Goal: Task Accomplishment & Management: Manage account settings

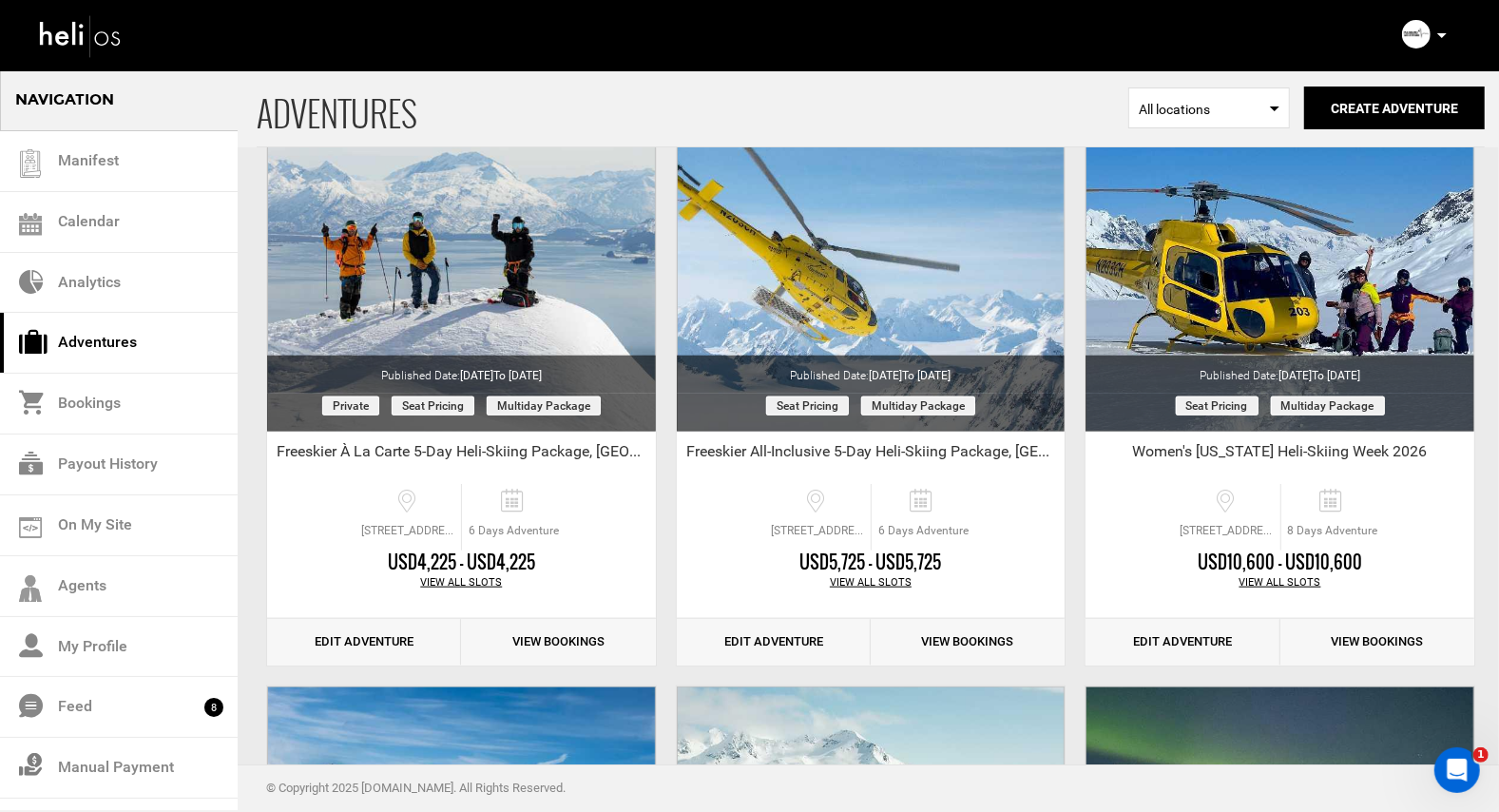
scroll to position [1321, 0]
click at [369, 636] on link "Edit Adventure" at bounding box center [363, 642] width 194 height 47
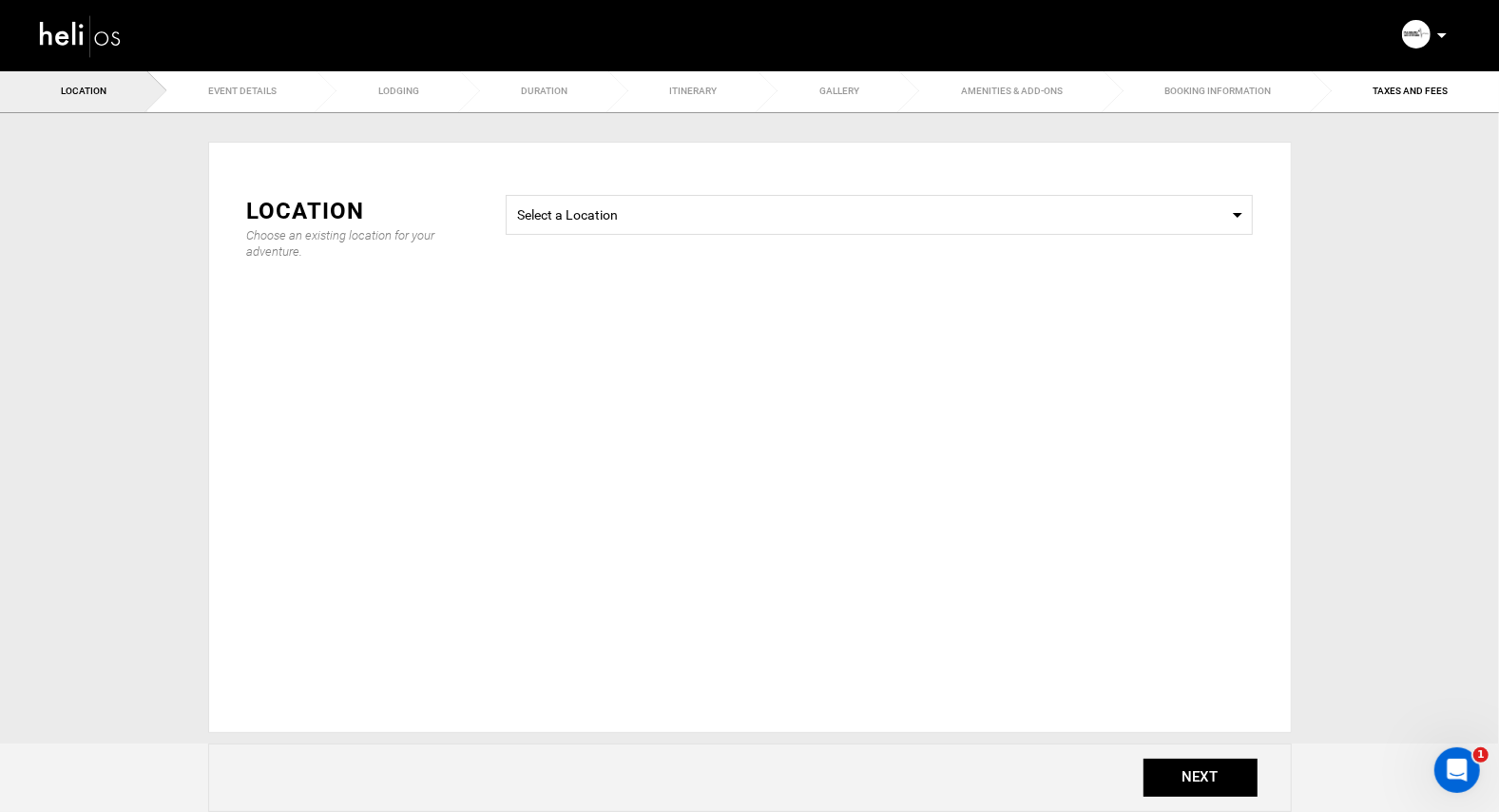
type input "6"
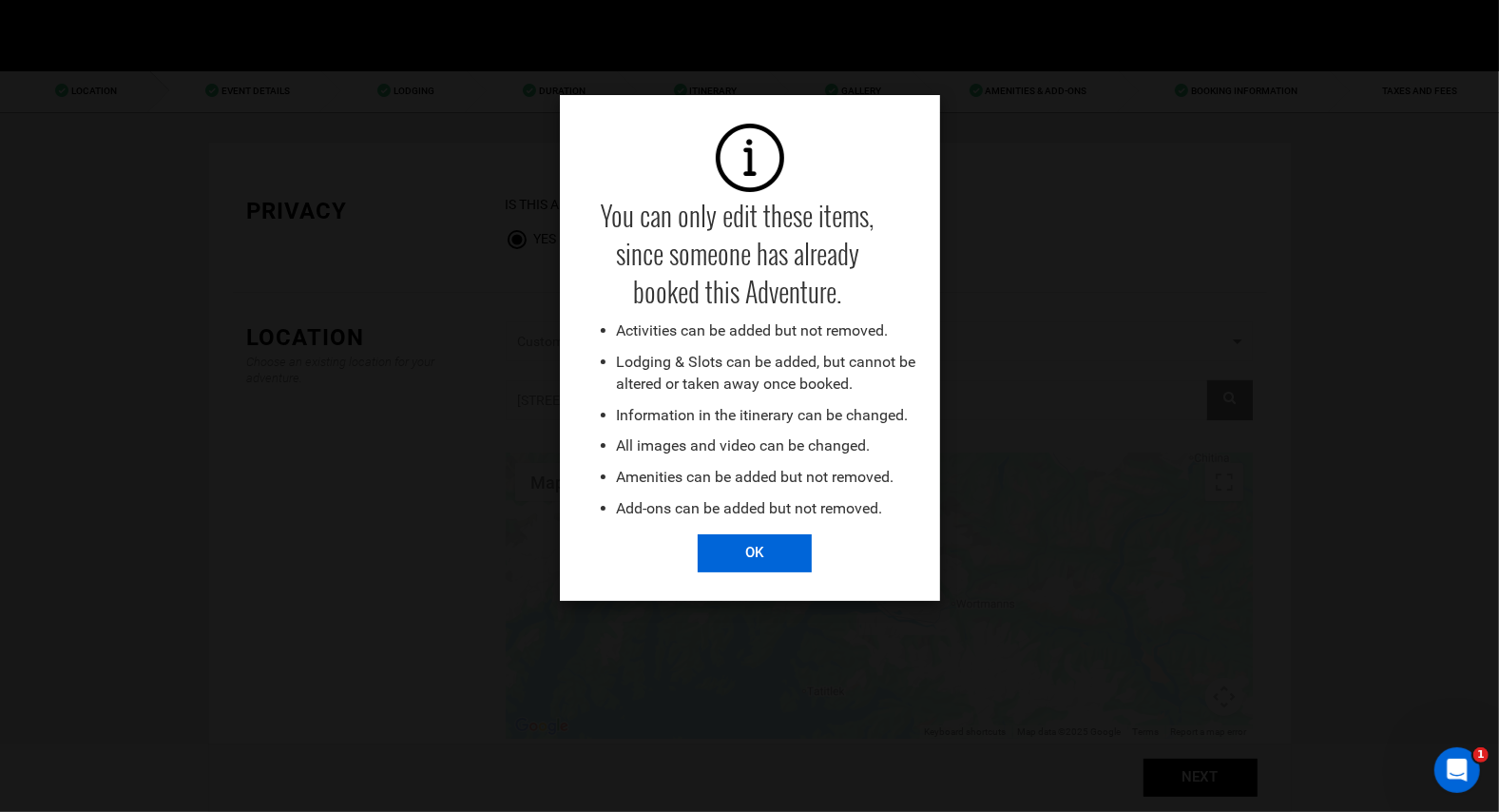
click at [758, 551] on input "OK" at bounding box center [754, 553] width 114 height 38
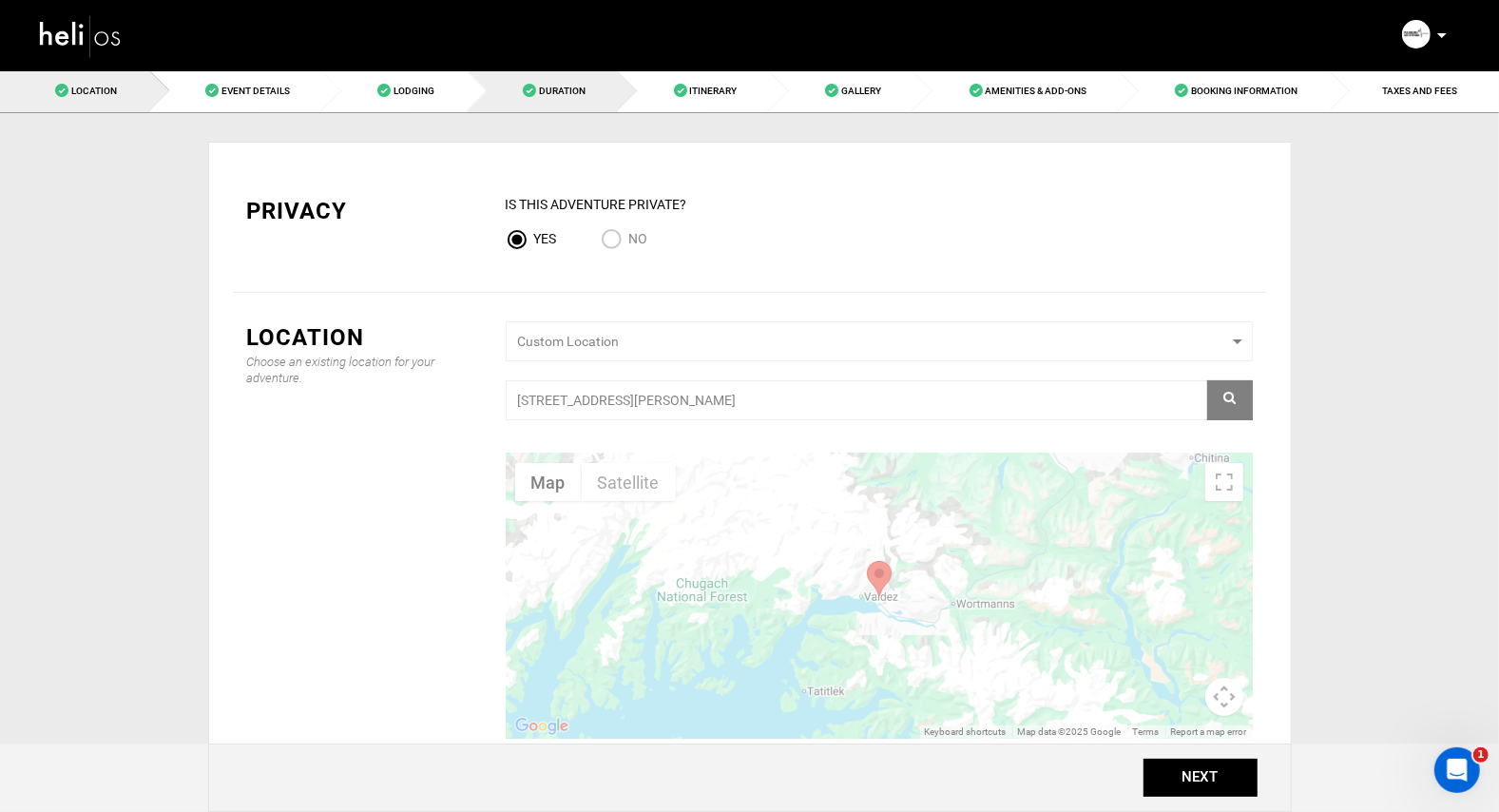
click at [543, 87] on span "Duration" at bounding box center [562, 91] width 47 height 11
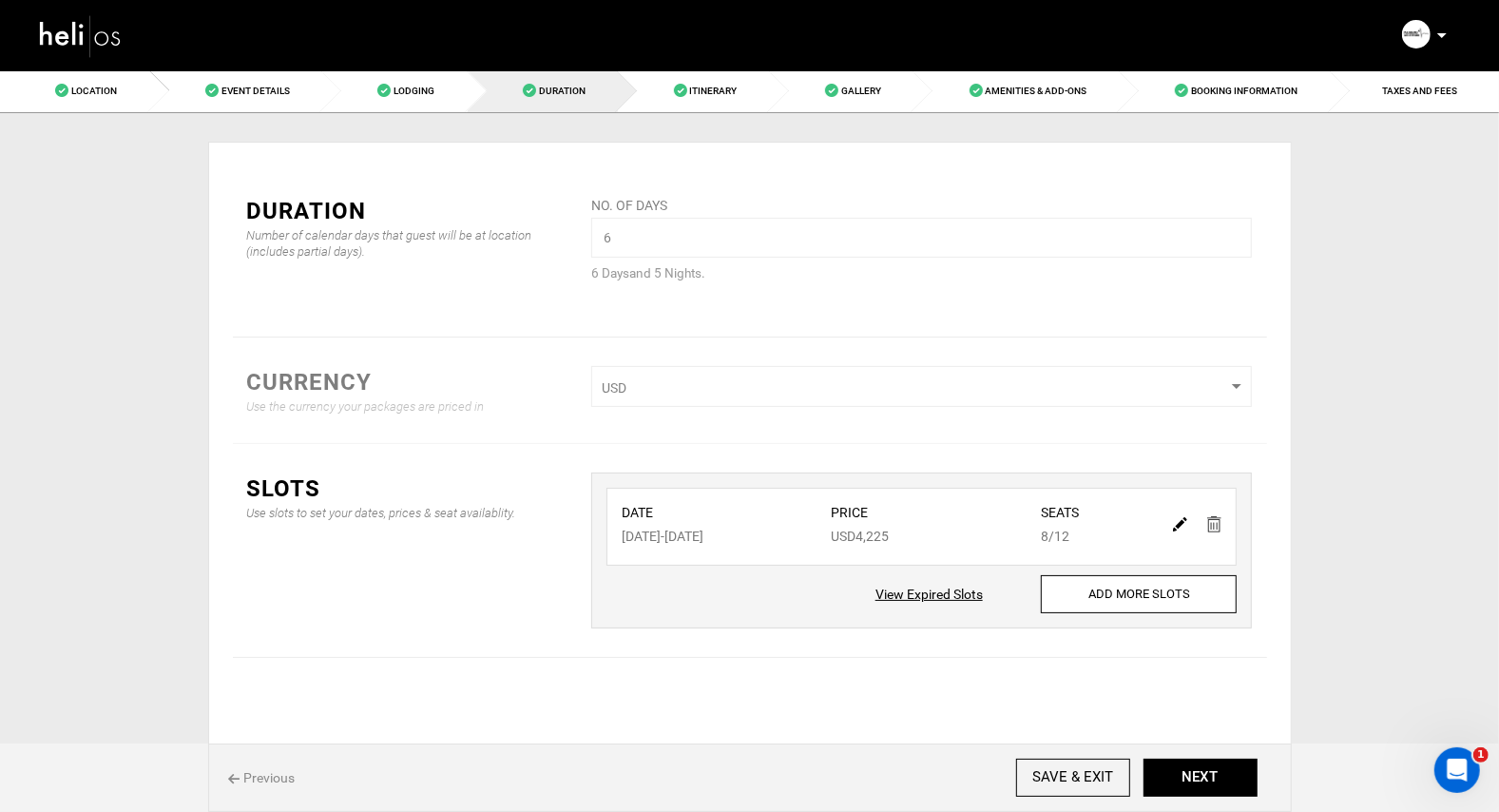
click at [64, 26] on img at bounding box center [81, 36] width 86 height 51
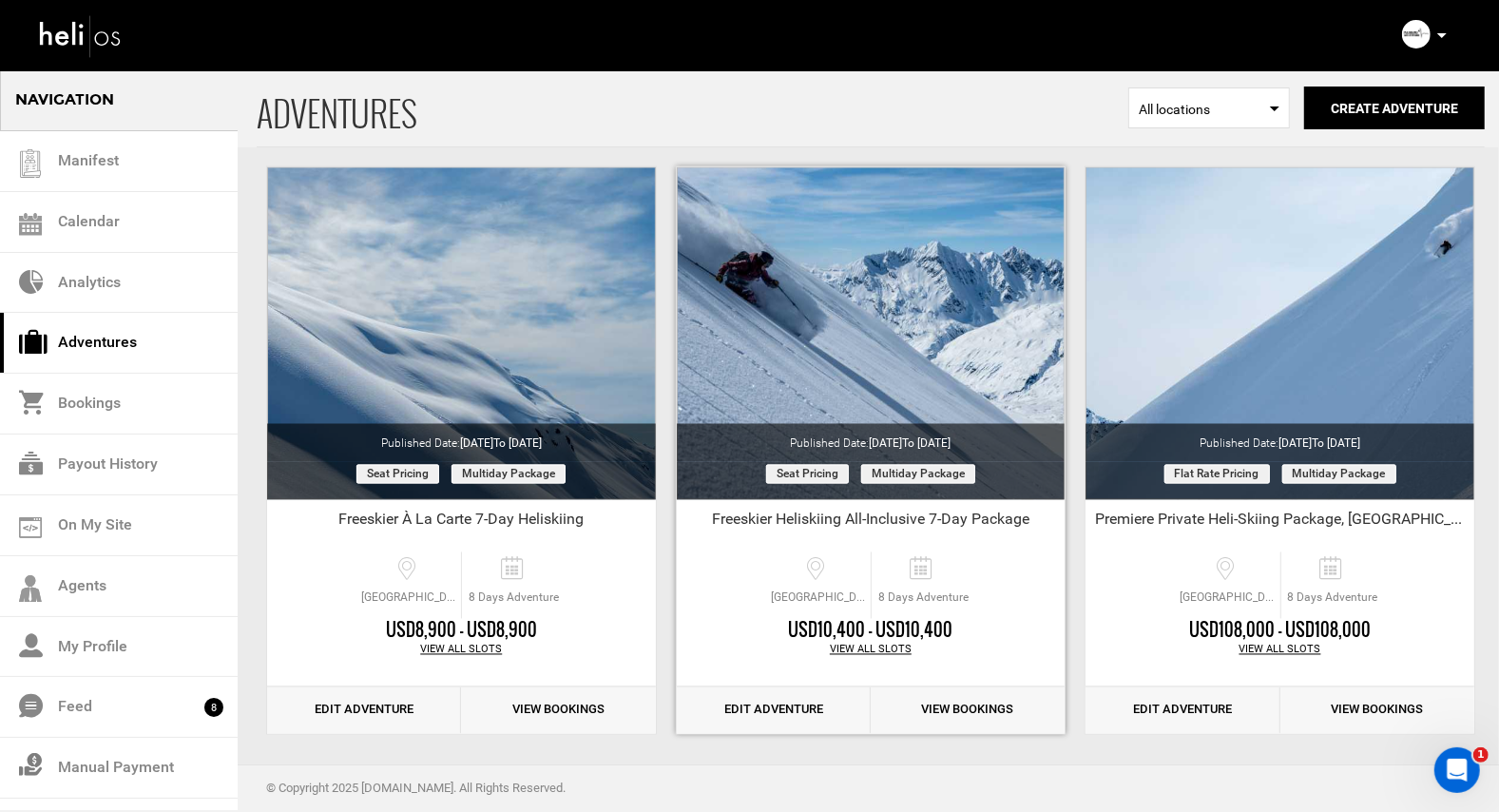
scroll to position [2435, 0]
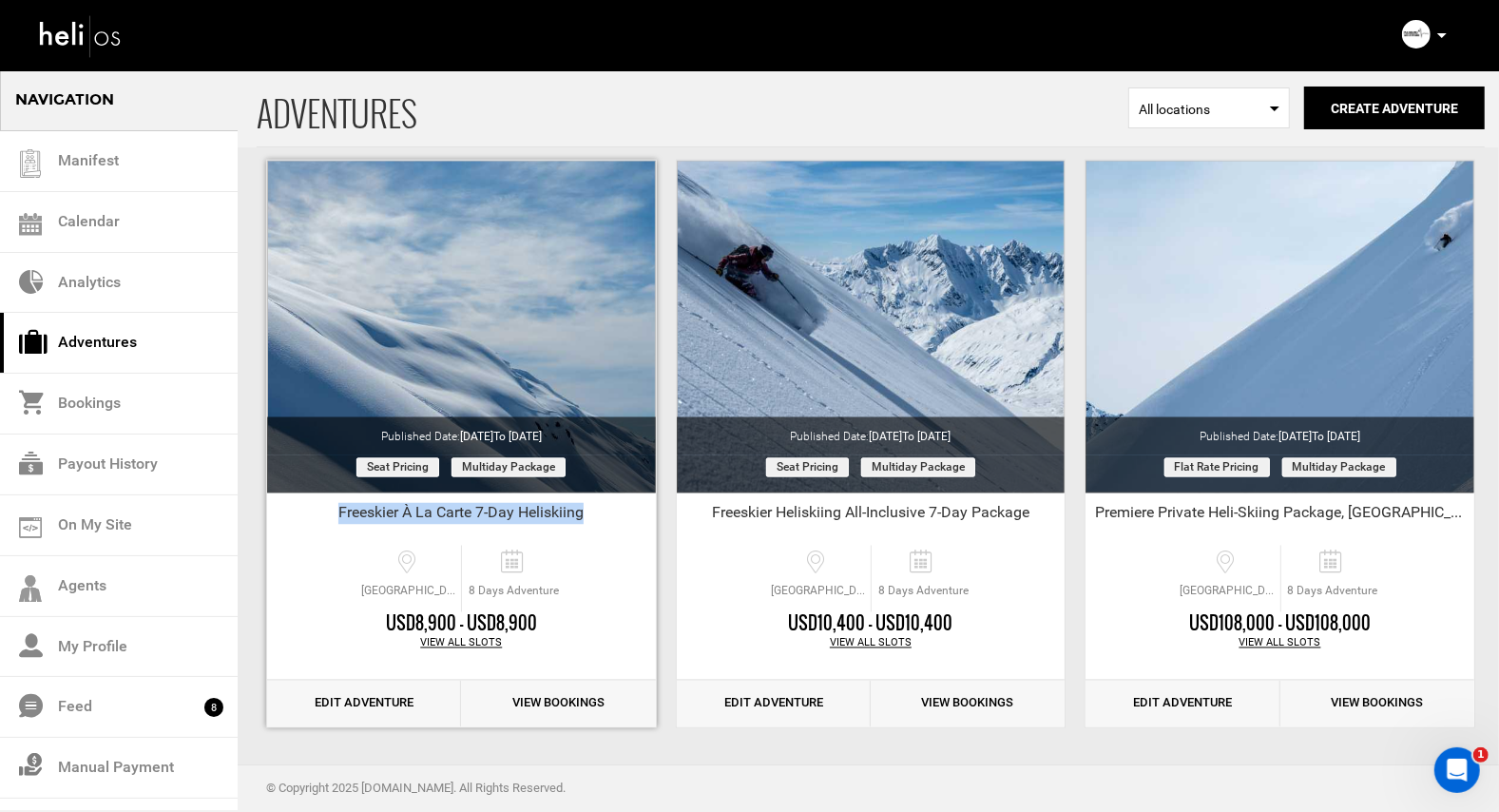
drag, startPoint x: 598, startPoint y: 513, endPoint x: 326, endPoint y: 519, distance: 272.1
click at [326, 519] on div "Freeskier À La Carte 7-Day Heliskiing" at bounding box center [461, 516] width 389 height 28
copy div "Freeskier À La Carte 7-Day Heliskiing"
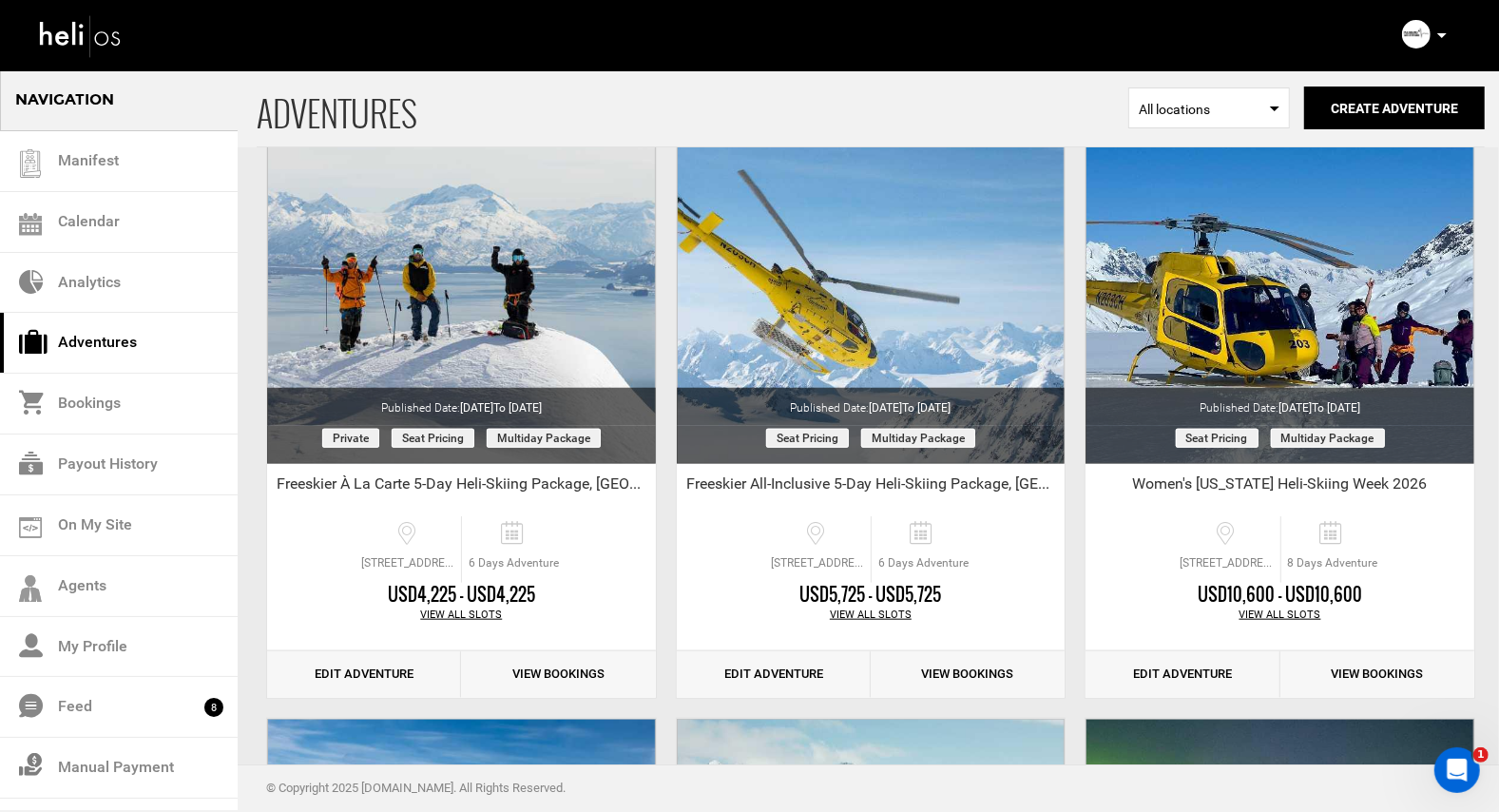
scroll to position [1295, 0]
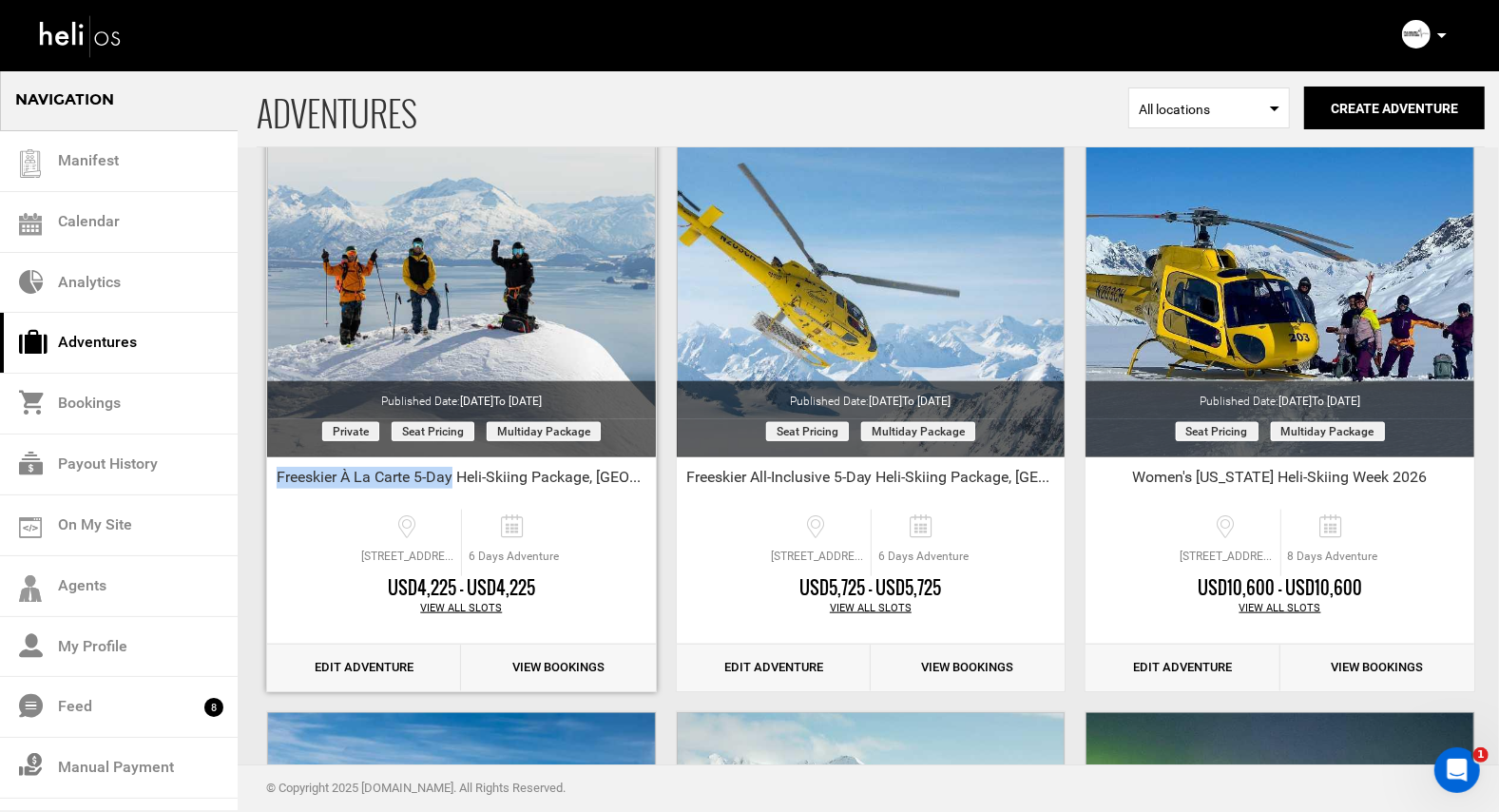
drag, startPoint x: 279, startPoint y: 476, endPoint x: 454, endPoint y: 483, distance: 175.1
click at [454, 483] on div "Freeskier À La Carte 5-Day Heli-Skiing Package, [GEOGRAPHIC_DATA], [US_STATE]" at bounding box center [461, 480] width 389 height 28
copy div "Freeskier À La Carte 5-Day"
drag, startPoint x: 691, startPoint y: 479, endPoint x: 849, endPoint y: 473, distance: 158.1
click at [849, 473] on div "Freeskier All-Inclusive 5-Day Heli-Skiing Package, [GEOGRAPHIC_DATA], [US_STATE]" at bounding box center [871, 480] width 389 height 28
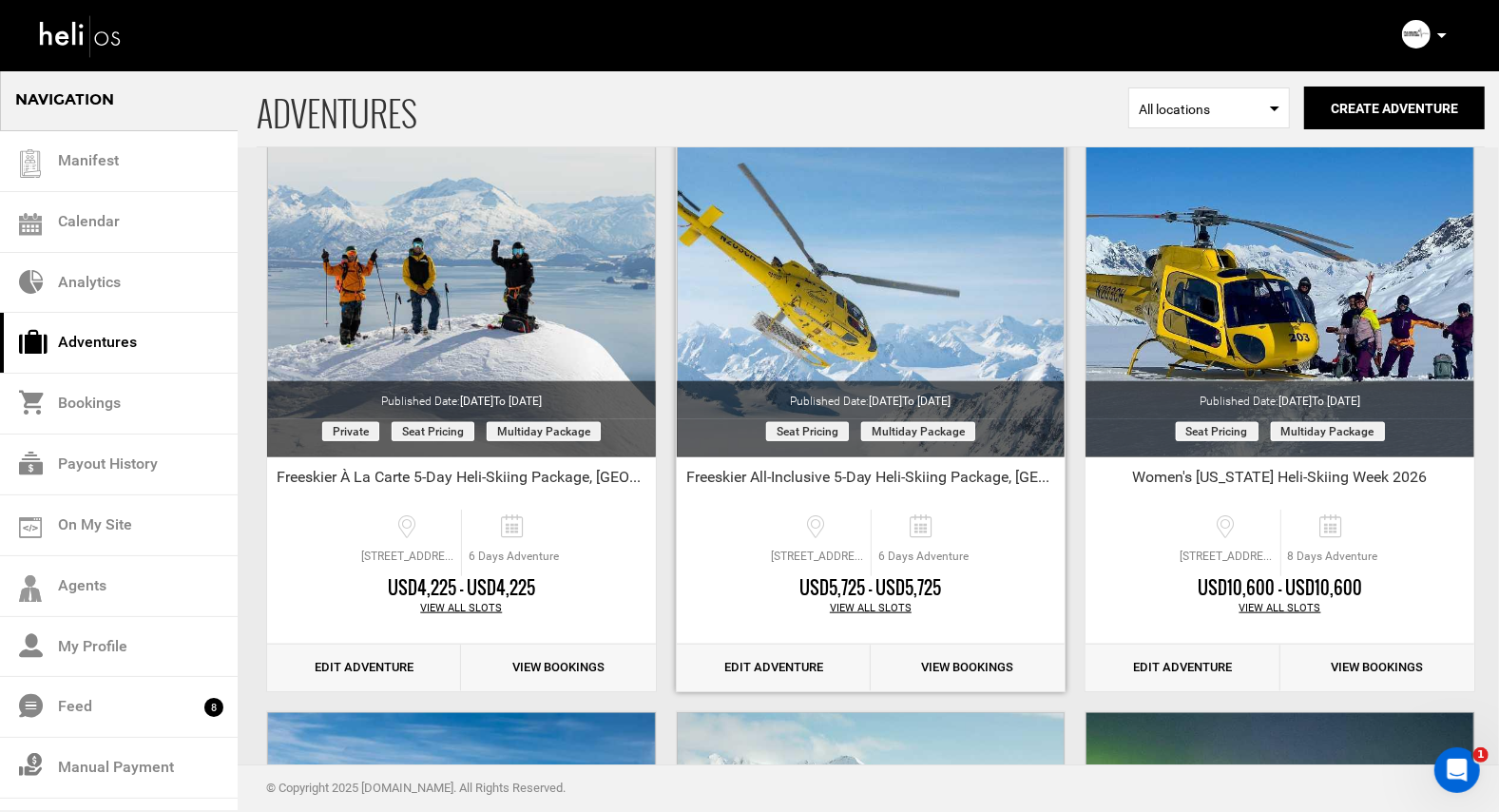
drag, startPoint x: 691, startPoint y: 478, endPoint x: 771, endPoint y: 484, distance: 80.2
click at [771, 484] on div "Freeskier All-Inclusive 5-Day Heli-Skiing Package, [GEOGRAPHIC_DATA], [US_STATE]" at bounding box center [871, 480] width 389 height 28
drag, startPoint x: 873, startPoint y: 480, endPoint x: 687, endPoint y: 487, distance: 186.1
click at [687, 487] on div "Freeskier All-Inclusive 5-Day Heli-Skiing Package, [GEOGRAPHIC_DATA], [US_STATE]" at bounding box center [871, 480] width 389 height 28
copy div "Freeskier All-Inclusive 5-Day"
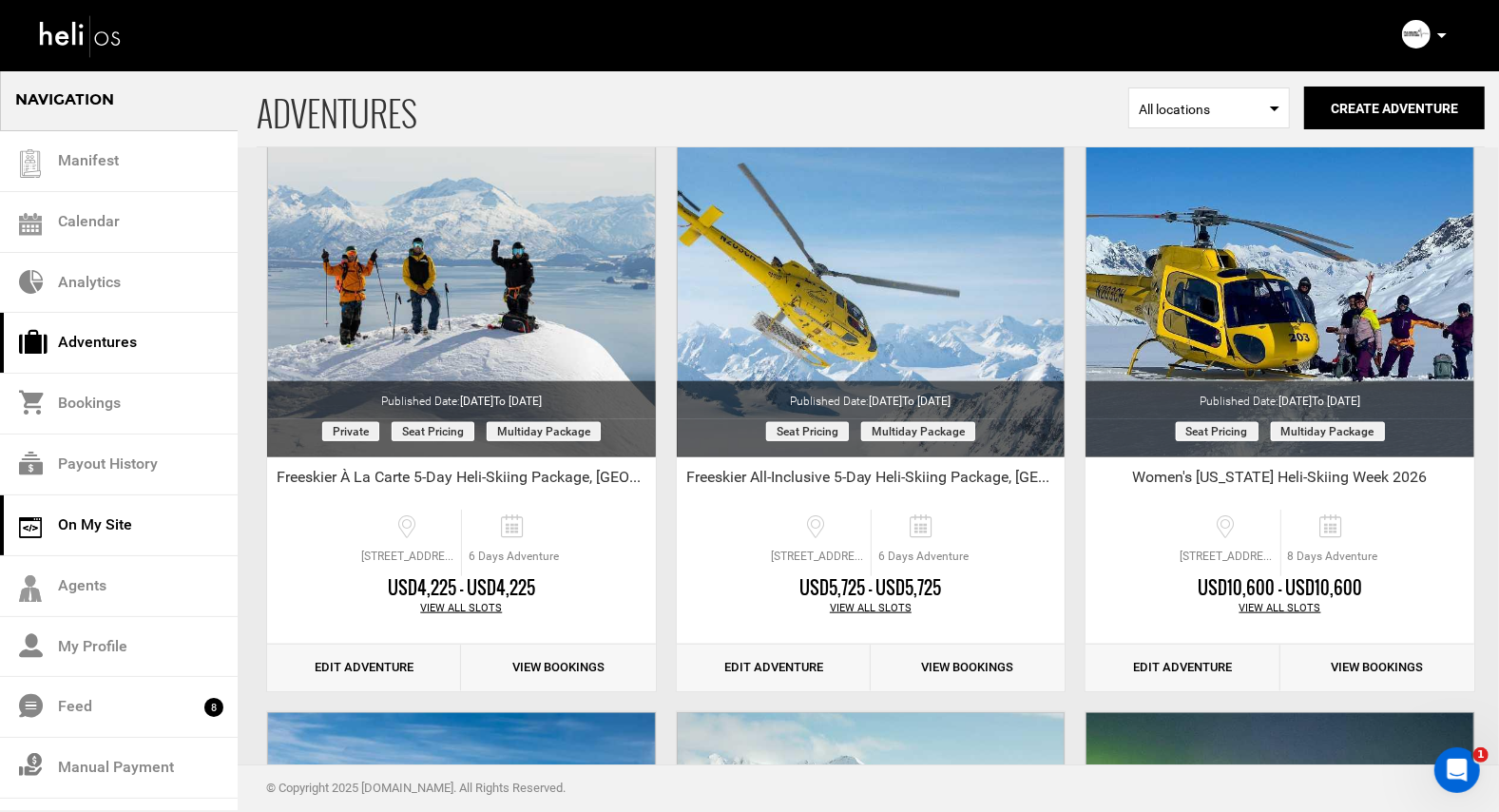
click at [94, 524] on link "On My Site" at bounding box center [119, 526] width 238 height 60
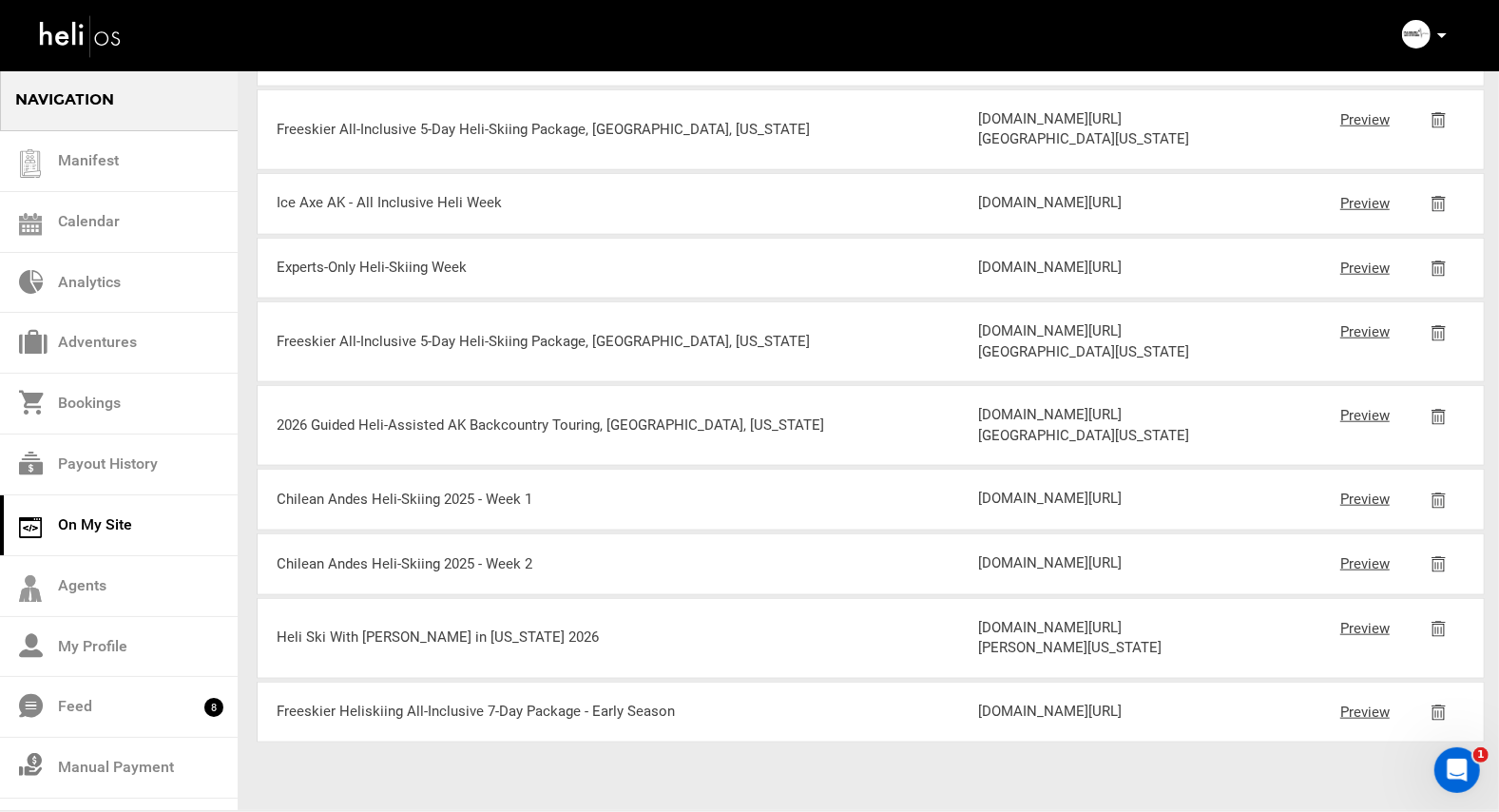
scroll to position [1453, 0]
drag, startPoint x: 1214, startPoint y: 334, endPoint x: 987, endPoint y: 252, distance: 241.4
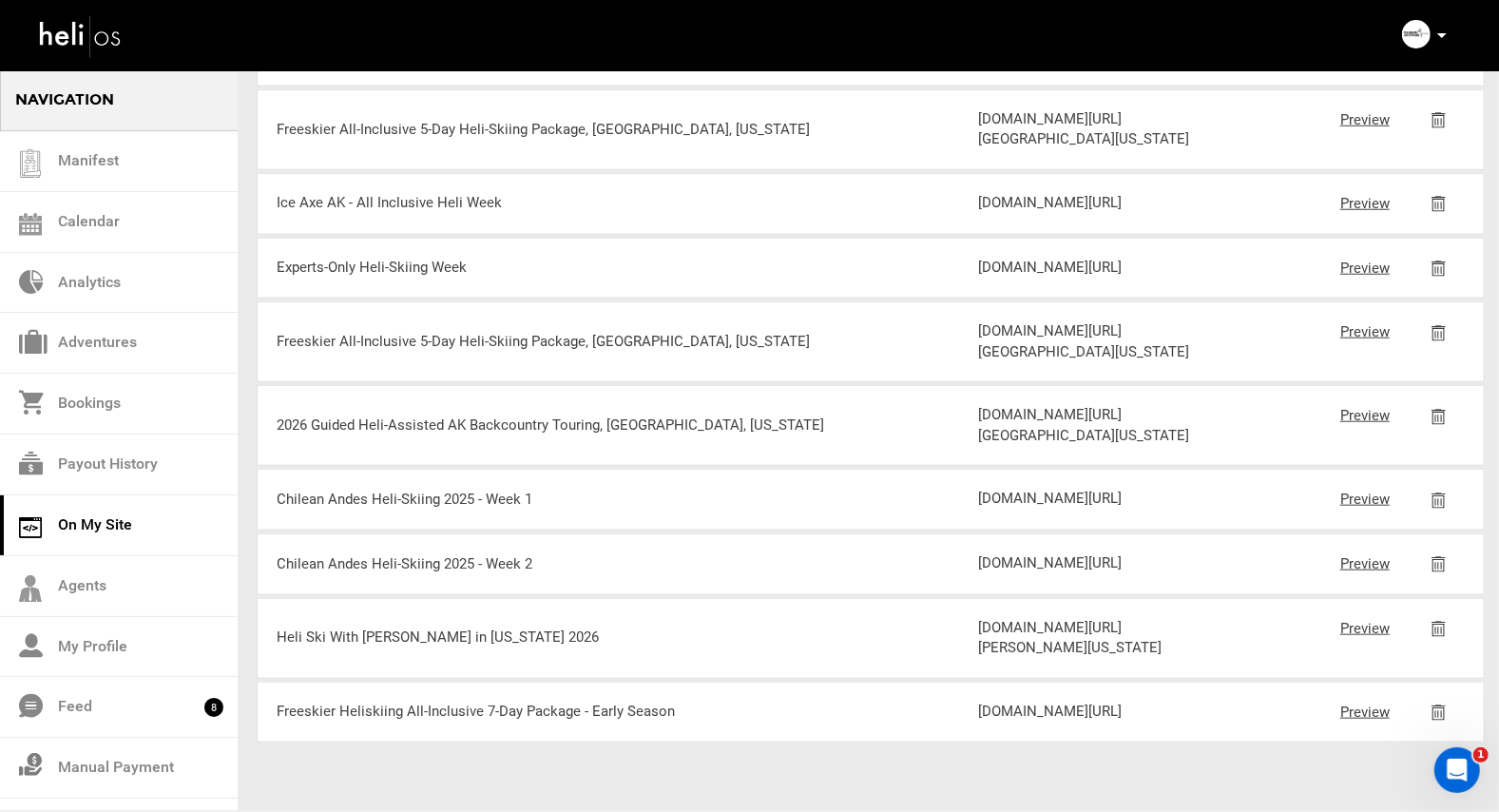
copy div "[DOMAIN_NAME][URL][PERSON_NAME][GEOGRAPHIC_DATA][US_STATE]"
click at [1354, 703] on link "Preview" at bounding box center [1365, 712] width 50 height 18
click at [1361, 323] on link "Preview" at bounding box center [1365, 332] width 50 height 18
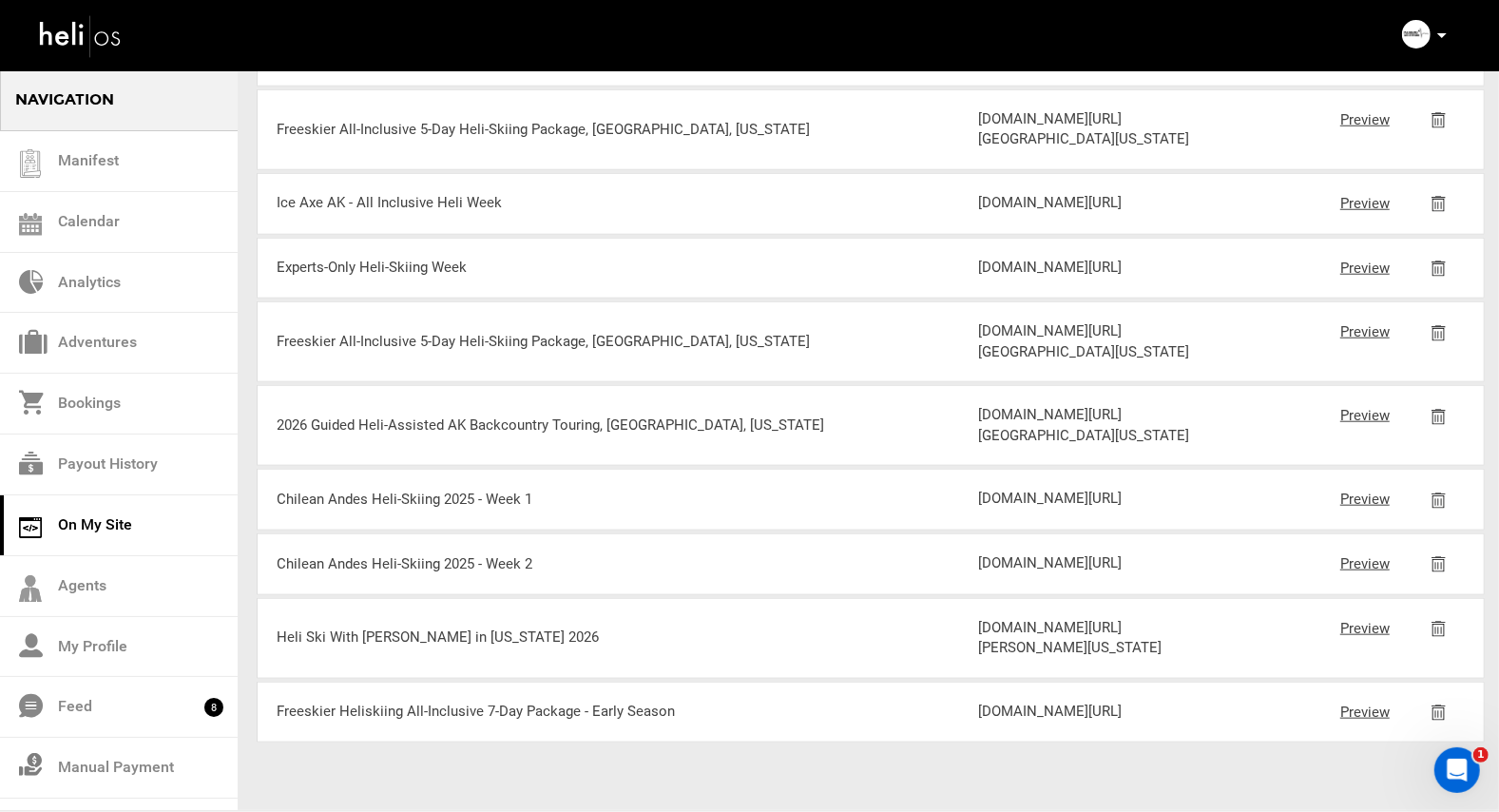
scroll to position [1430, 0]
drag, startPoint x: 1213, startPoint y: 353, endPoint x: 1007, endPoint y: 281, distance: 218.2
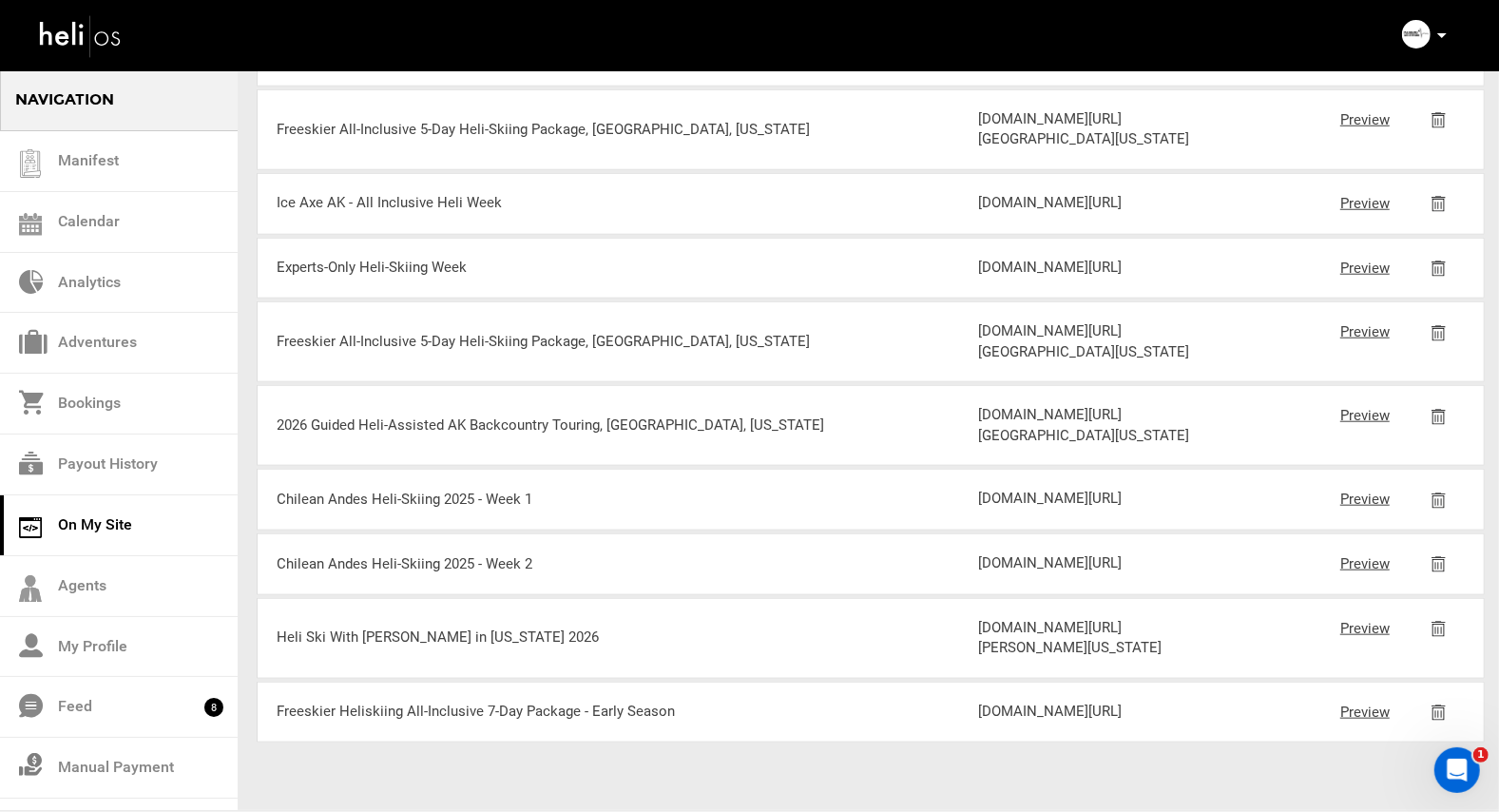
copy div "[DOMAIN_NAME][URL][PERSON_NAME][GEOGRAPHIC_DATA][US_STATE]"
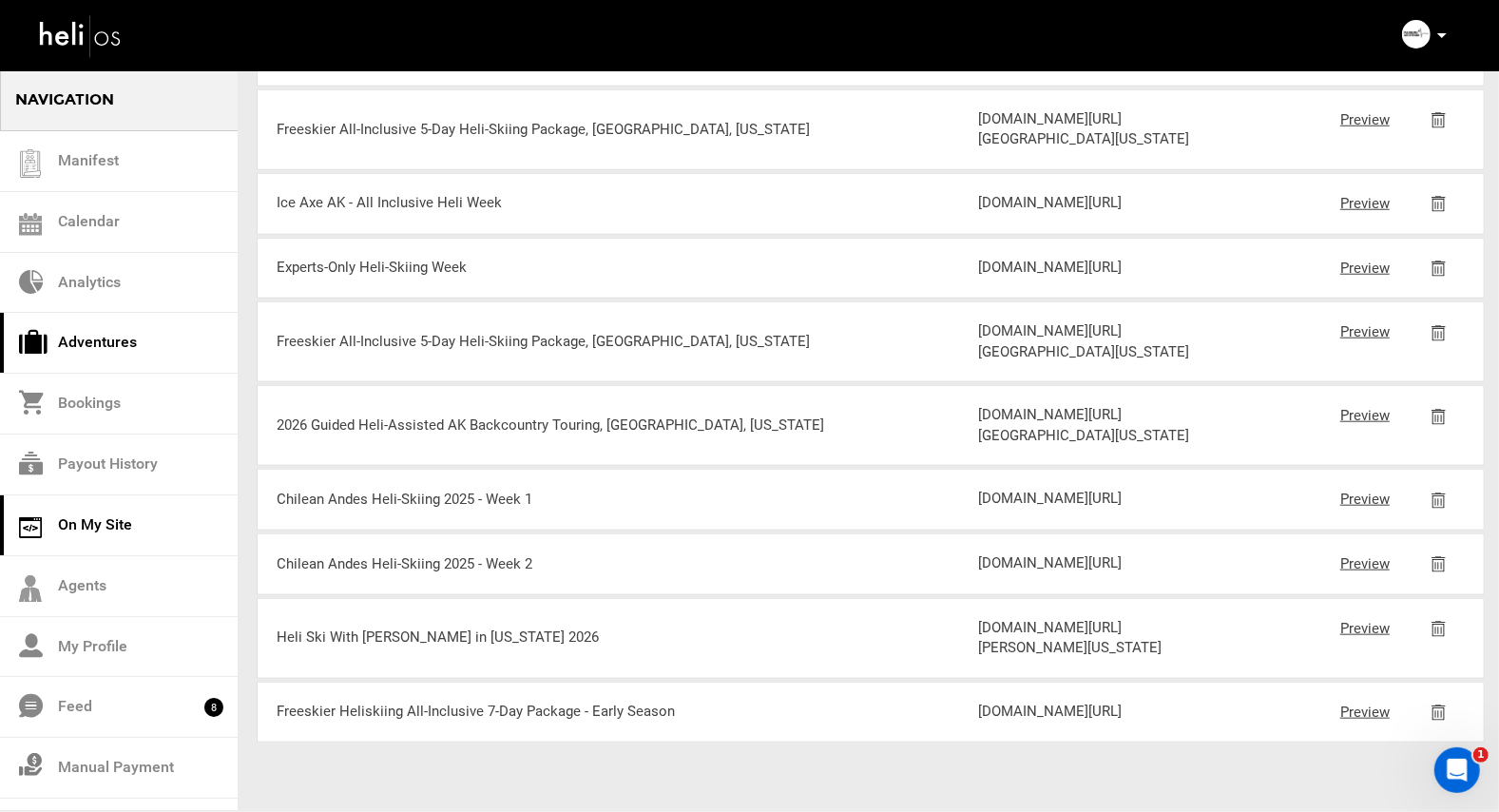
click at [111, 341] on link "Adventures" at bounding box center [119, 343] width 238 height 60
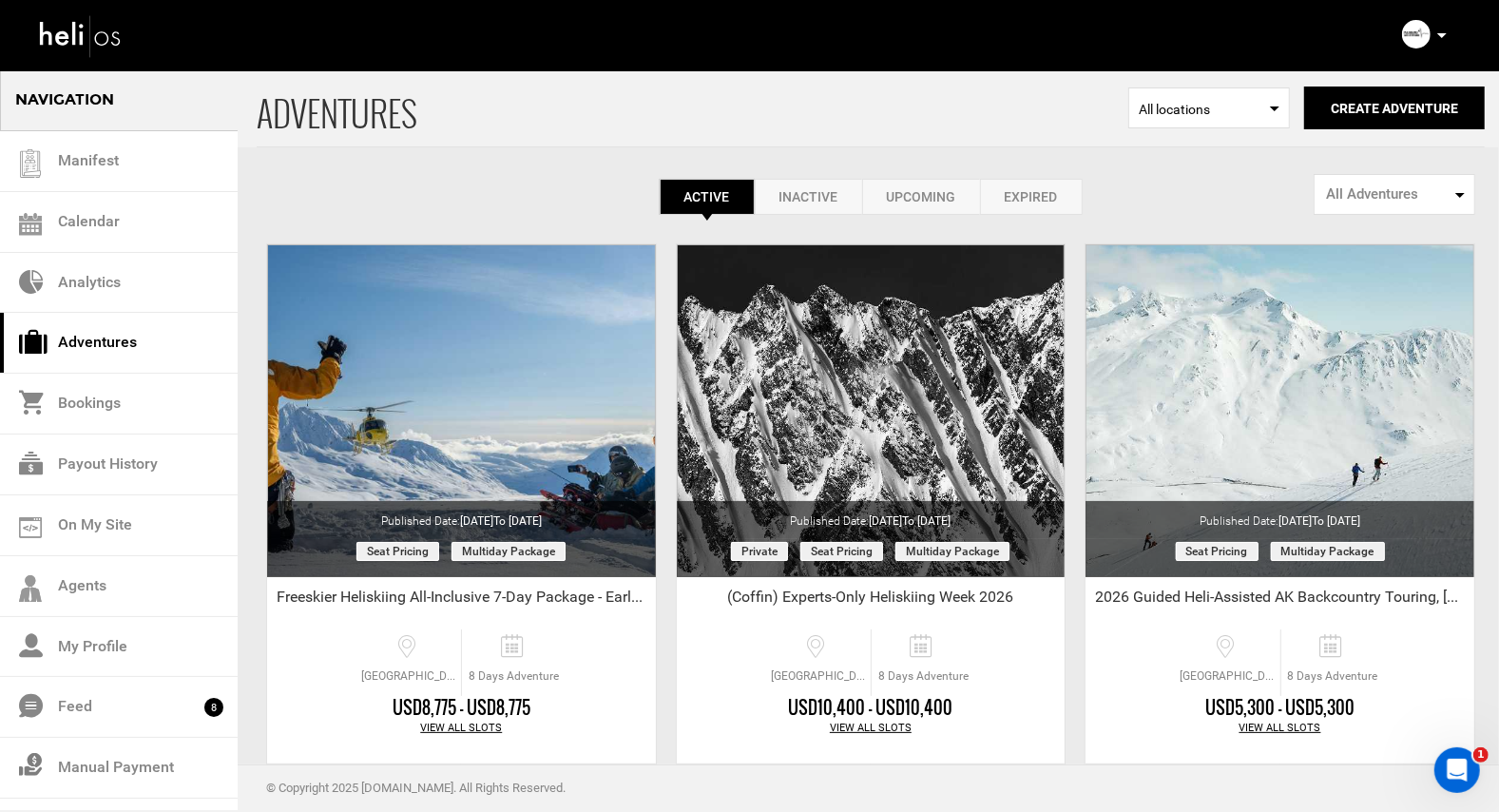
click at [1036, 198] on link "Expired" at bounding box center [1031, 197] width 102 height 36
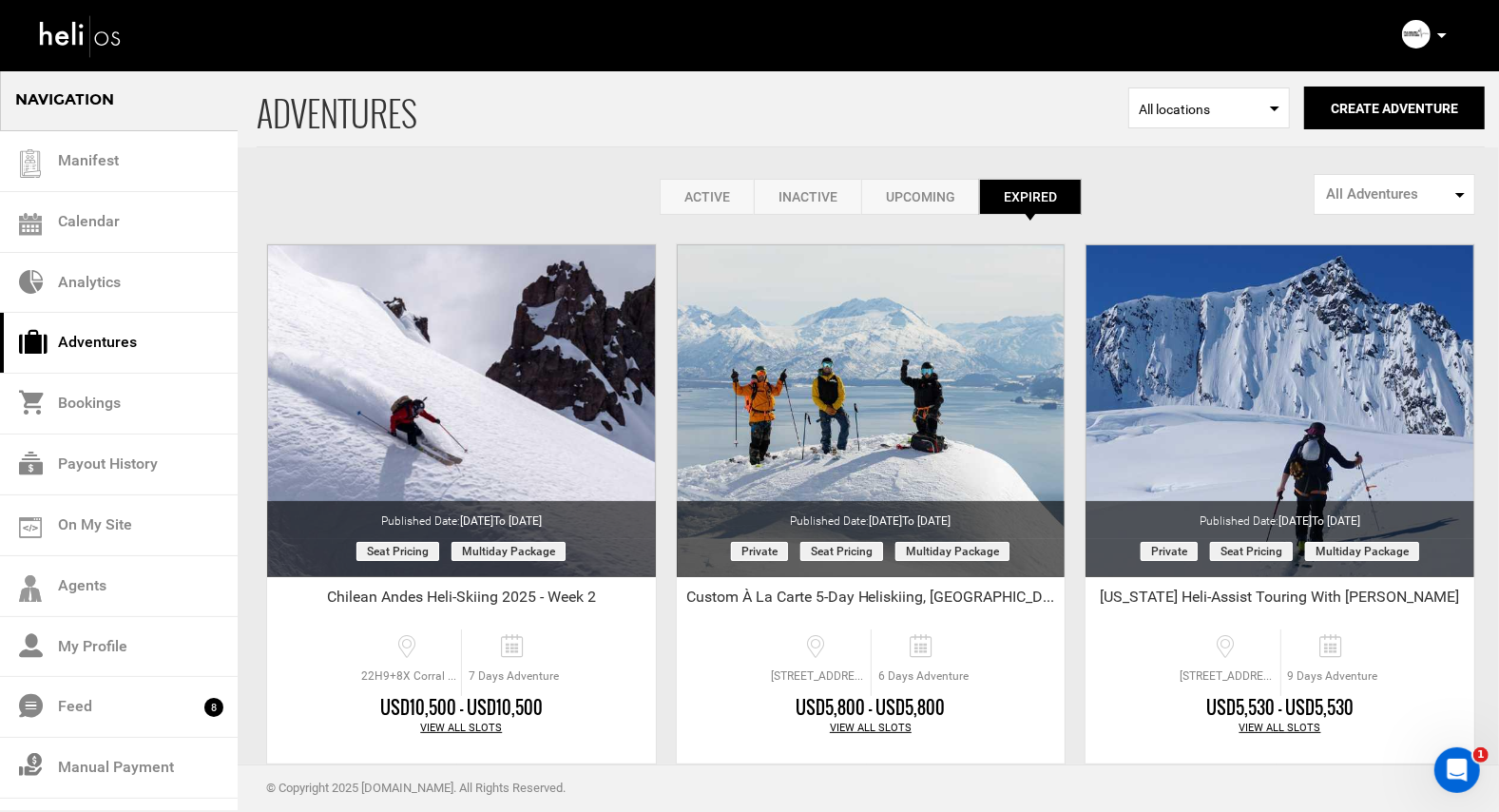
click at [690, 193] on link "Active" at bounding box center [706, 197] width 94 height 36
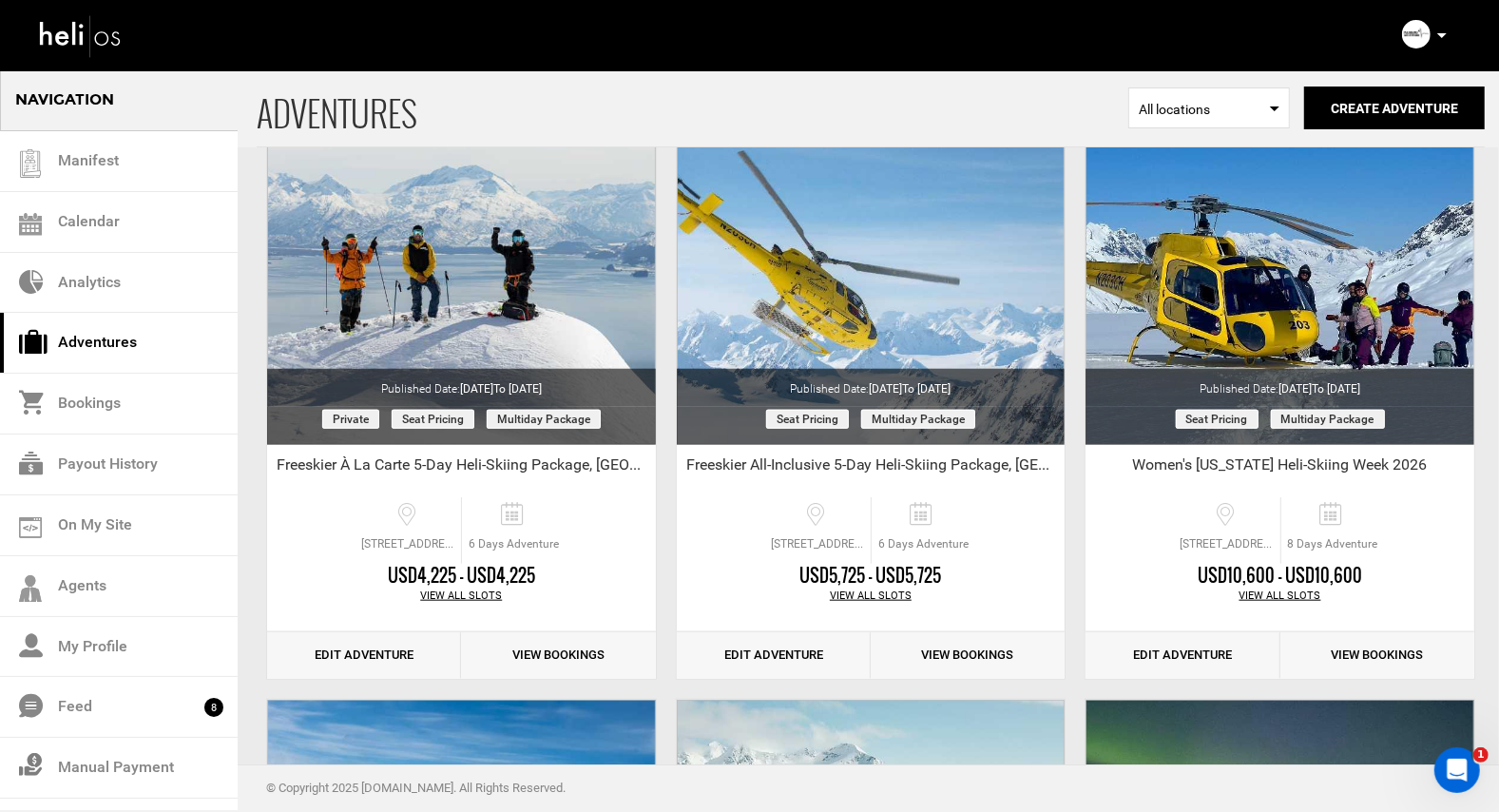
scroll to position [1309, 0]
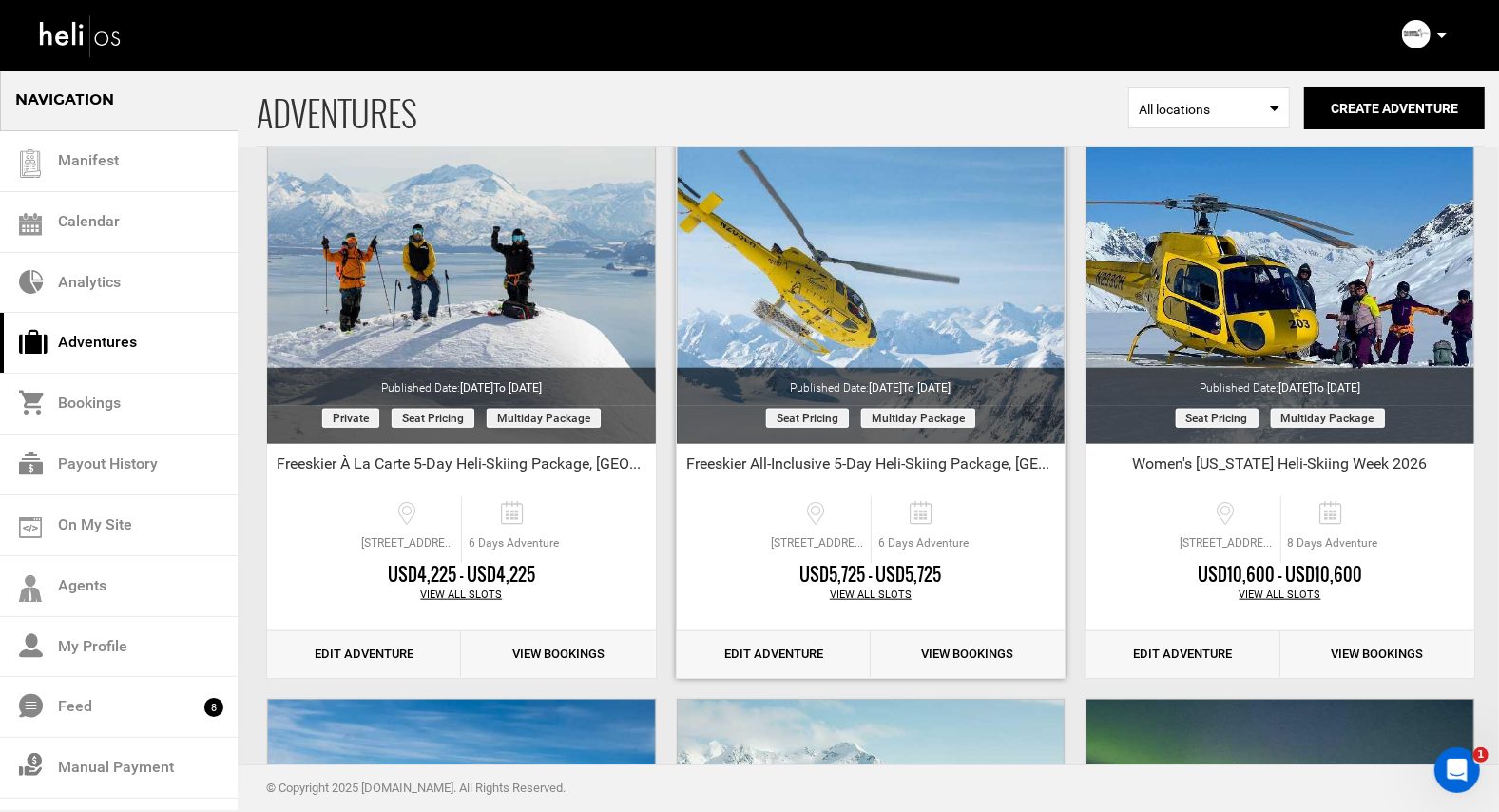
click at [751, 651] on link "Edit Adventure" at bounding box center [773, 654] width 194 height 47
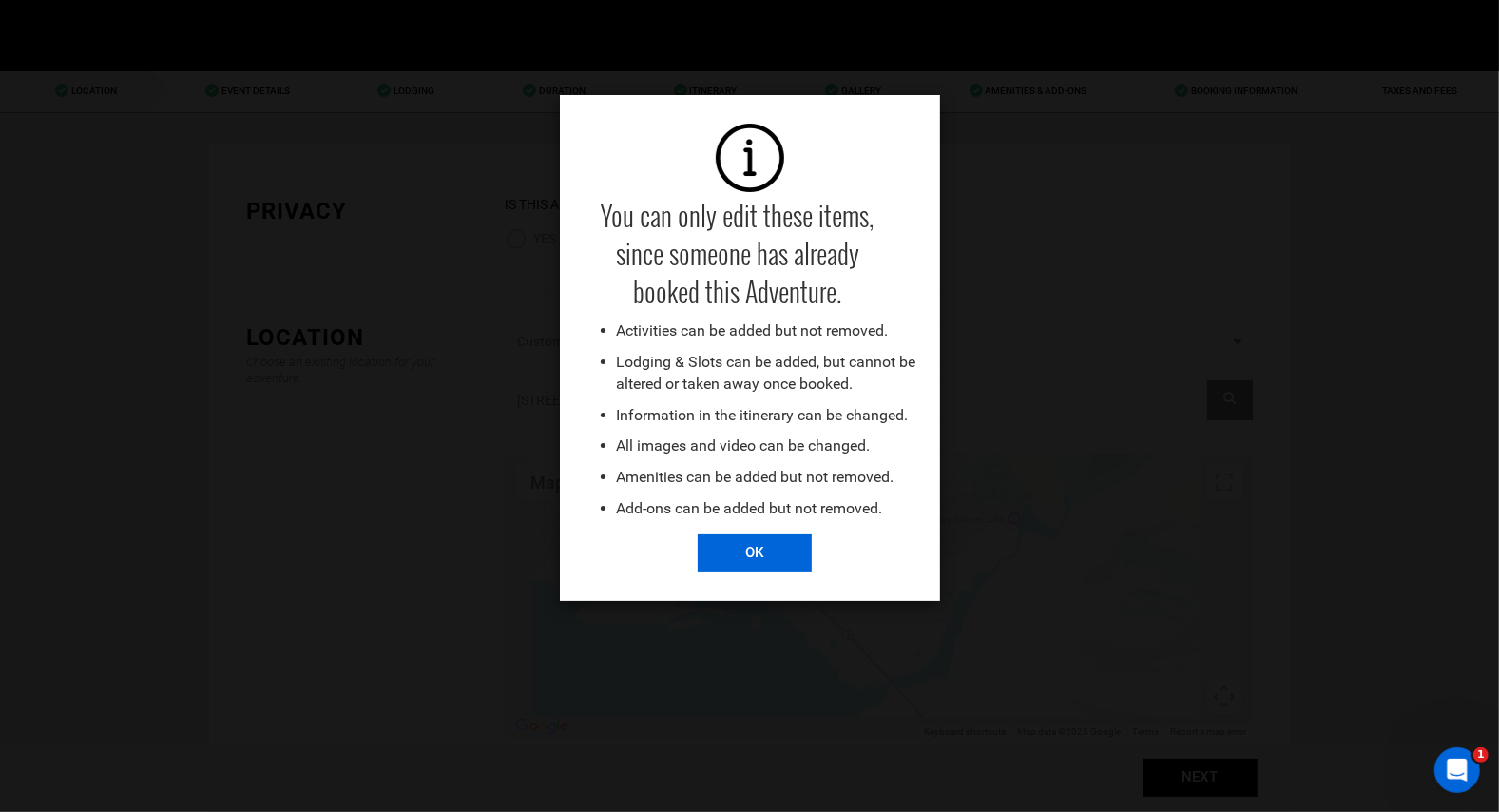
click at [734, 556] on input "OK" at bounding box center [754, 553] width 114 height 38
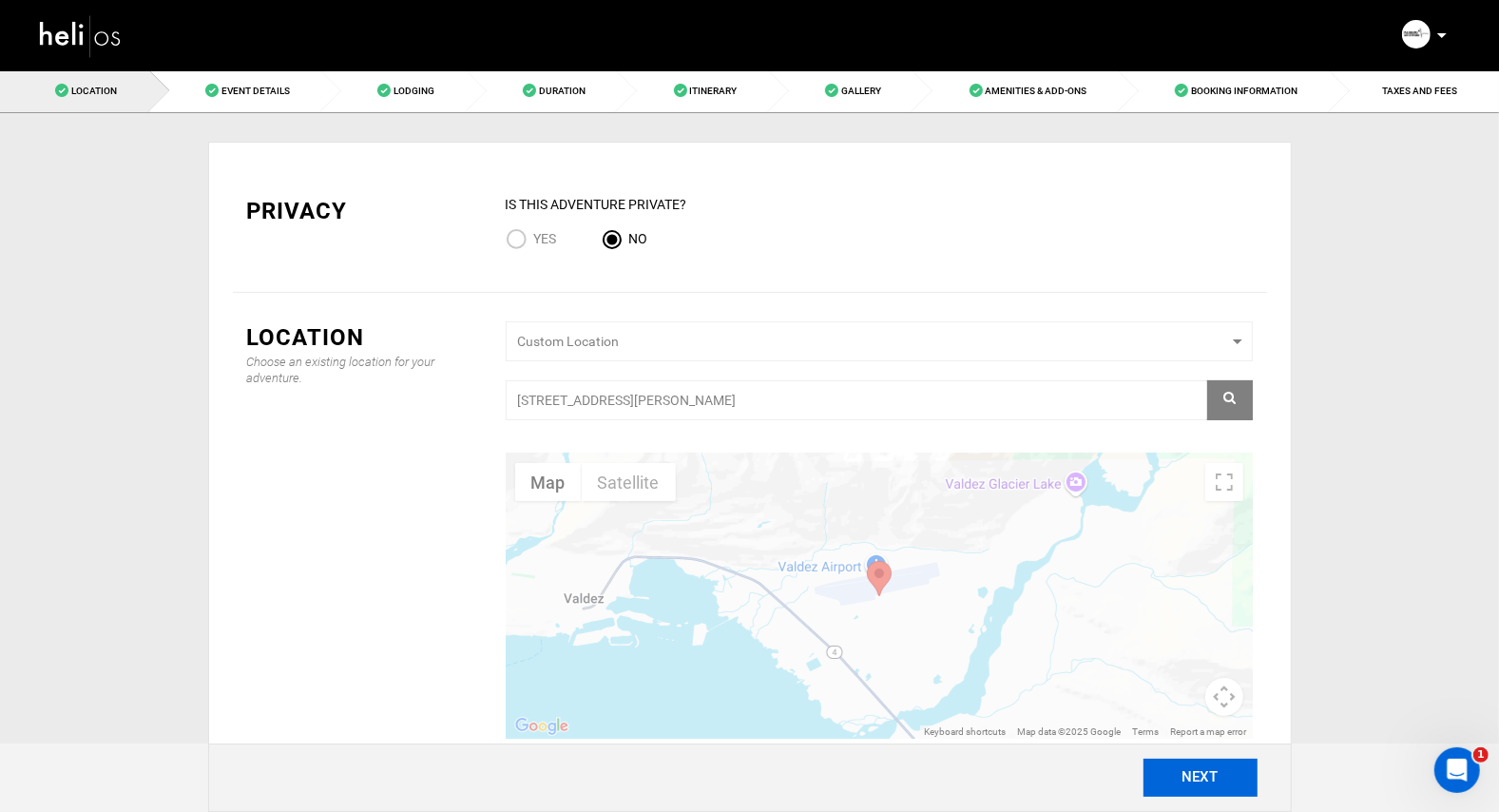
click at [1182, 772] on button "NEXT" at bounding box center [1200, 777] width 114 height 38
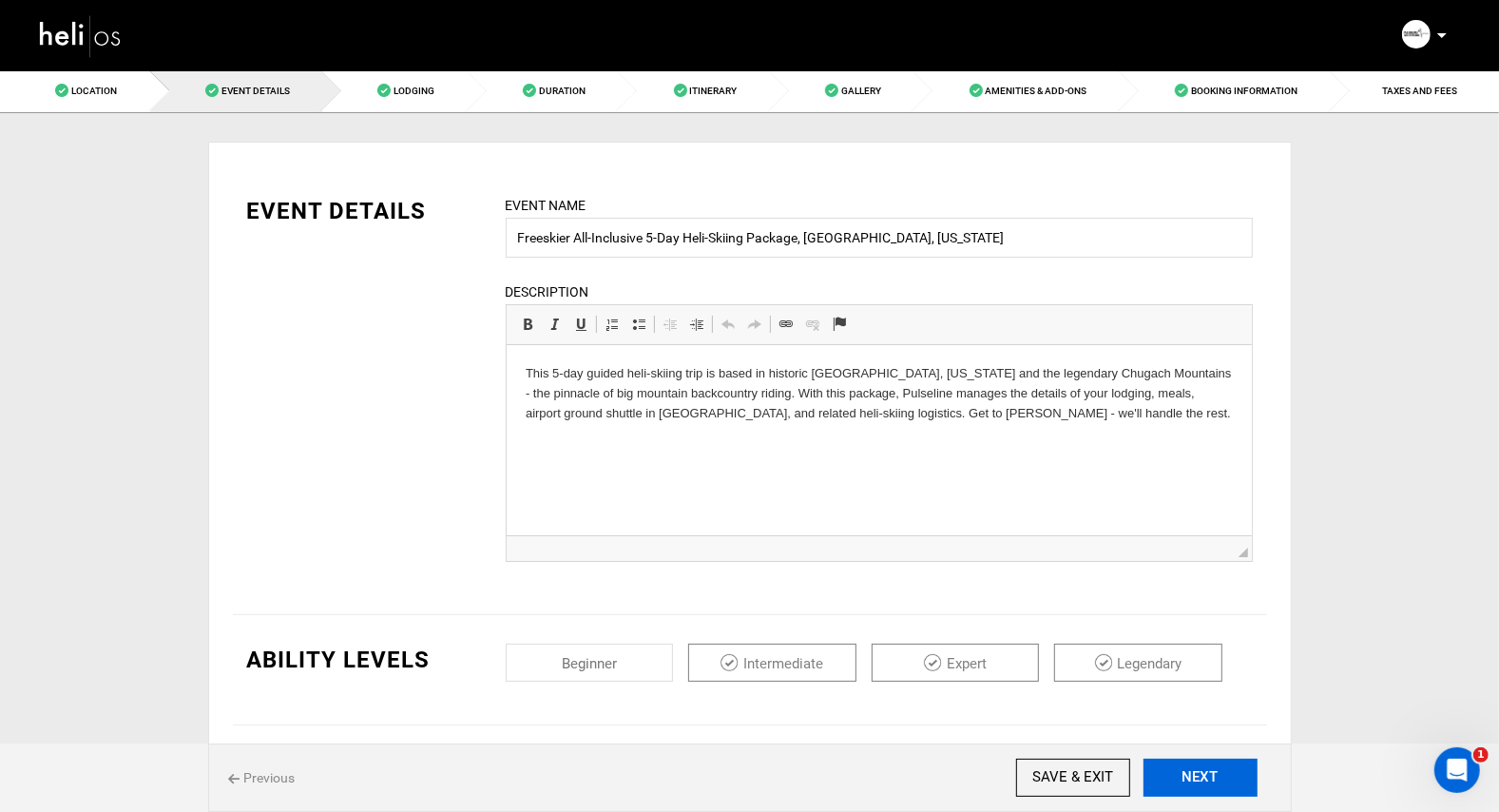
click at [1182, 772] on button "NEXT" at bounding box center [1200, 777] width 114 height 38
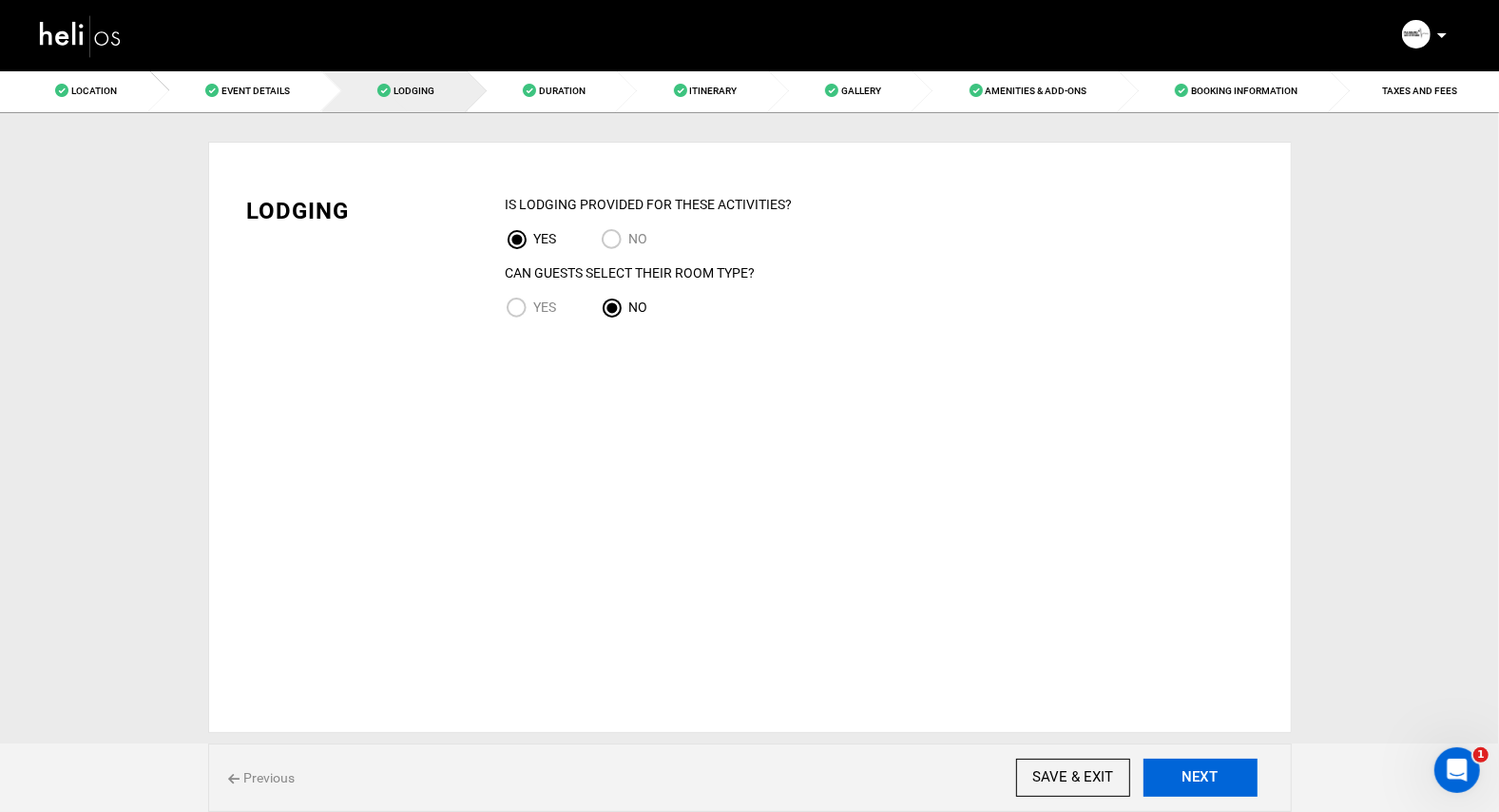
click at [1182, 772] on button "NEXT" at bounding box center [1200, 777] width 114 height 38
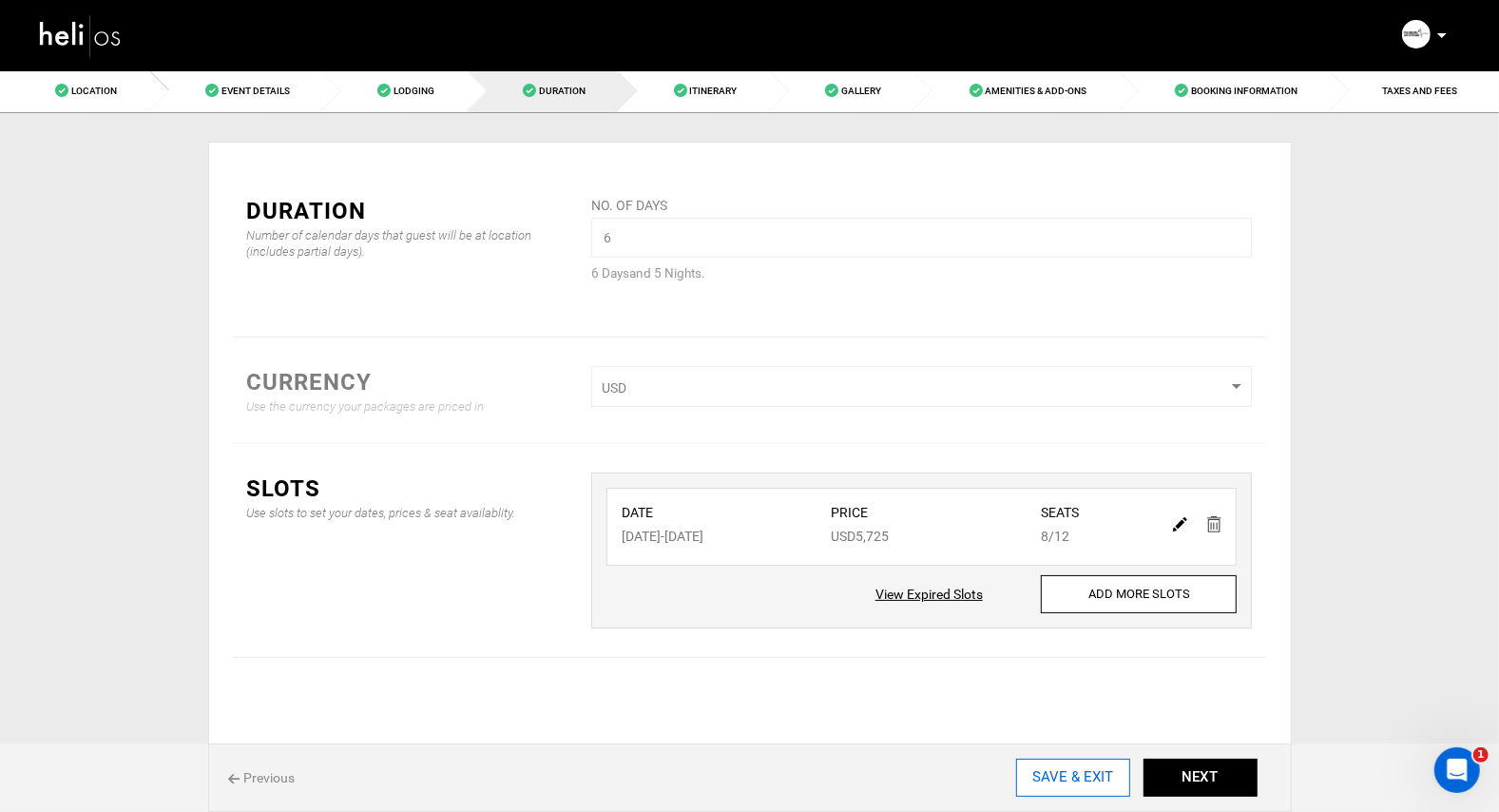
click at [1050, 776] on input "SAVE & EXIT" at bounding box center [1072, 777] width 114 height 38
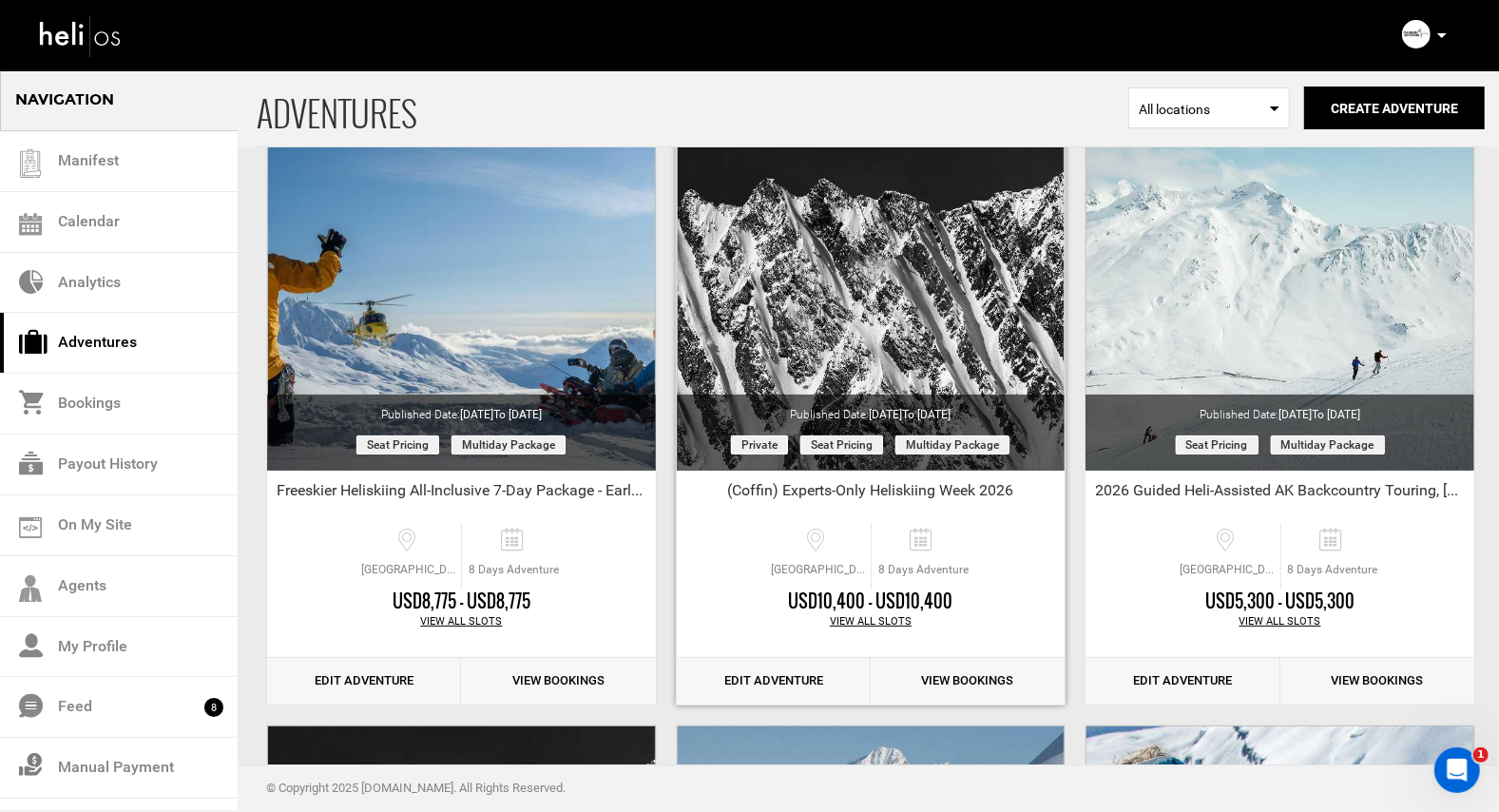
scroll to position [105, 0]
click at [111, 522] on link "On My Site" at bounding box center [119, 526] width 238 height 60
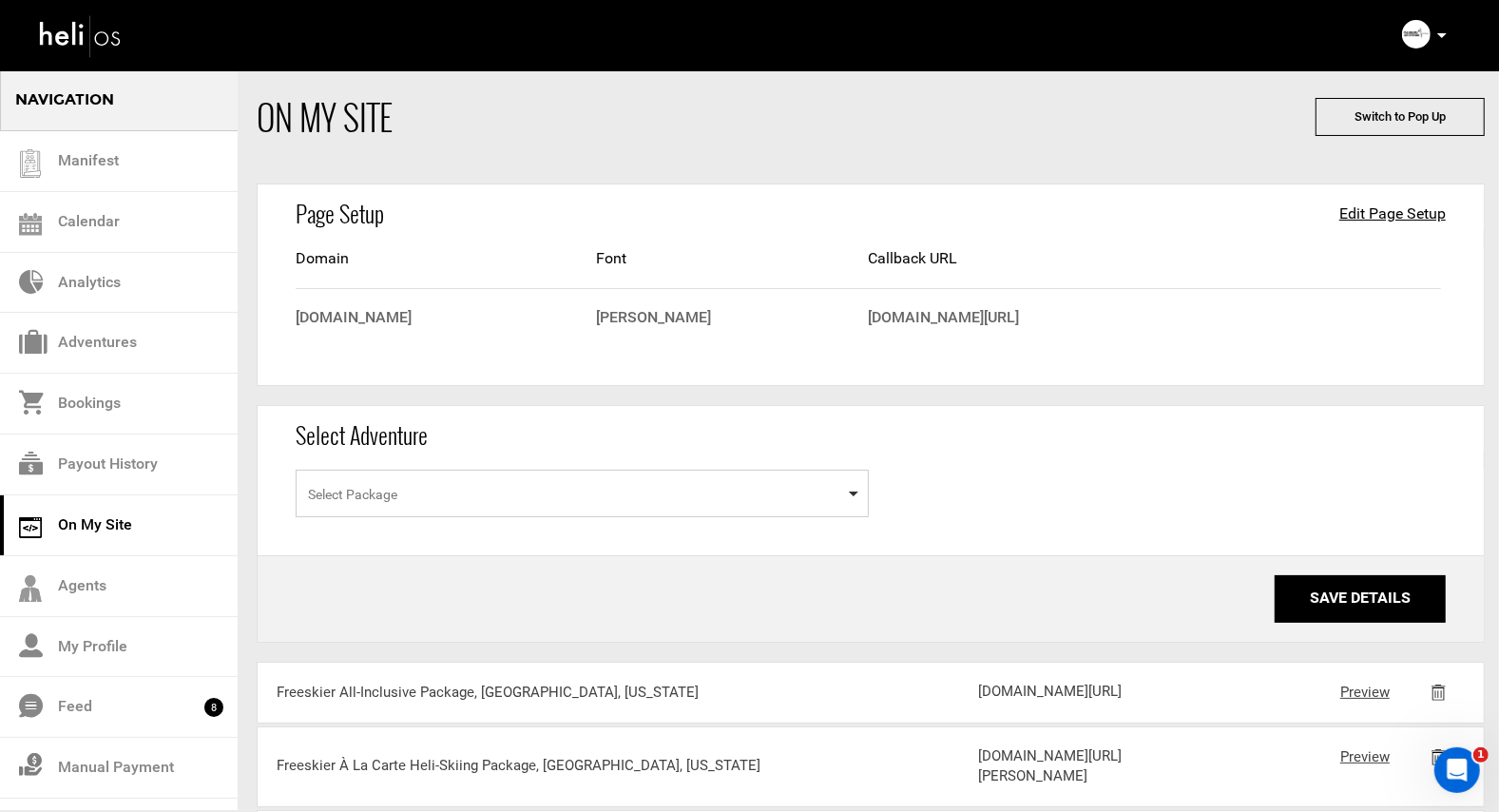
click at [517, 498] on span "Select Package" at bounding box center [582, 493] width 574 height 48
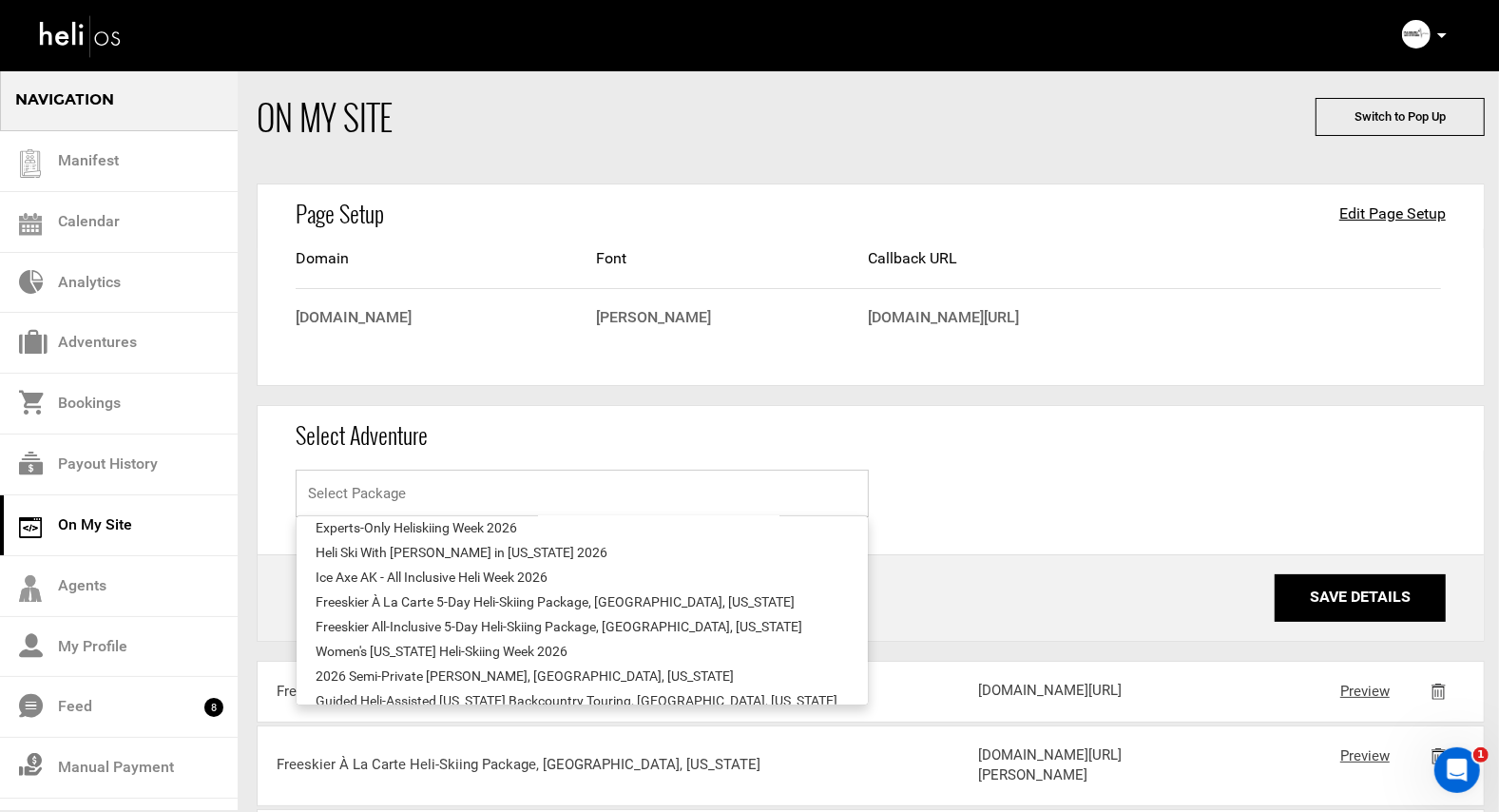
scroll to position [90, 0]
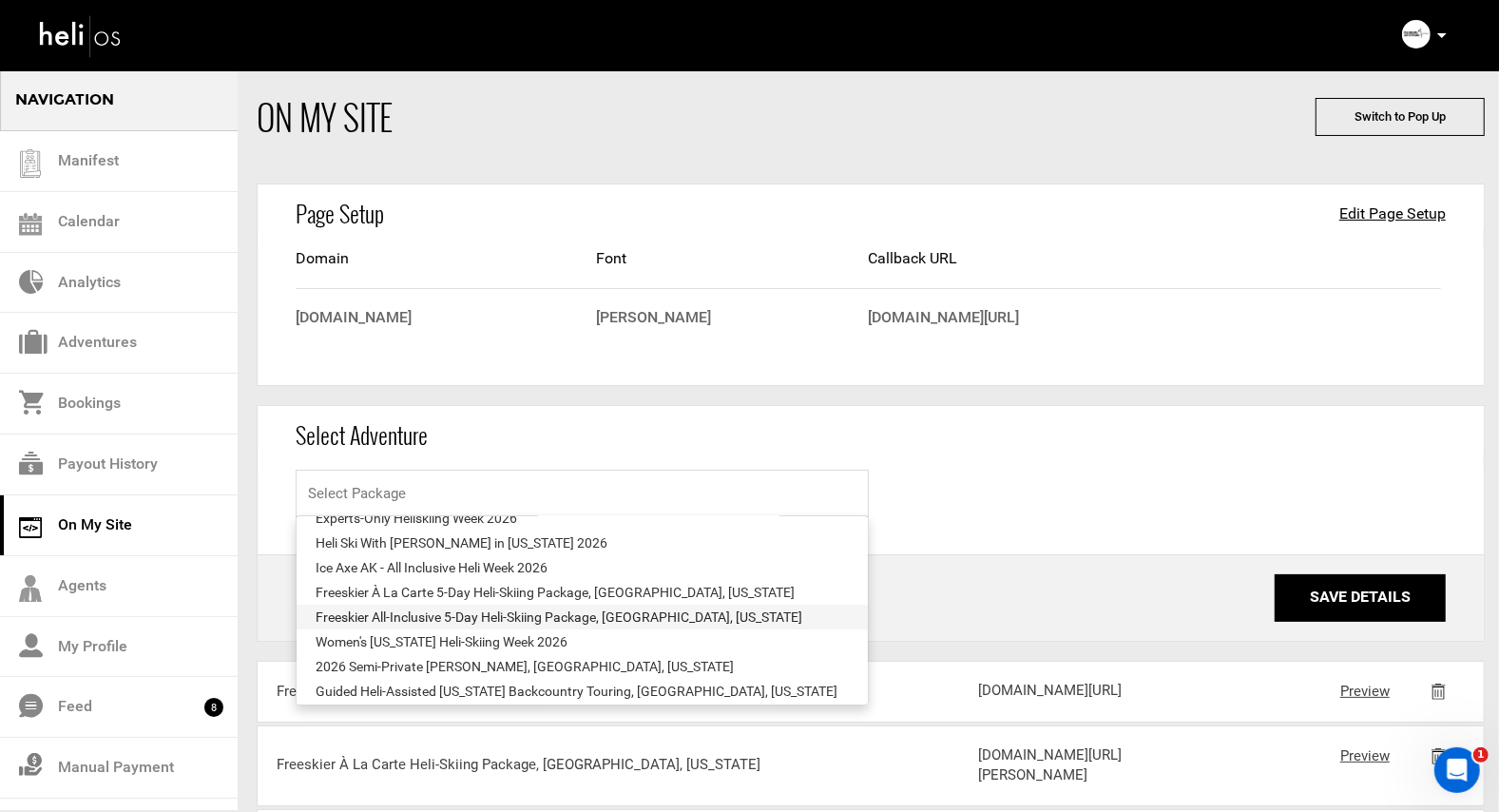
click at [499, 612] on div "Freeskier All-Inclusive 5-Day Heli-Skiing Package, [GEOGRAPHIC_DATA], [US_STATE]" at bounding box center [582, 617] width 534 height 19
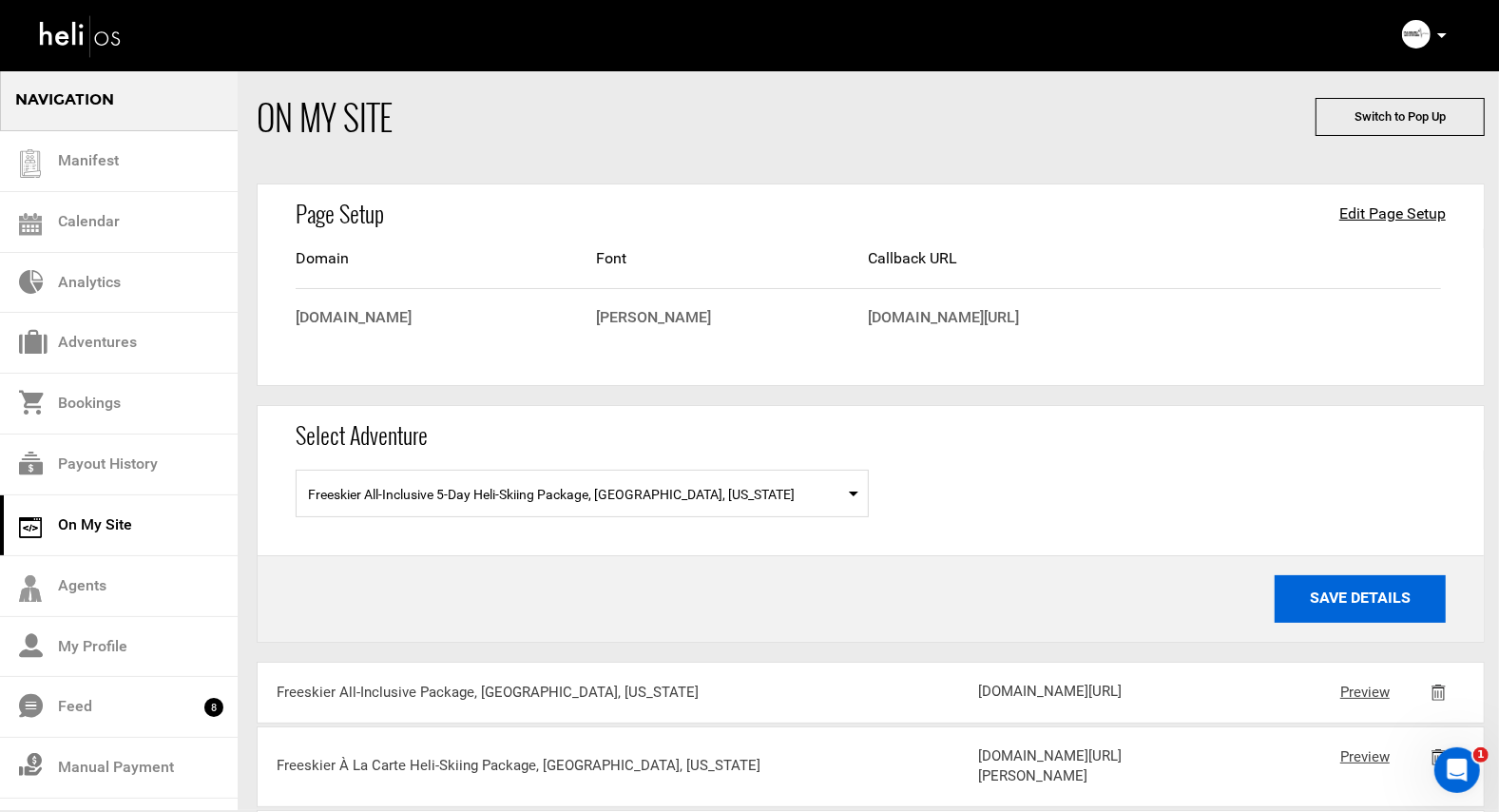
click at [1338, 598] on button "Save Details" at bounding box center [1361, 599] width 171 height 48
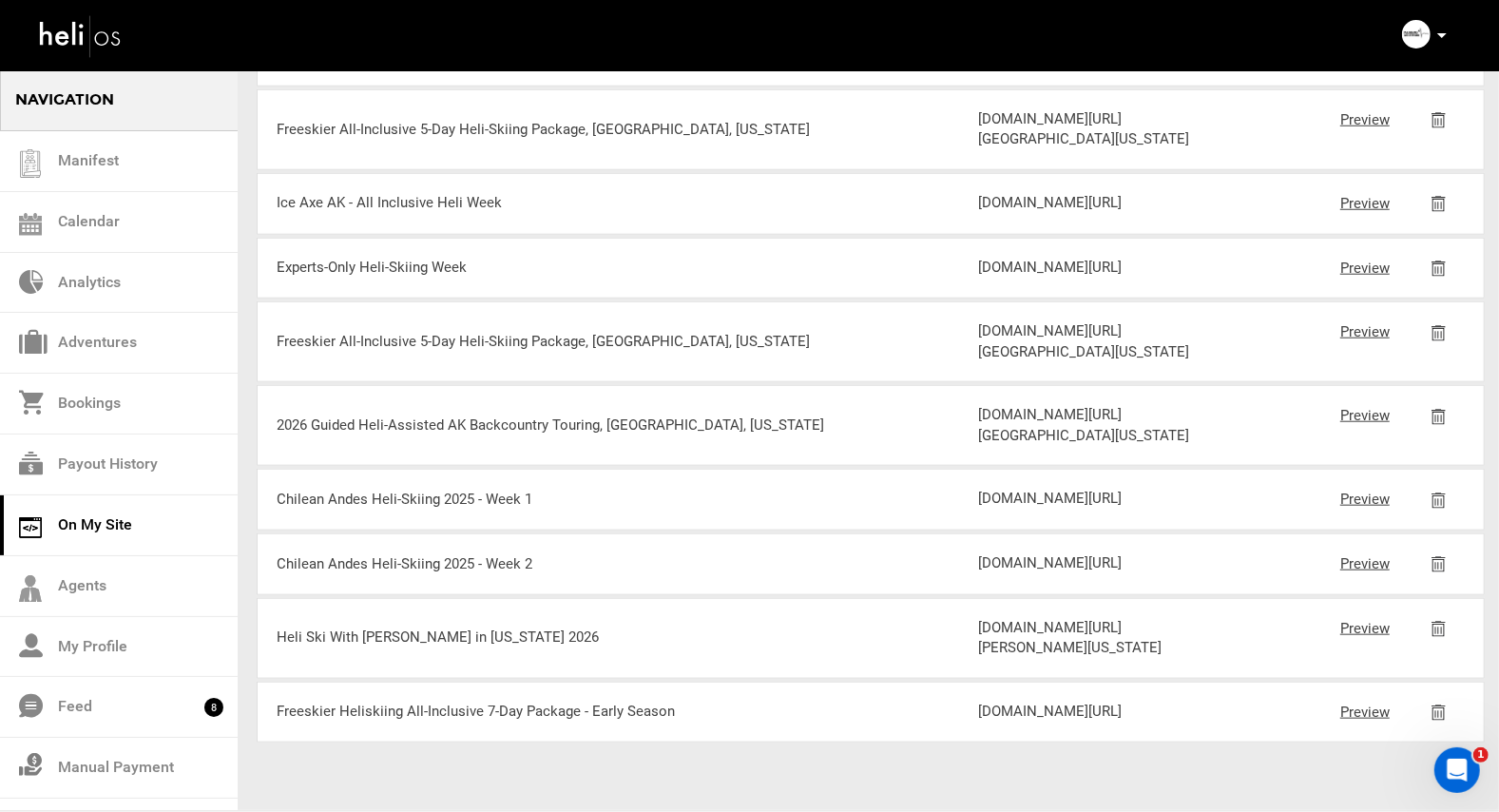
scroll to position [1957, 0]
click at [92, 403] on link "Bookings" at bounding box center [119, 404] width 238 height 60
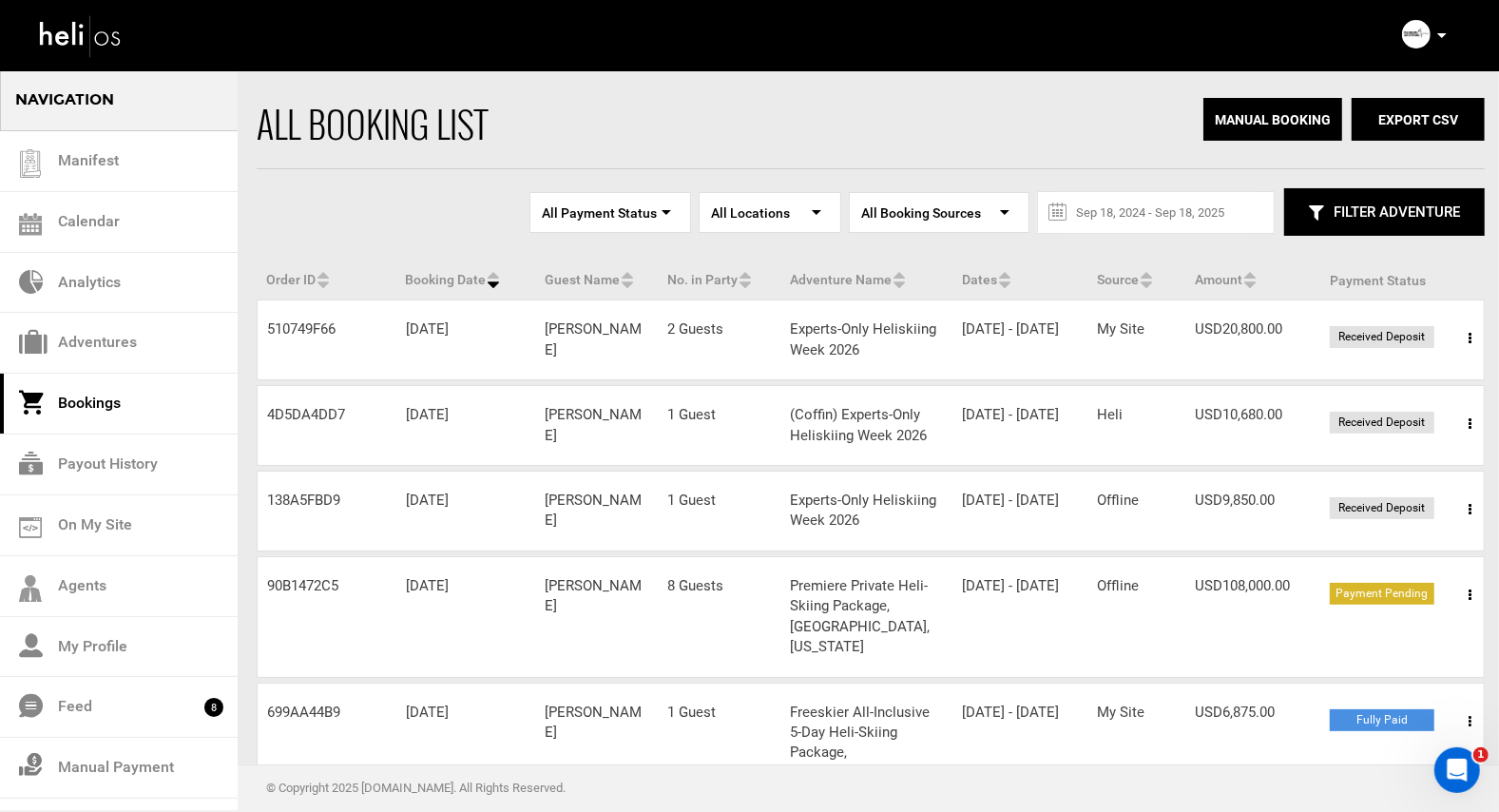
click at [93, 527] on link "On My Site" at bounding box center [119, 526] width 238 height 60
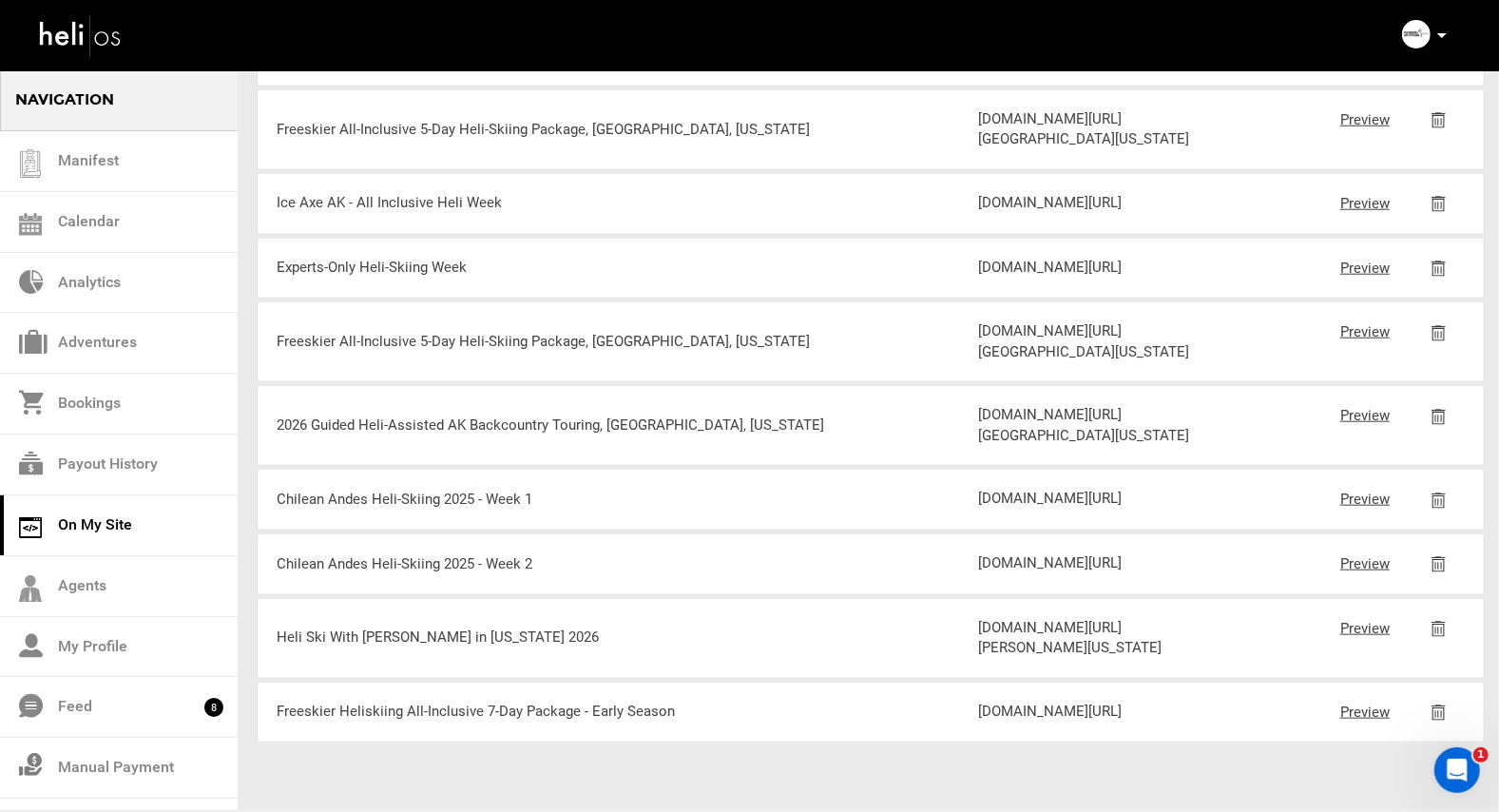
scroll to position [1454, 0]
click at [1351, 129] on link "Preview" at bounding box center [1365, 120] width 50 height 18
click at [1437, 129] on img at bounding box center [1439, 120] width 15 height 17
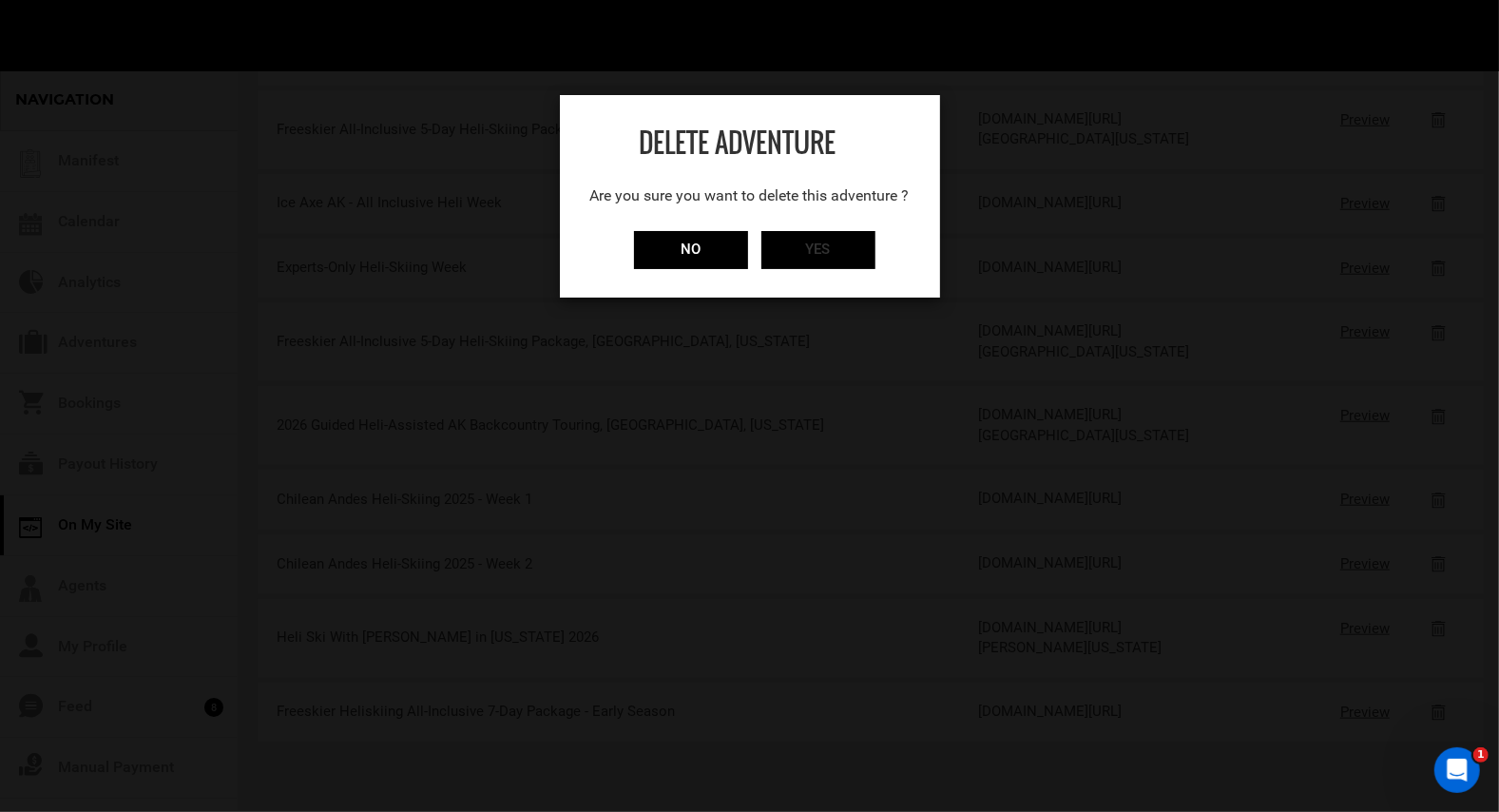
click at [819, 258] on input "YES" at bounding box center [818, 249] width 114 height 38
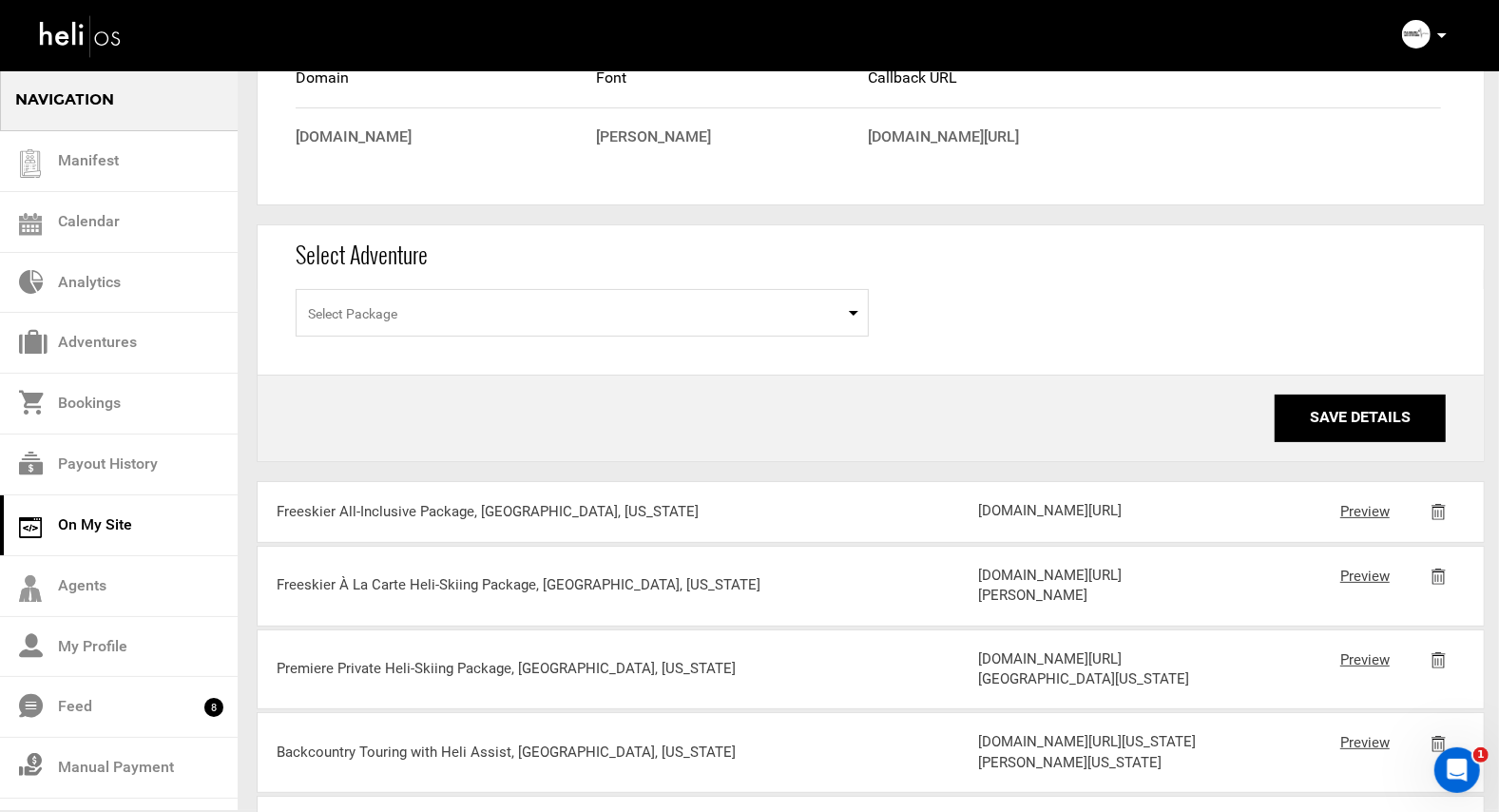
scroll to position [0, 0]
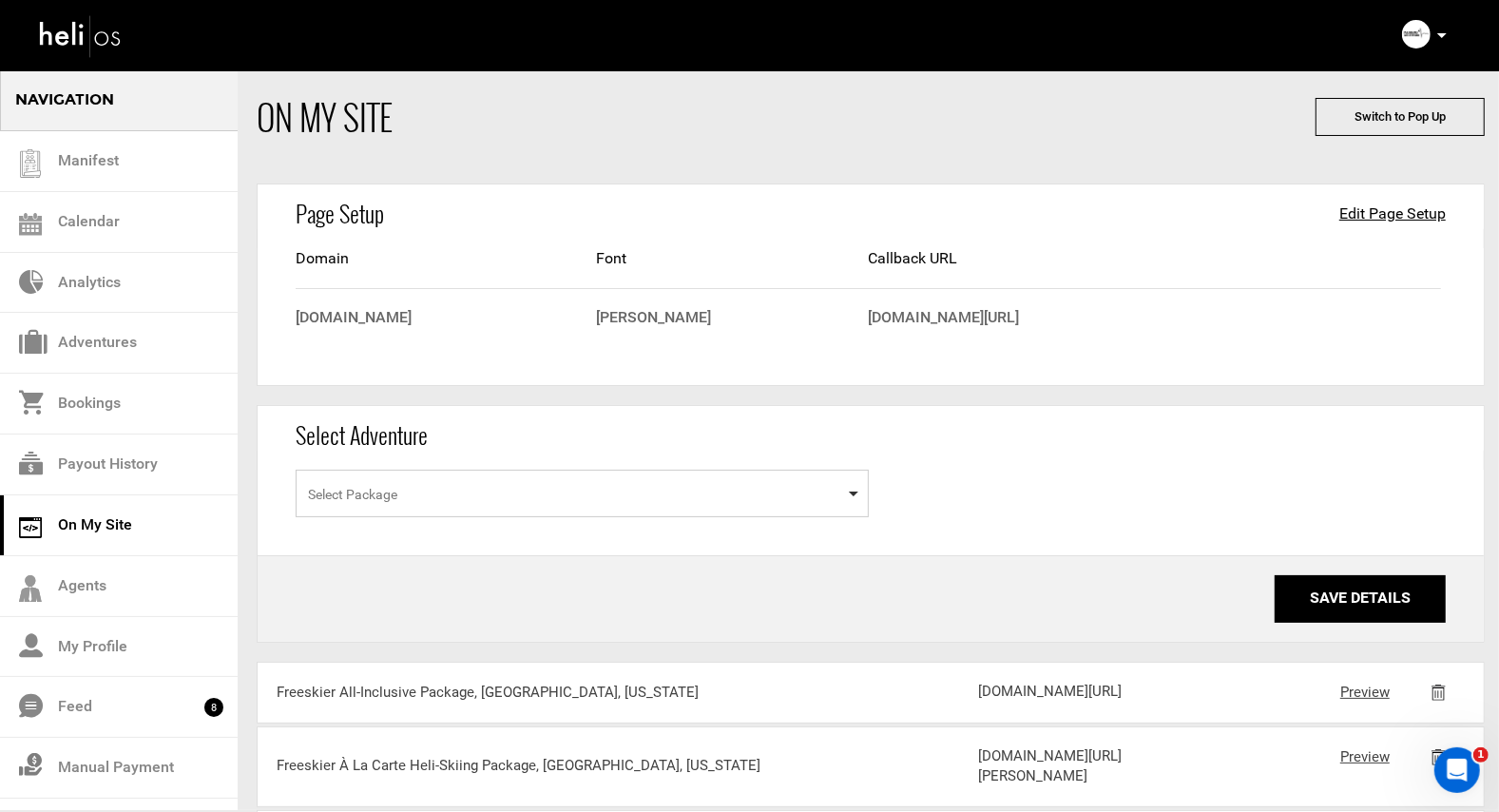
click at [525, 505] on span "Select Package" at bounding box center [582, 493] width 574 height 48
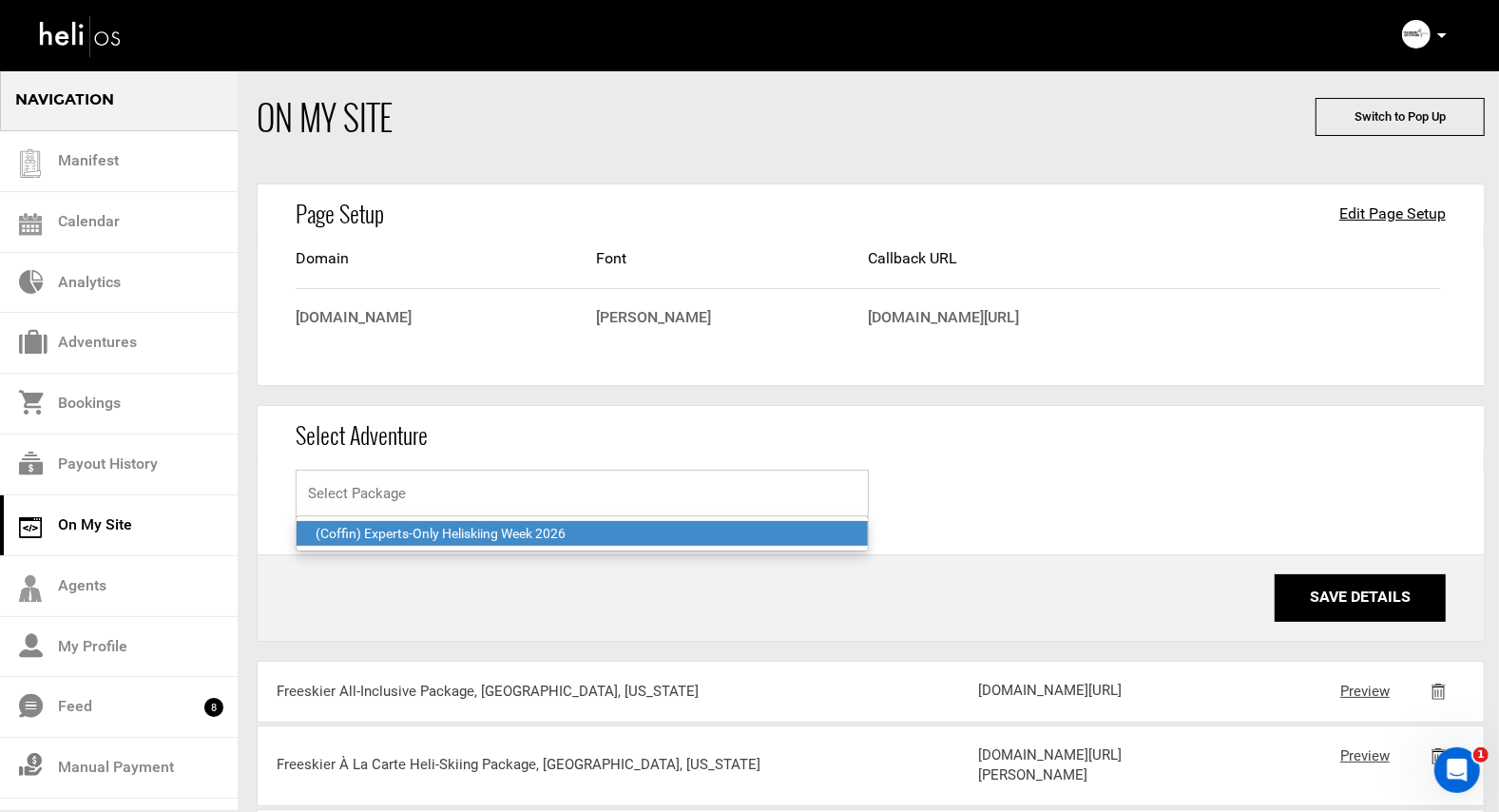
click at [508, 488] on input "Select box" at bounding box center [582, 493] width 574 height 48
click at [1015, 481] on div "Select Package (Coffin) Experts-Only Heliskiing Week 2026 Please select a packa…" at bounding box center [871, 511] width 1226 height 85
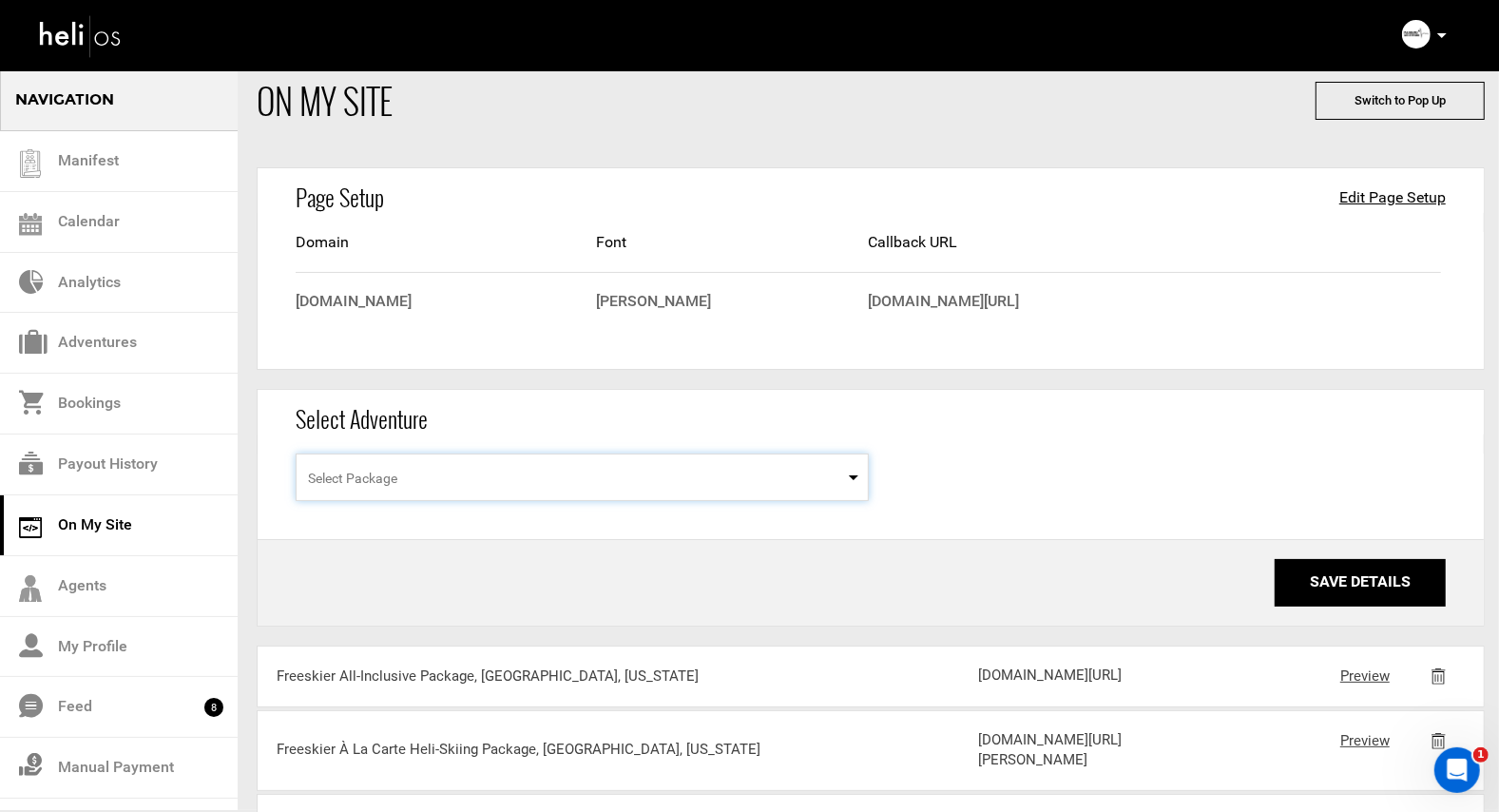
scroll to position [26, 0]
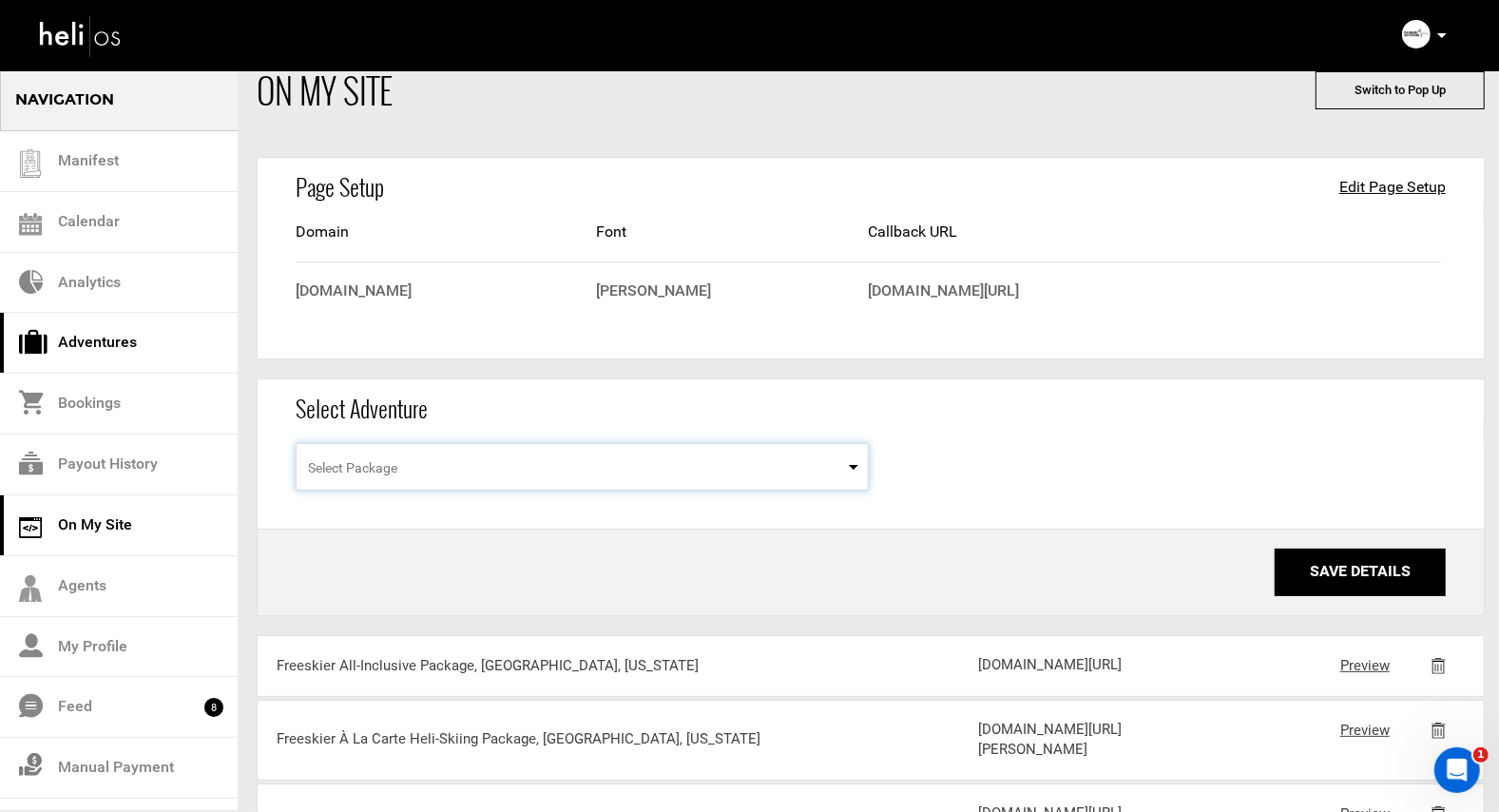
click at [109, 340] on link "Adventures" at bounding box center [119, 343] width 238 height 60
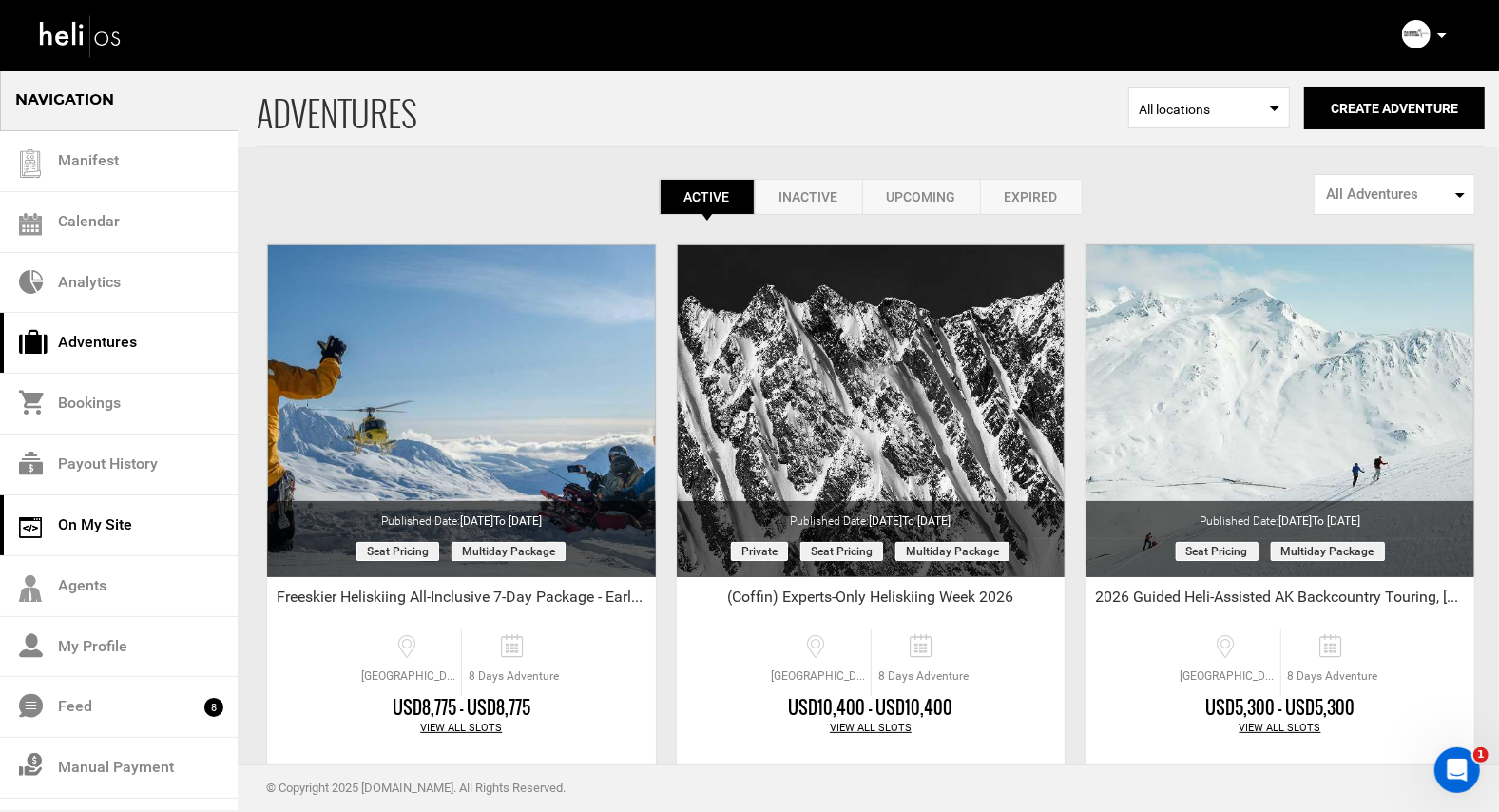
click at [89, 521] on link "On My Site" at bounding box center [119, 526] width 238 height 60
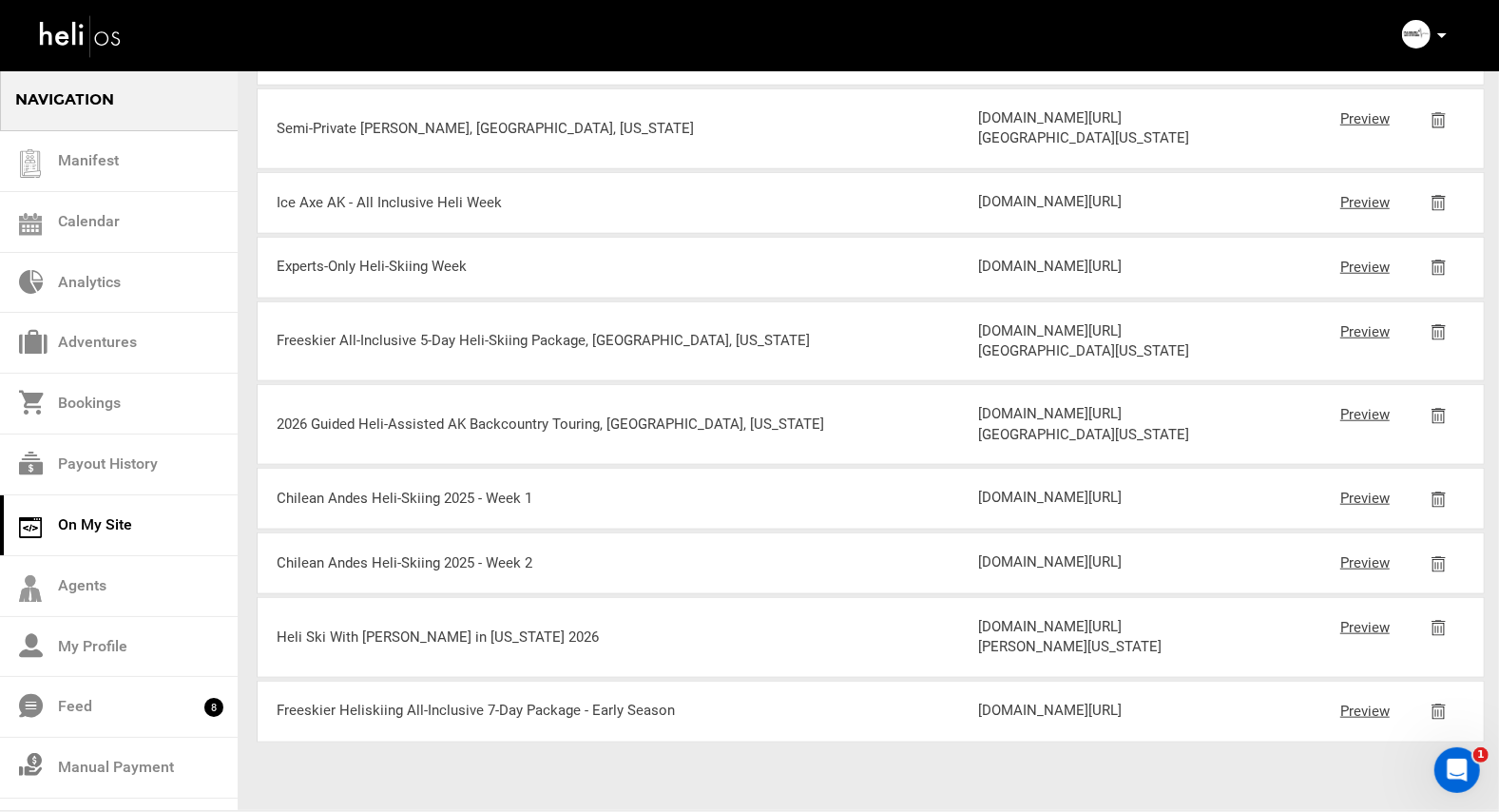
scroll to position [1843, 0]
click at [1359, 340] on link "Preview" at bounding box center [1365, 332] width 50 height 18
click at [93, 342] on link "Adventures" at bounding box center [119, 343] width 238 height 60
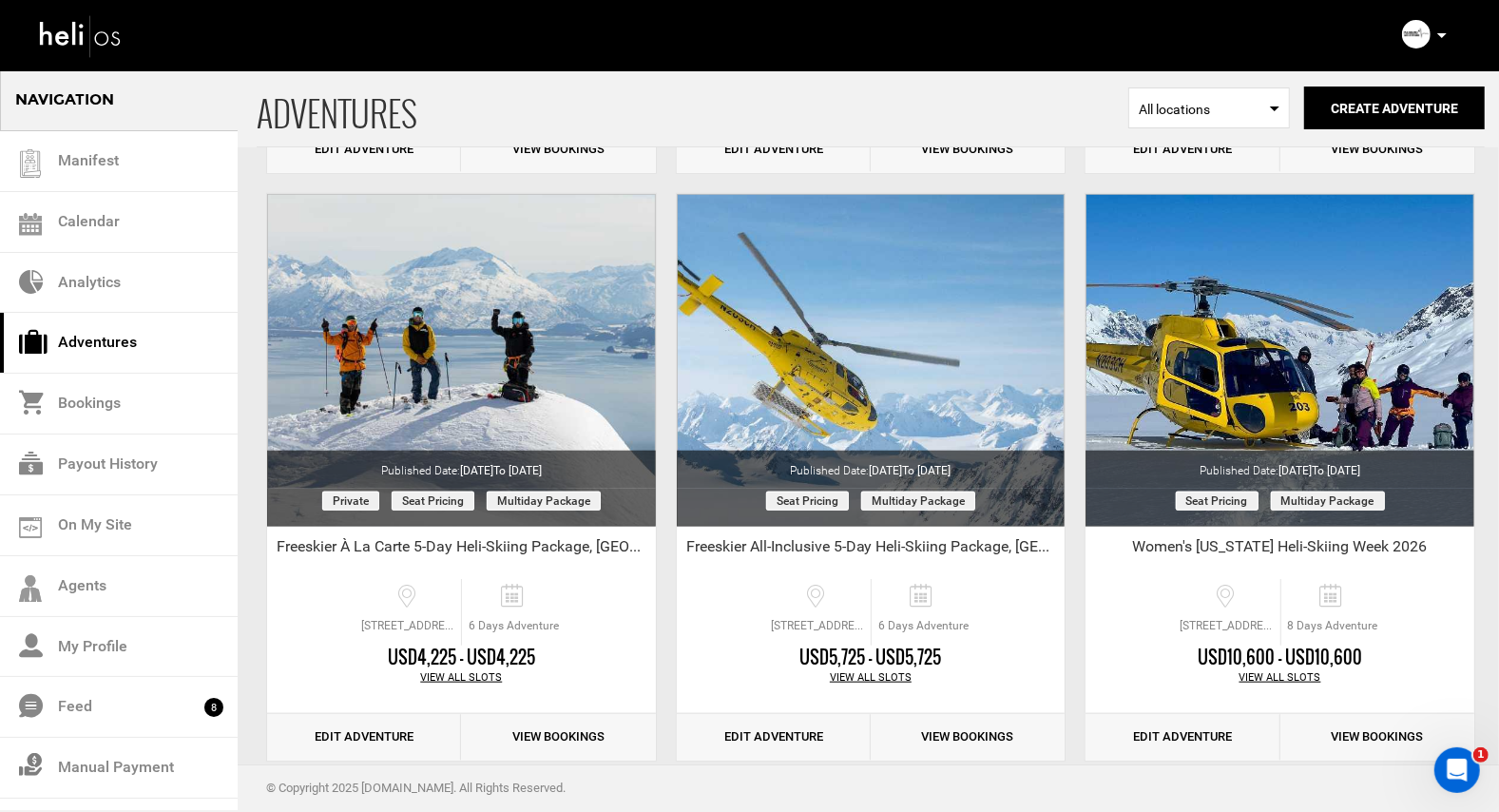
scroll to position [1279, 0]
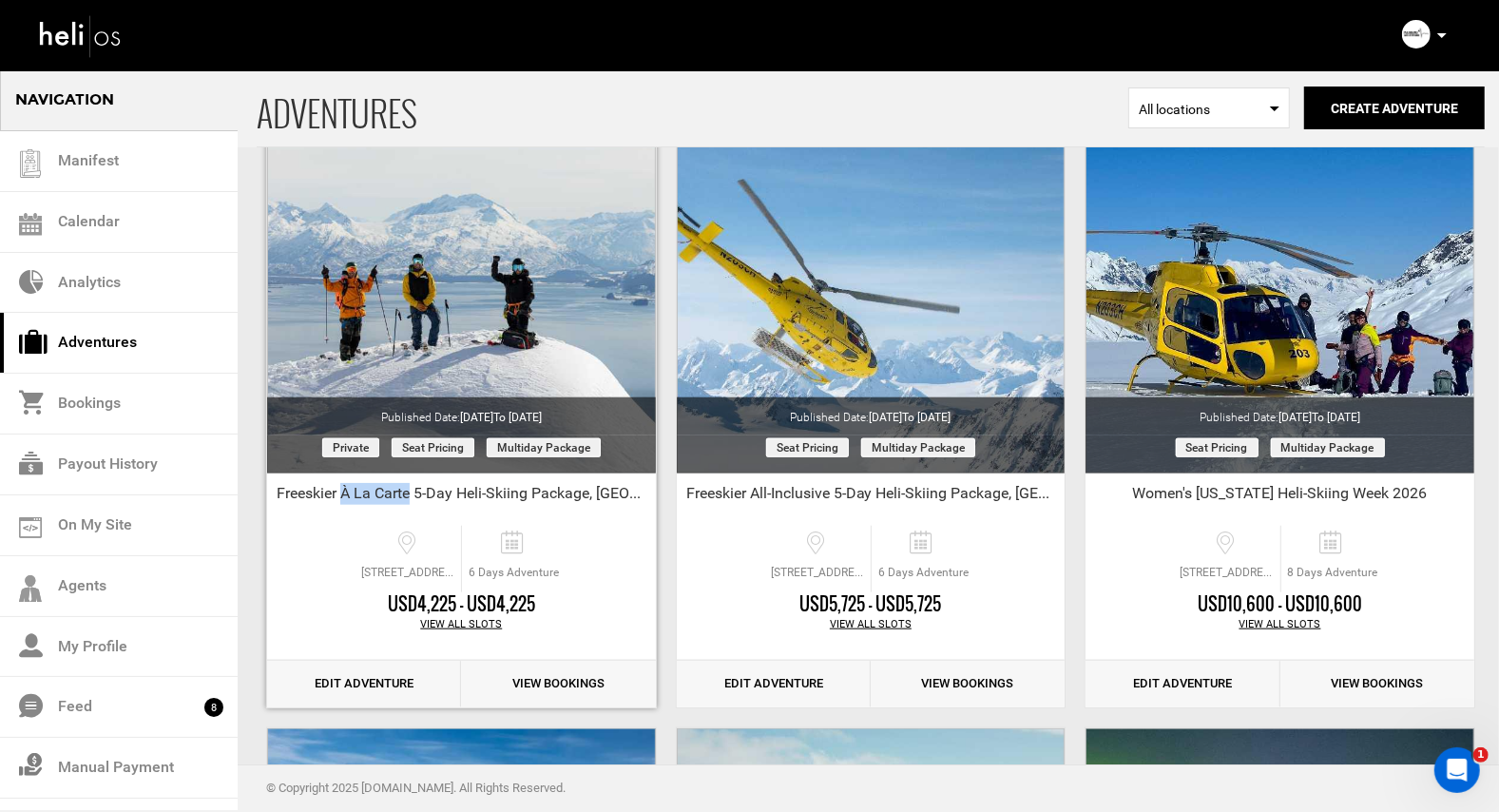
drag, startPoint x: 411, startPoint y: 493, endPoint x: 344, endPoint y: 491, distance: 67.0
click at [344, 491] on div "Freeskier À La Carte 5-Day Heli-Skiing Package, [GEOGRAPHIC_DATA], [US_STATE]" at bounding box center [461, 497] width 389 height 28
copy div "À La Carte"
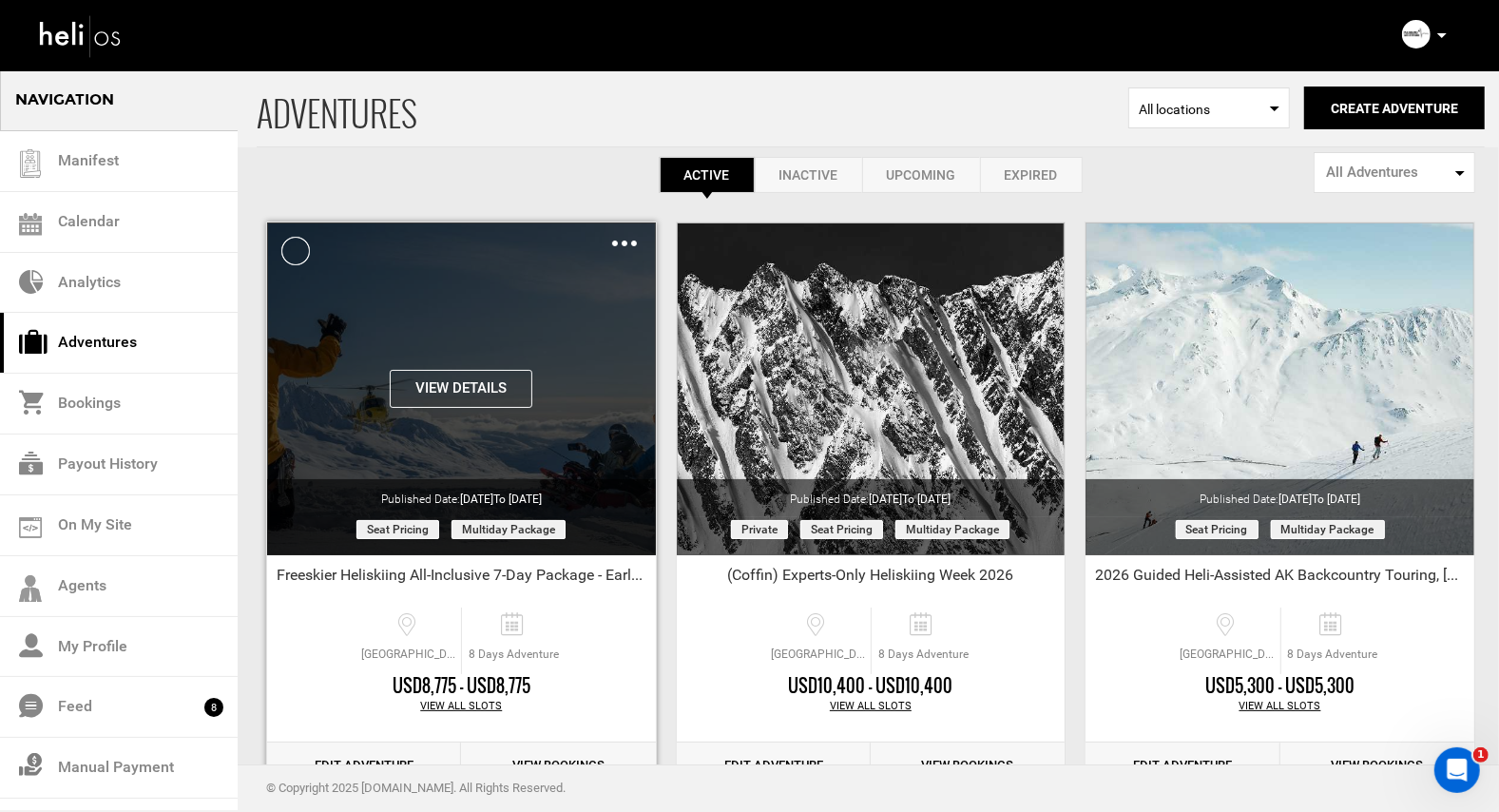
scroll to position [38, 0]
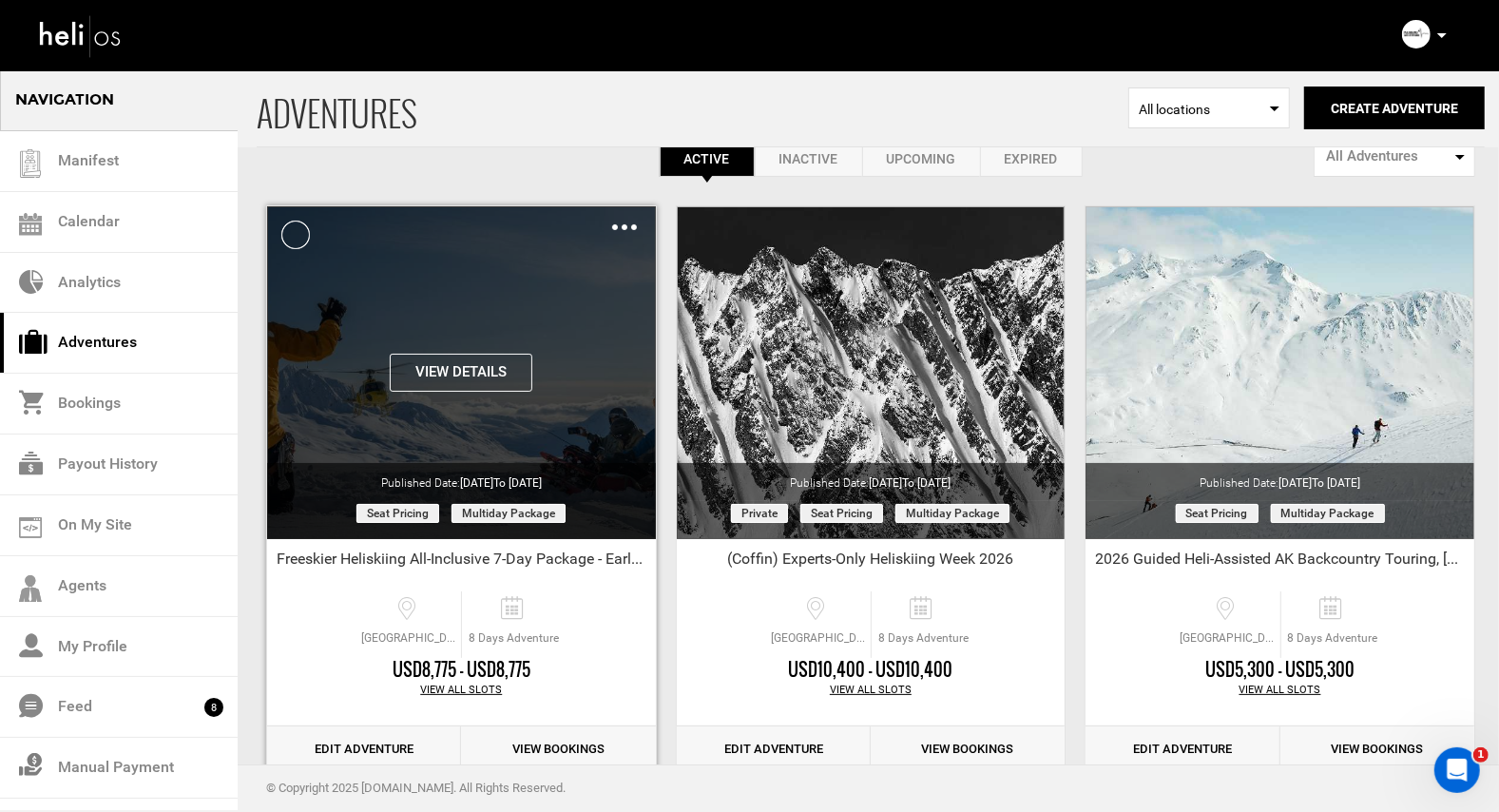
click at [619, 223] on div "Clone De-Activate Share Delete" at bounding box center [624, 227] width 24 height 21
click at [630, 225] on img at bounding box center [624, 227] width 24 height 6
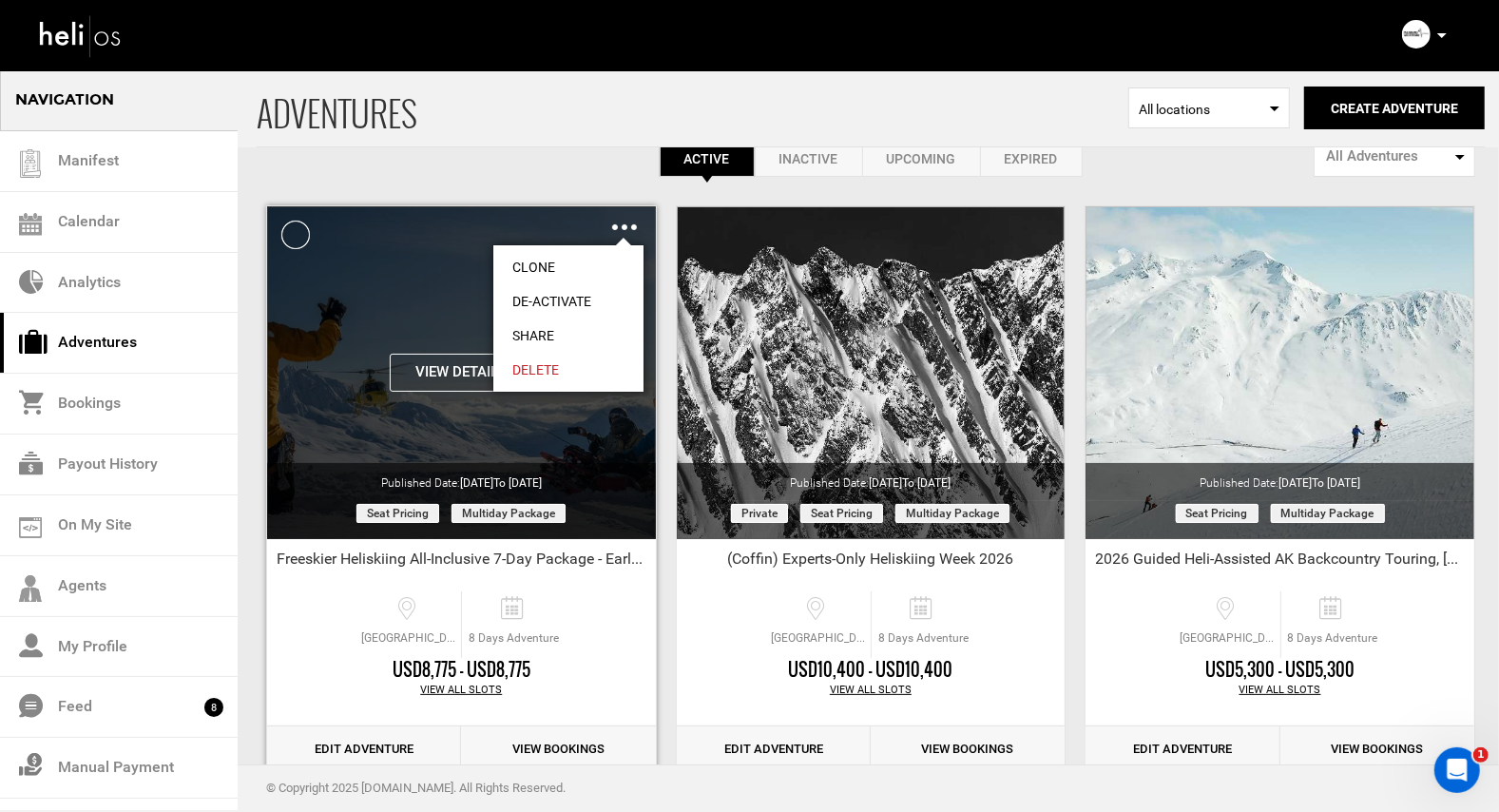
click at [538, 266] on link "Clone" at bounding box center [569, 267] width 150 height 34
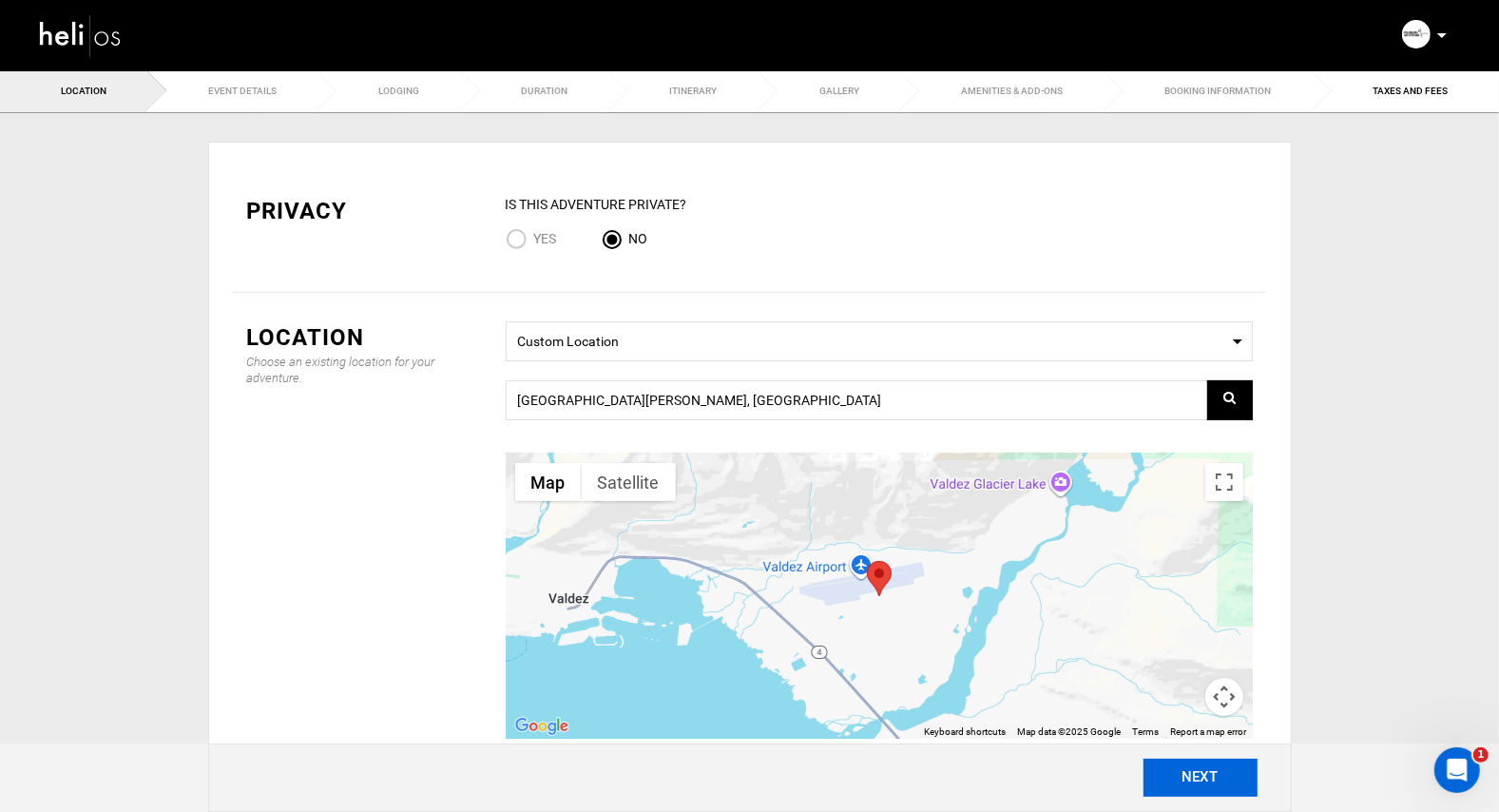
click at [1170, 795] on button "NEXT" at bounding box center [1200, 777] width 114 height 38
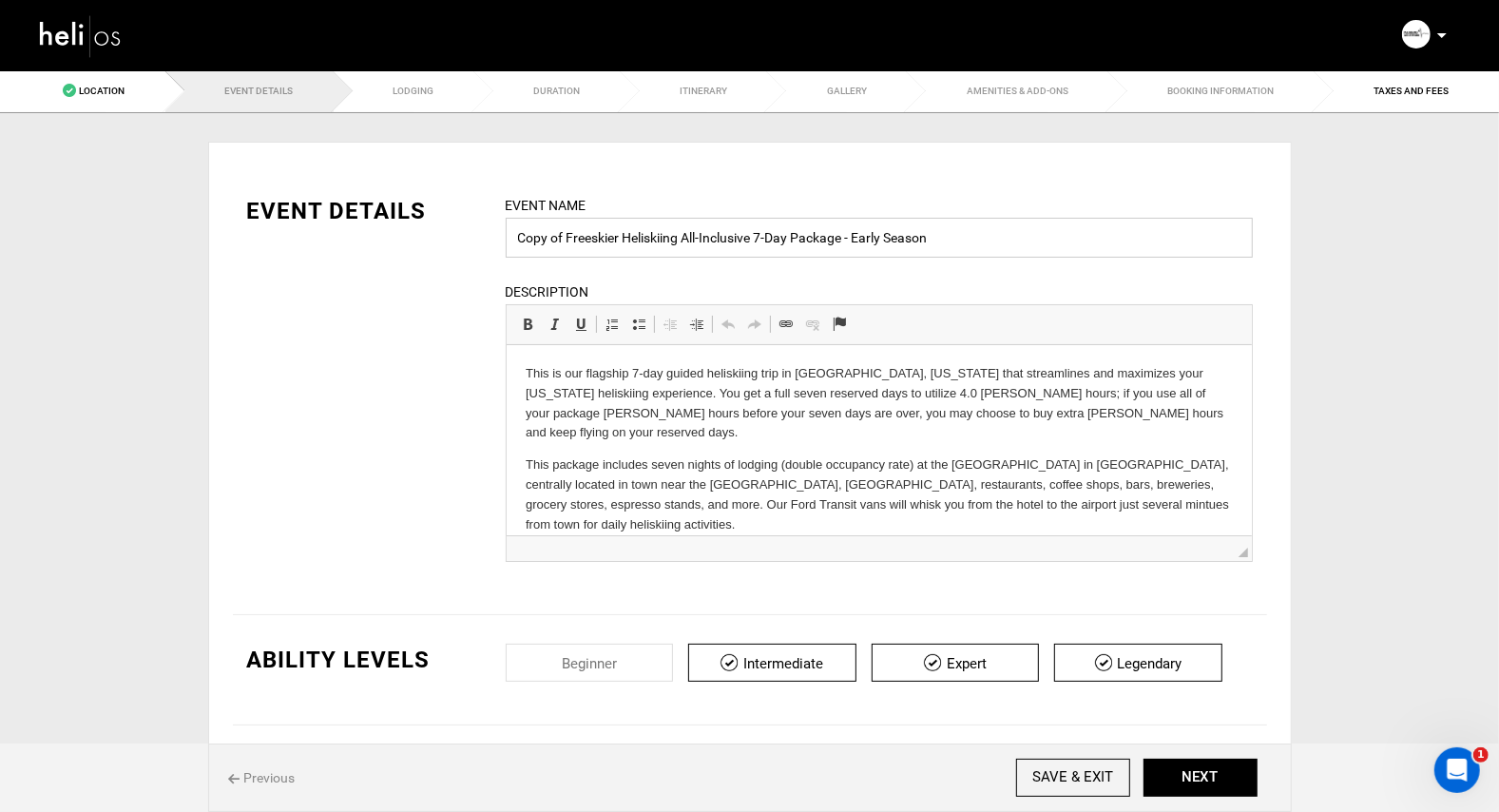
drag, startPoint x: 571, startPoint y: 235, endPoint x: 492, endPoint y: 235, distance: 79.0
click at [492, 235] on div "Event Name Copy of Freeskier Heliskiing All-Inclusive 7-Day Package - Early Sea…" at bounding box center [880, 389] width 776 height 390
drag, startPoint x: 707, startPoint y: 240, endPoint x: 639, endPoint y: 238, distance: 68.0
click at [639, 238] on input "Freeskier Heliskiing All-Inclusive 7-Day Package - Early Season" at bounding box center [879, 238] width 747 height 40
paste input "À La Cart"
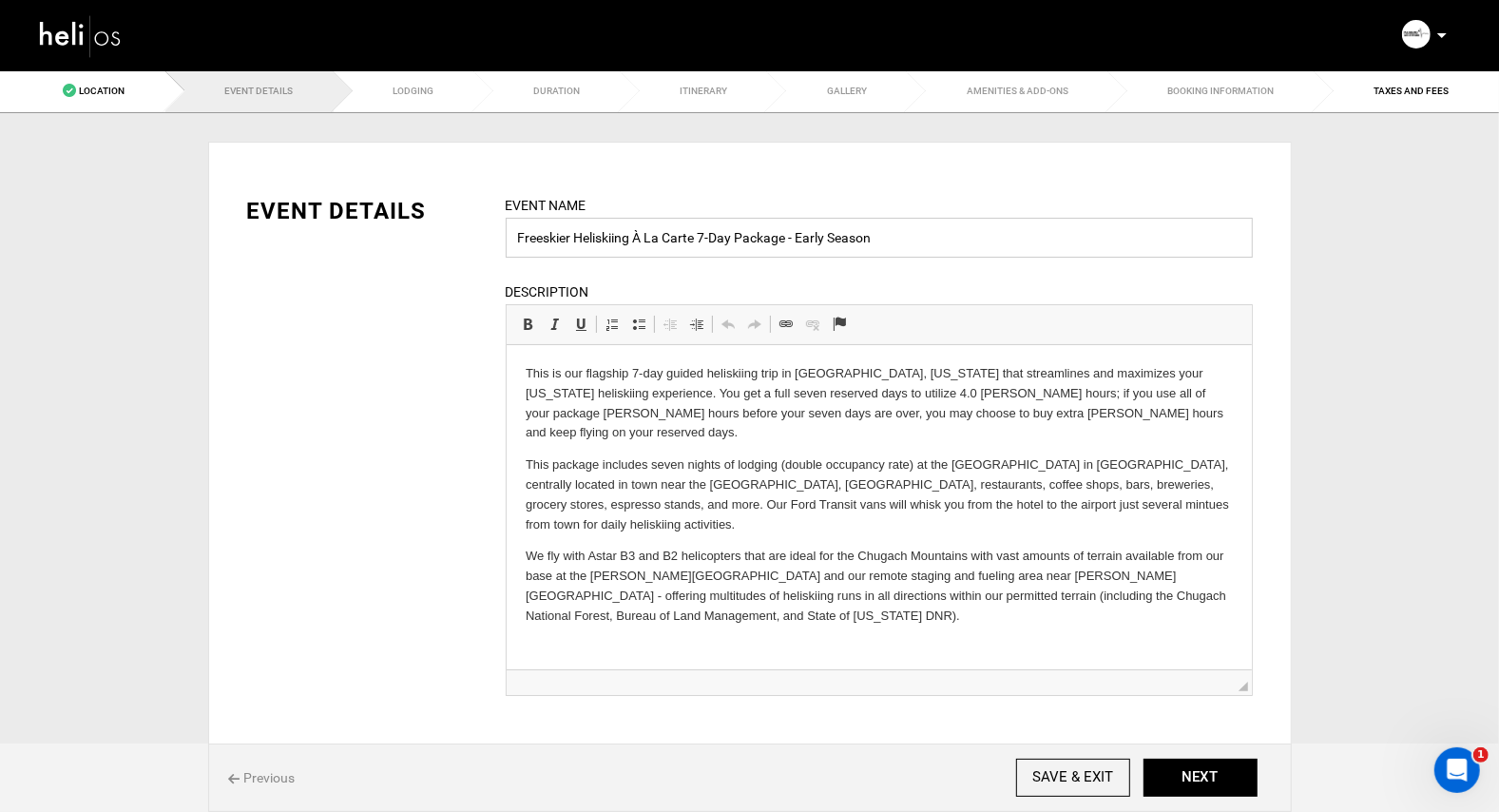
drag, startPoint x: 1242, startPoint y: 553, endPoint x: 1271, endPoint y: 673, distance: 123.5
type input "Freeskier Heliskiing À La Carte 7-Day Package - Early Season"
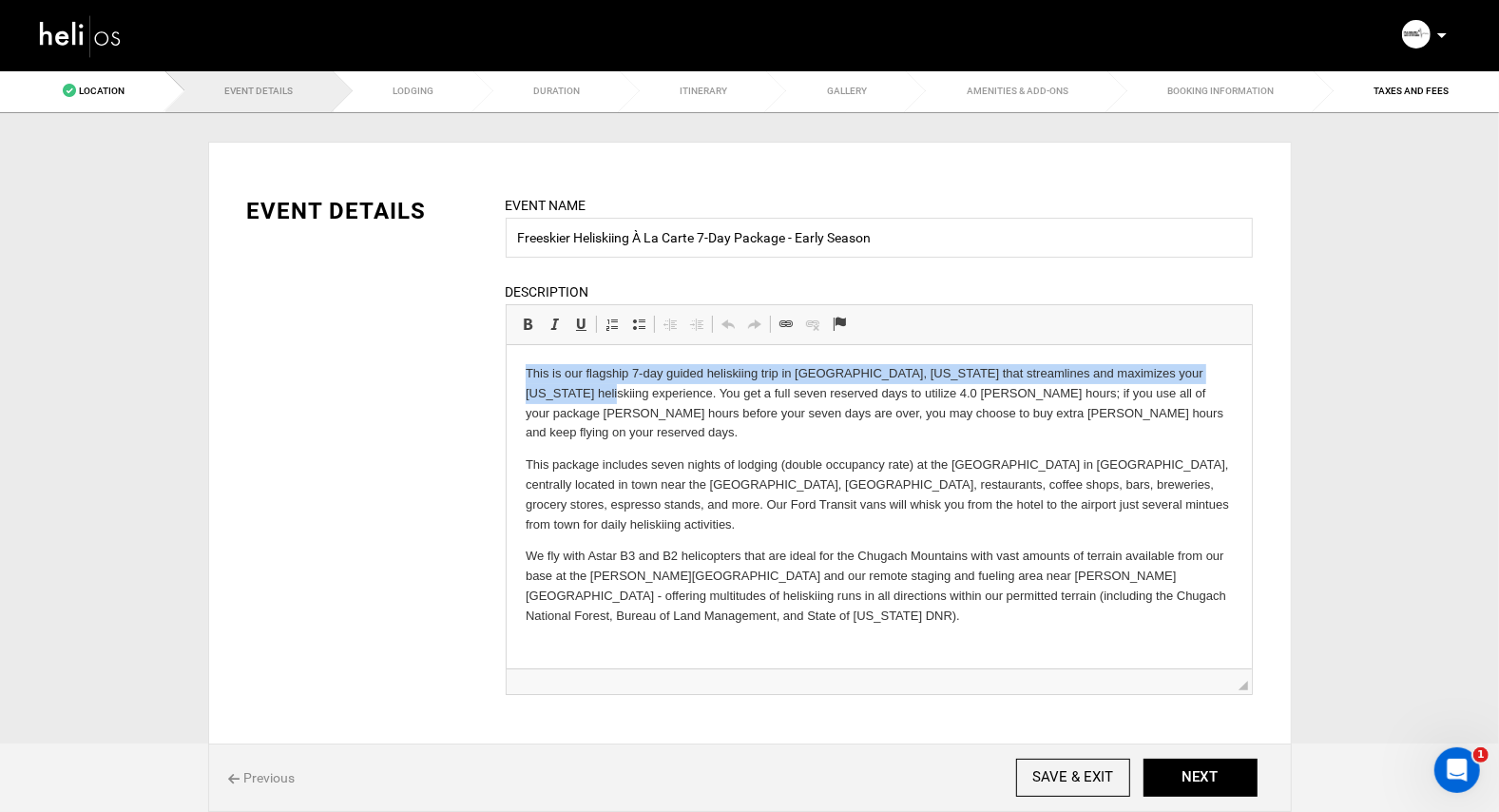
drag, startPoint x: 594, startPoint y: 393, endPoint x: 496, endPoint y: 354, distance: 105.5
click at [506, 354] on html "This is our flagship 7-day guided heliskiing trip in [GEOGRAPHIC_DATA], [US_STA…" at bounding box center [878, 494] width 745 height 300
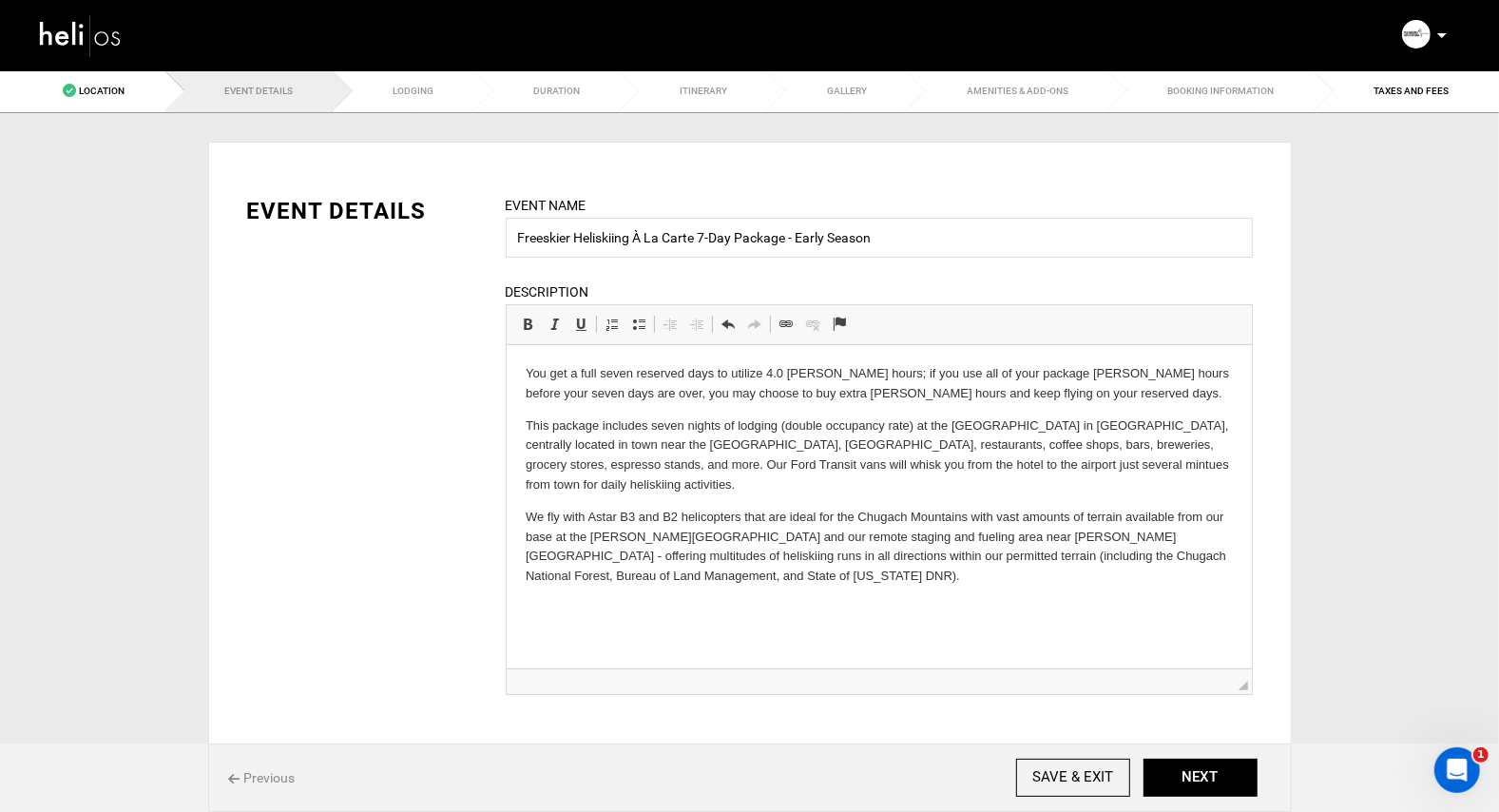
click at [771, 372] on p "You get a full seven reserved days to utilize 4.0 [PERSON_NAME] hours; if you u…" at bounding box center [879, 383] width 707 height 40
click at [531, 370] on p "You get a full seven reserved days to utilize 3 .0 [PERSON_NAME] hours; if you …" at bounding box center [879, 383] width 707 height 40
drag, startPoint x: 567, startPoint y: 376, endPoint x: 502, endPoint y: 376, distance: 65.0
click at [506, 376] on html "You get a full seven reserved days to utilize 3 .0 [PERSON_NAME] hours; if you …" at bounding box center [878, 473] width 745 height 260
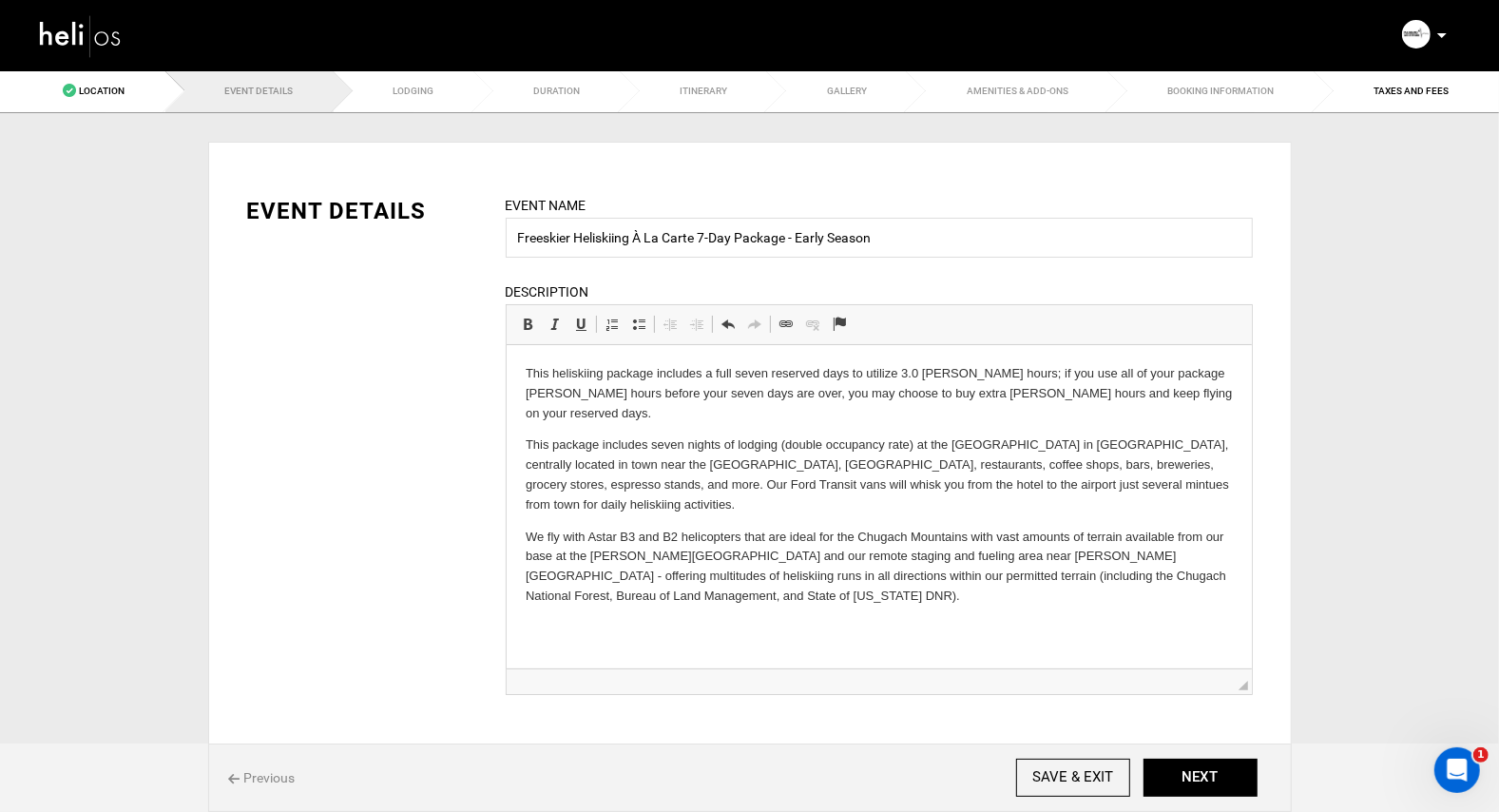
click at [733, 370] on p "This heliskiing package includes a full seven reserved days to utilize 3 .0 [PE…" at bounding box center [879, 392] width 707 height 59
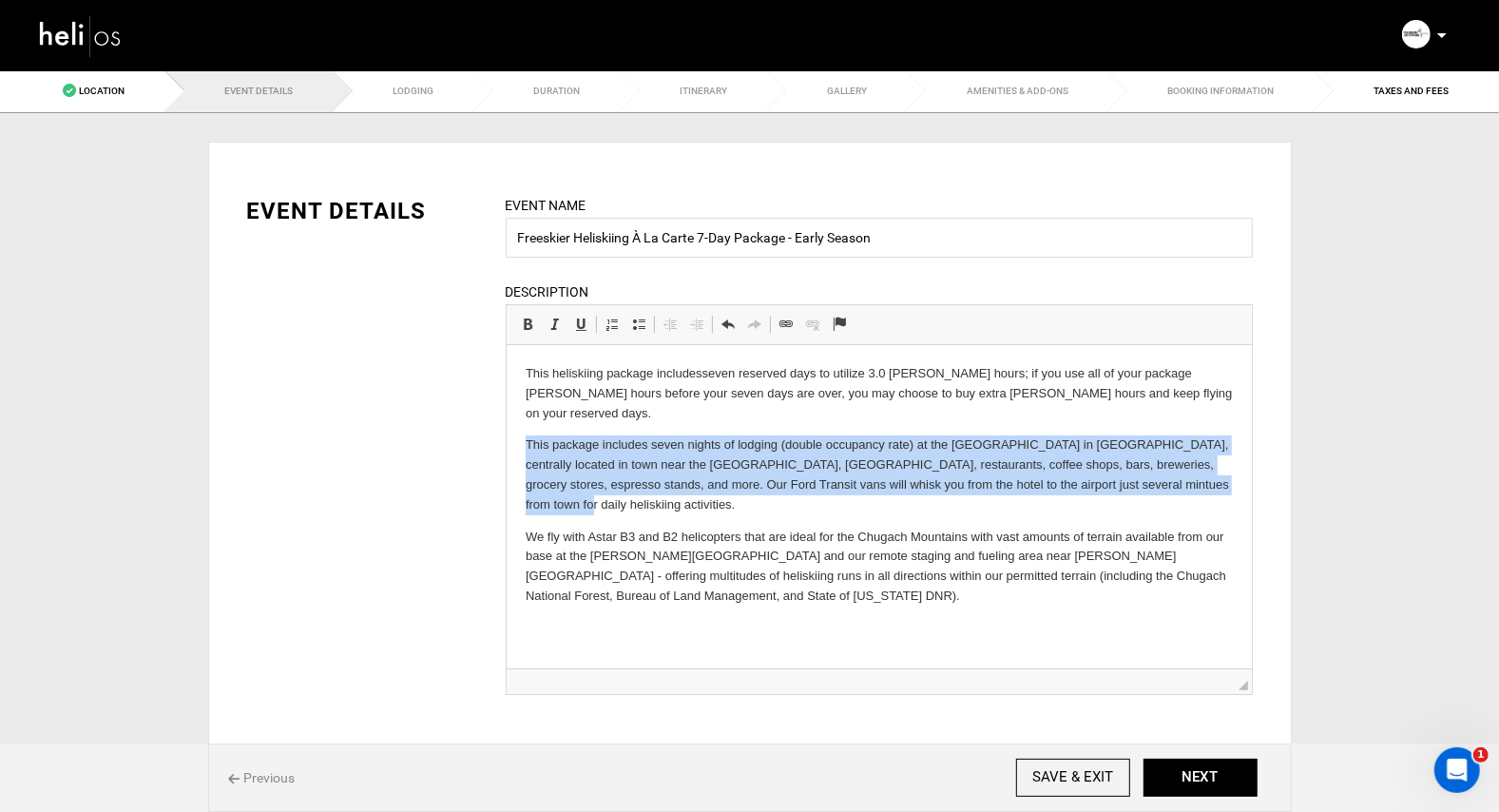
drag, startPoint x: 1167, startPoint y: 462, endPoint x: 513, endPoint y: 426, distance: 655.0
click at [513, 426] on html "This heliskiing package includes seven reserved days to utilize 3 .0 [PERSON_NA…" at bounding box center [878, 484] width 745 height 280
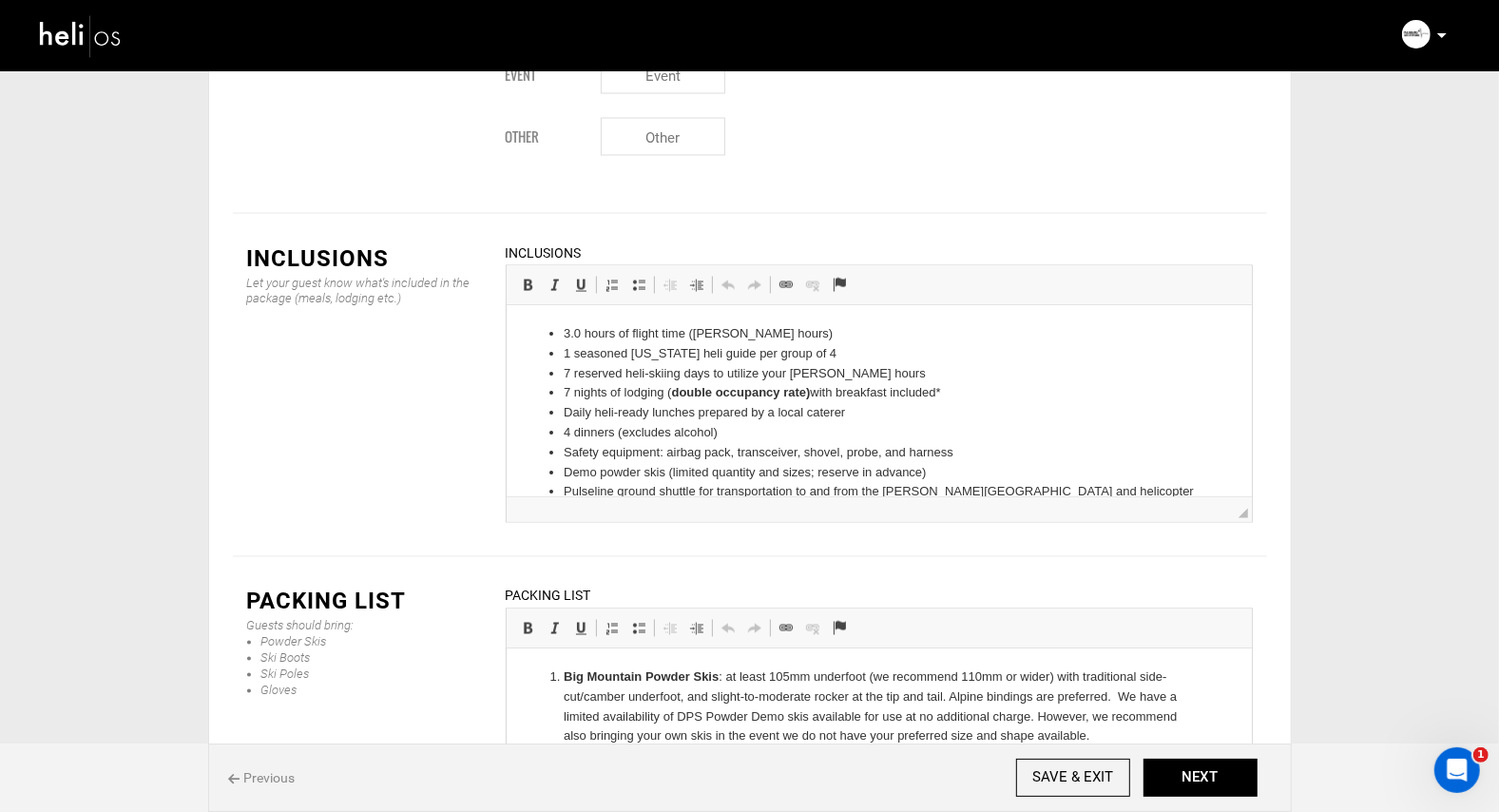
scroll to position [2464, 0]
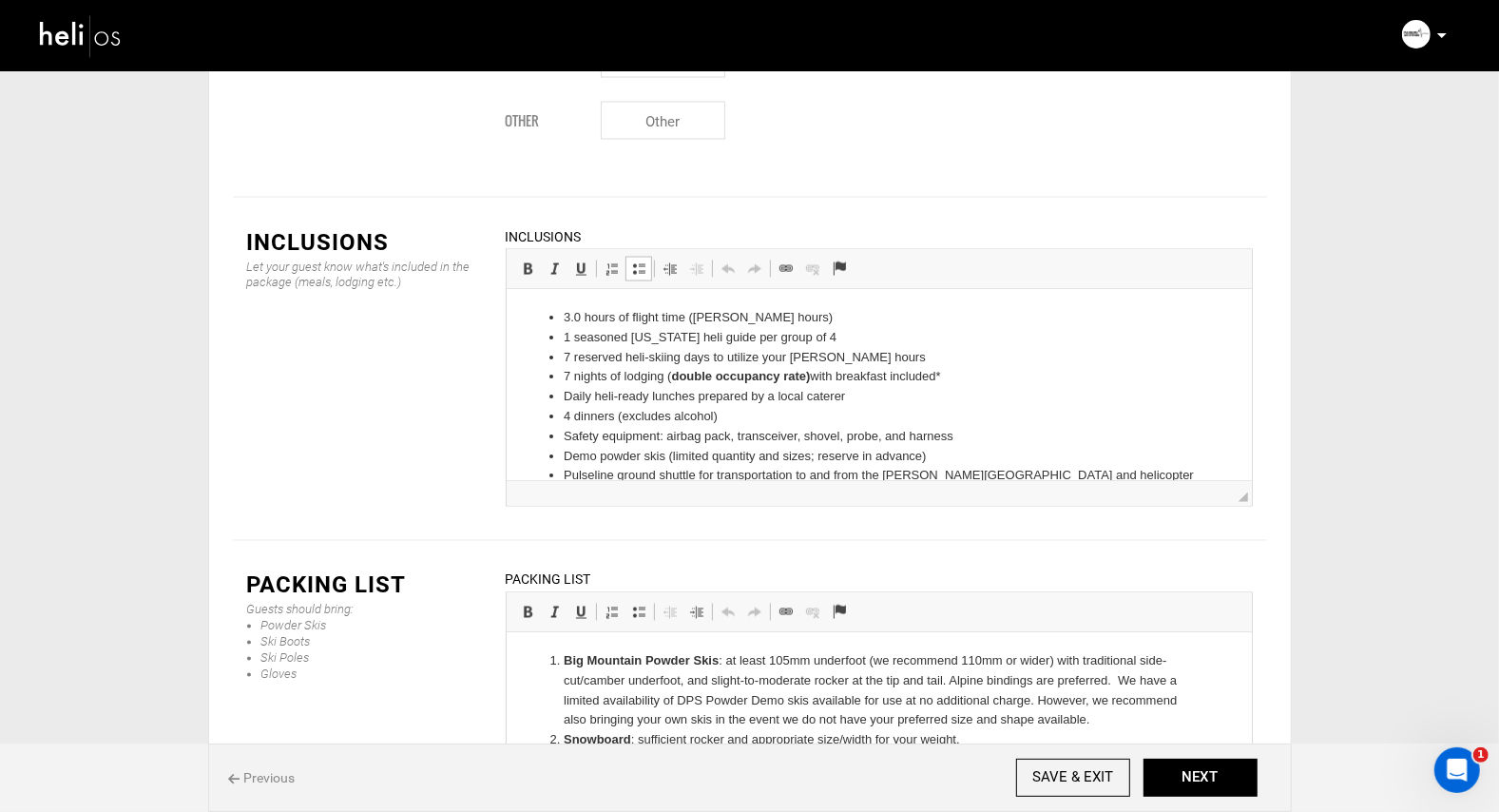
drag, startPoint x: 964, startPoint y: 379, endPoint x: 526, endPoint y: 375, distance: 438.0
click at [526, 375] on ul "3.0 hours of flight time ([PERSON_NAME] hours) 1 seasoned [US_STATE] heli guide…" at bounding box center [879, 417] width 707 height 218
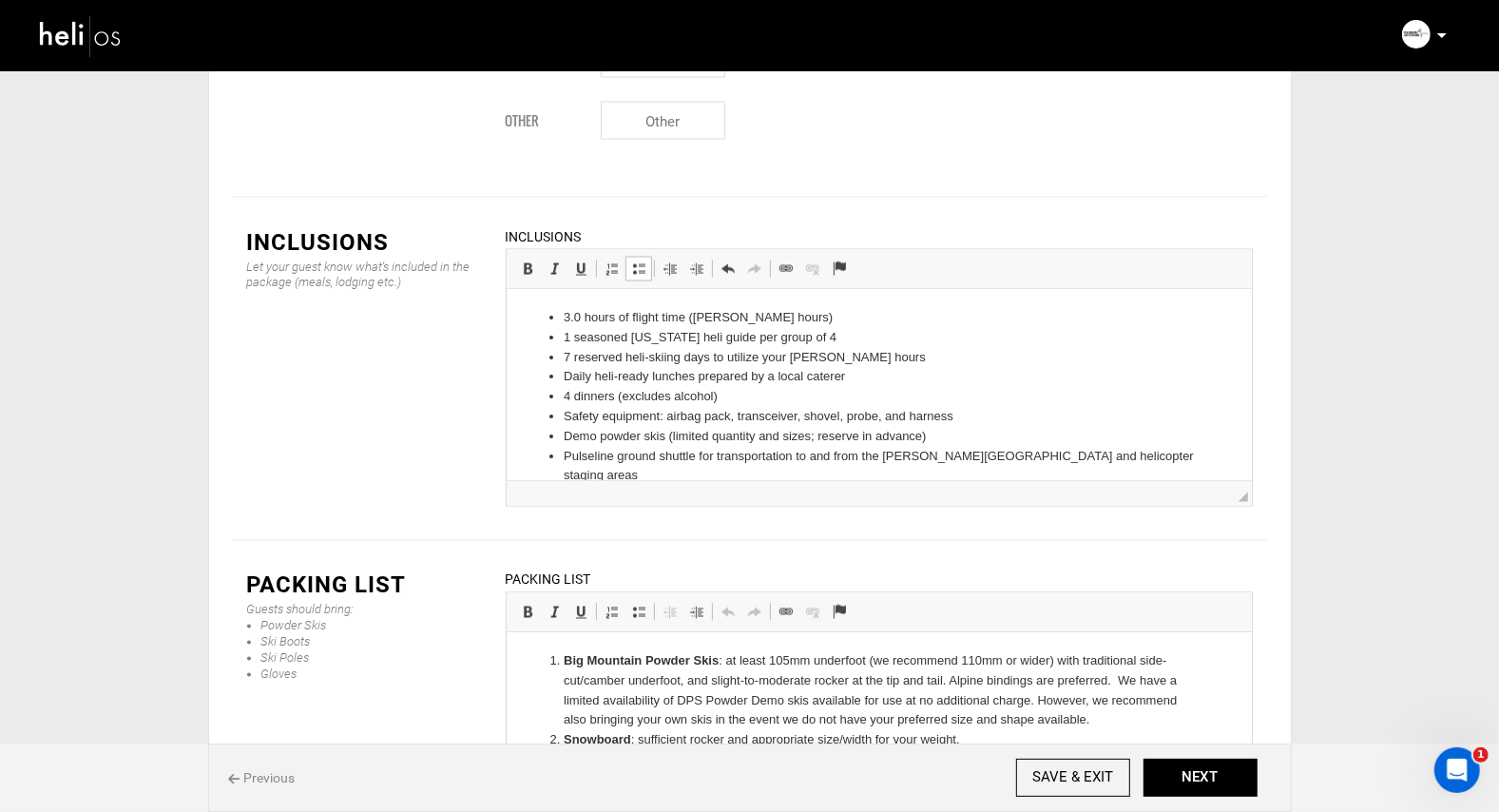
click at [569, 394] on li "4 dinners (excludes alcohol)" at bounding box center [879, 396] width 631 height 19
drag, startPoint x: 724, startPoint y: 392, endPoint x: 628, endPoint y: 396, distance: 96.1
click at [628, 396] on li "3 dinners (excludes alcohol)" at bounding box center [879, 396] width 631 height 19
click at [981, 416] on li "Safety equipment: airbag pack, transceiver, shovel, probe, and harness" at bounding box center [879, 417] width 631 height 19
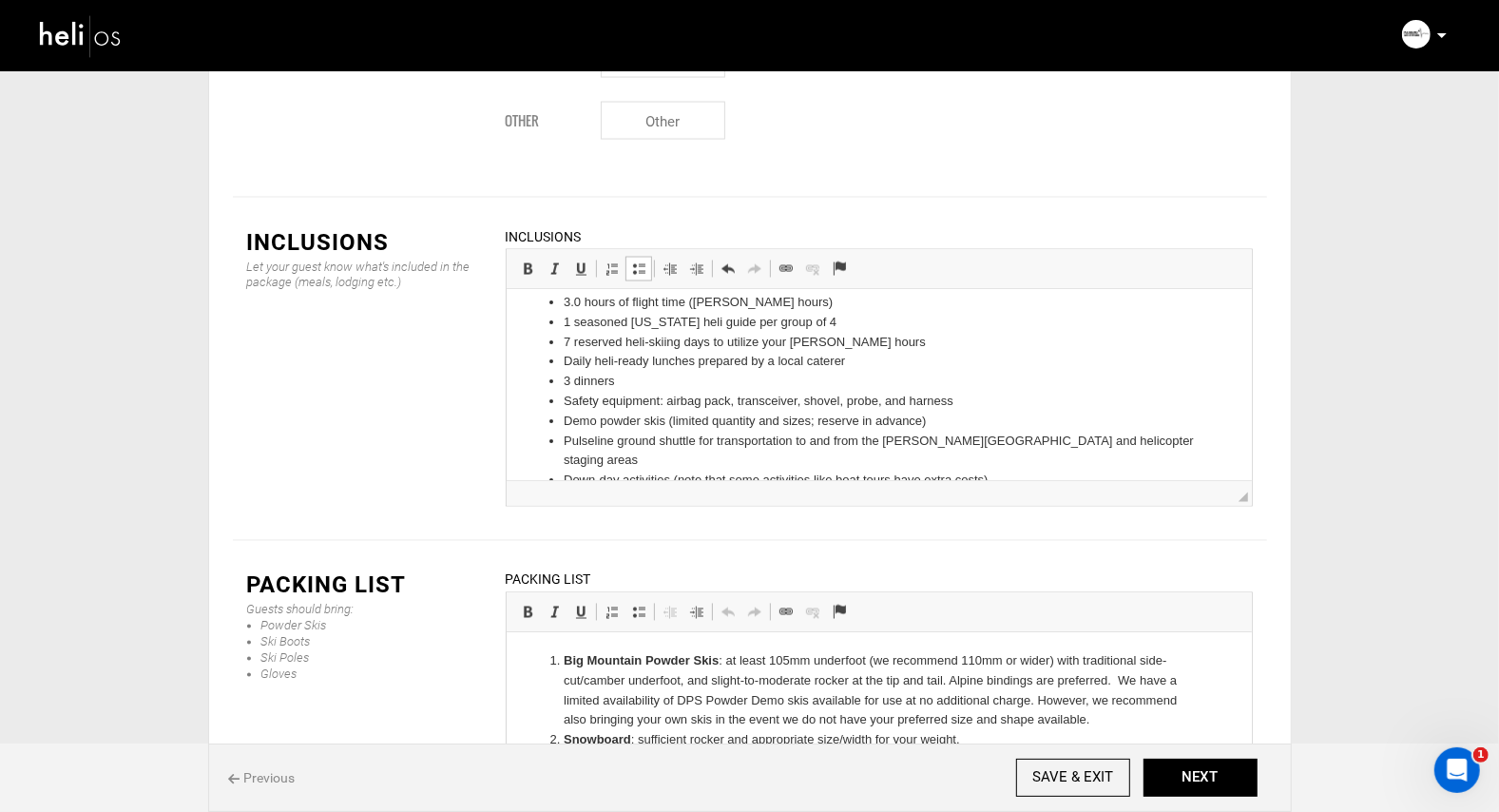
scroll to position [27, 0]
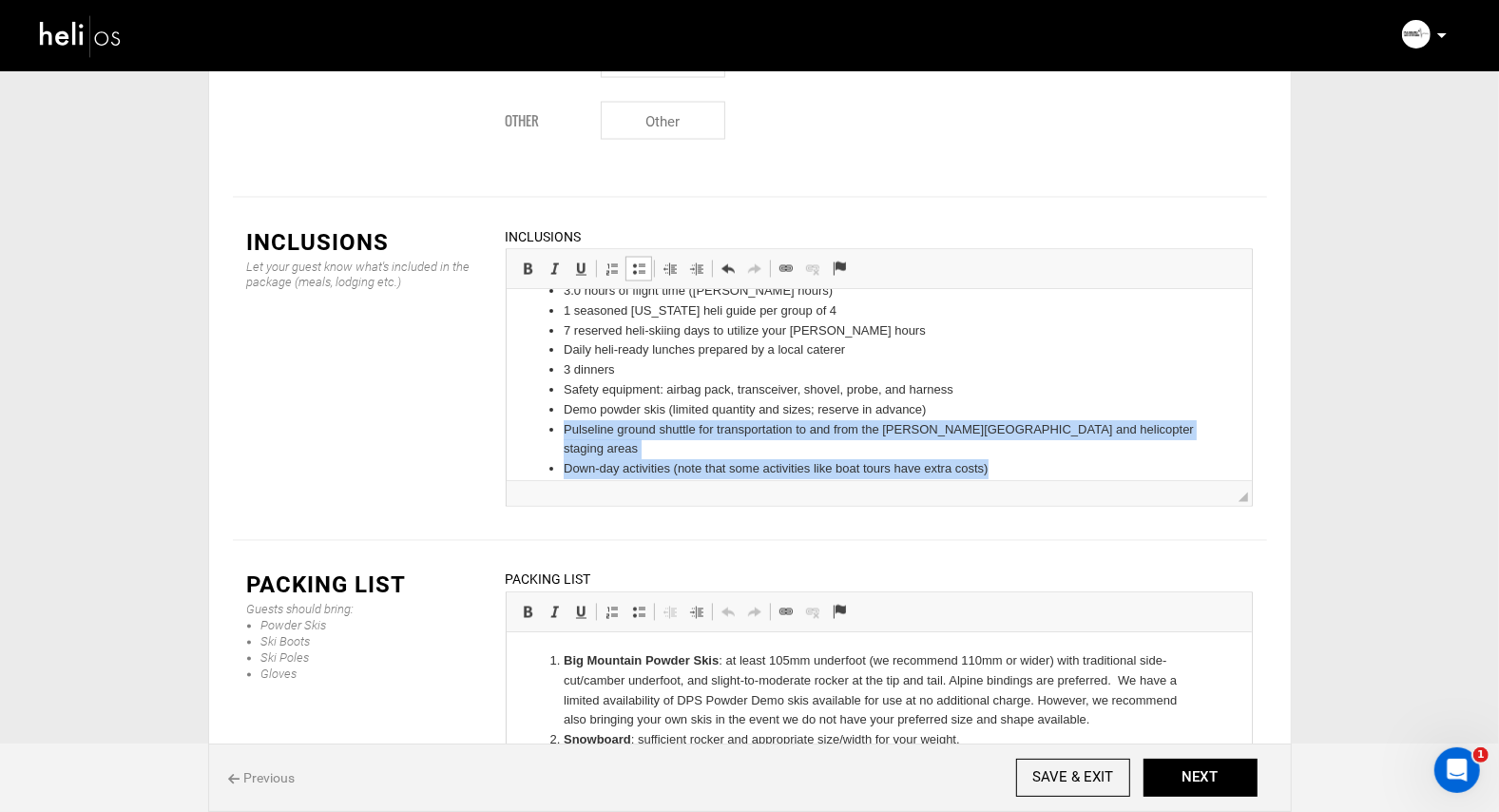
drag, startPoint x: 994, startPoint y: 448, endPoint x: 496, endPoint y: 424, distance: 498.6
click at [506, 424] on html "3.0 hours of flight time ([PERSON_NAME] hours) 1 seasoned [US_STATE] heli guide…" at bounding box center [878, 414] width 745 height 307
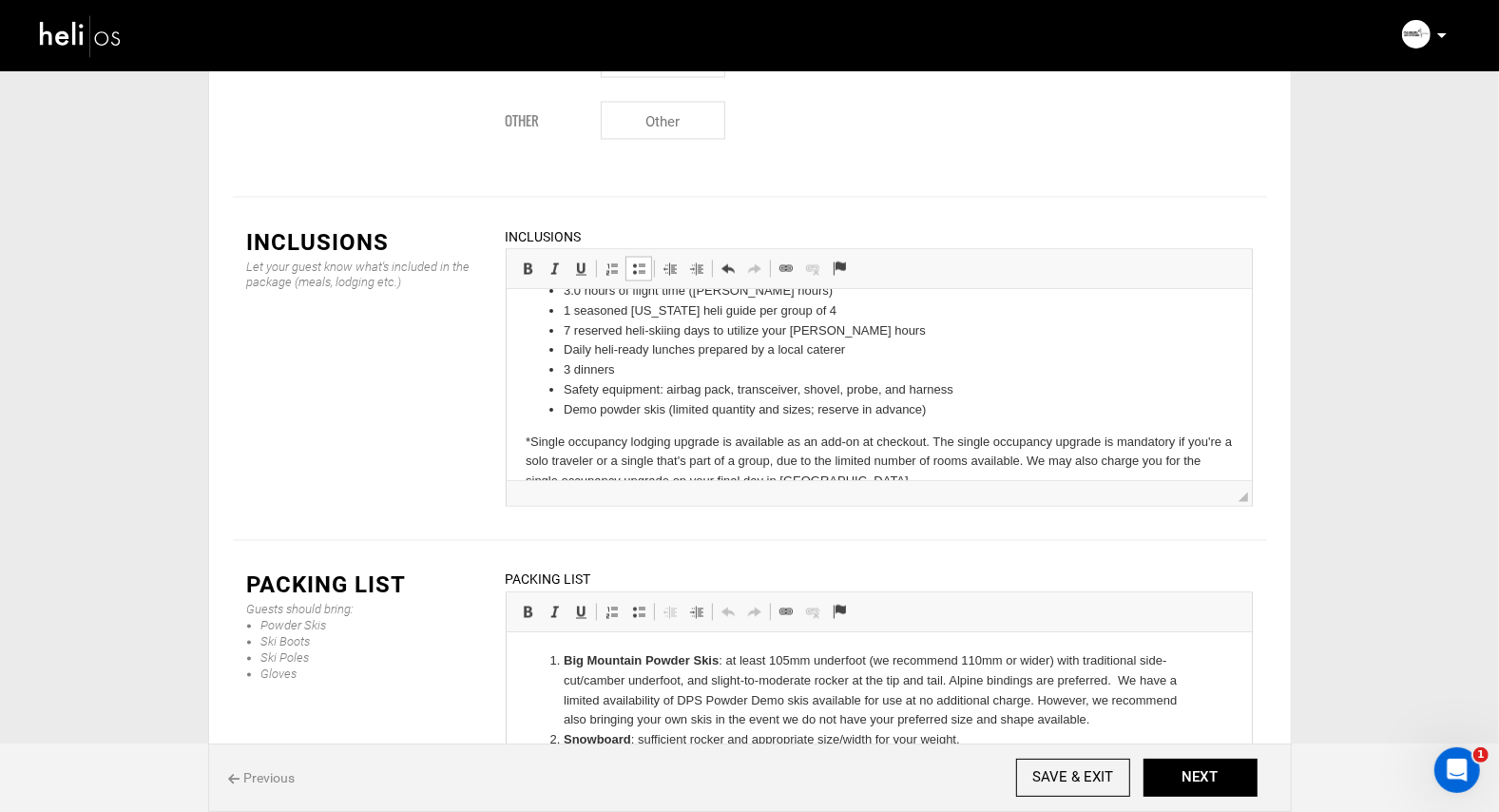
scroll to position [57, 0]
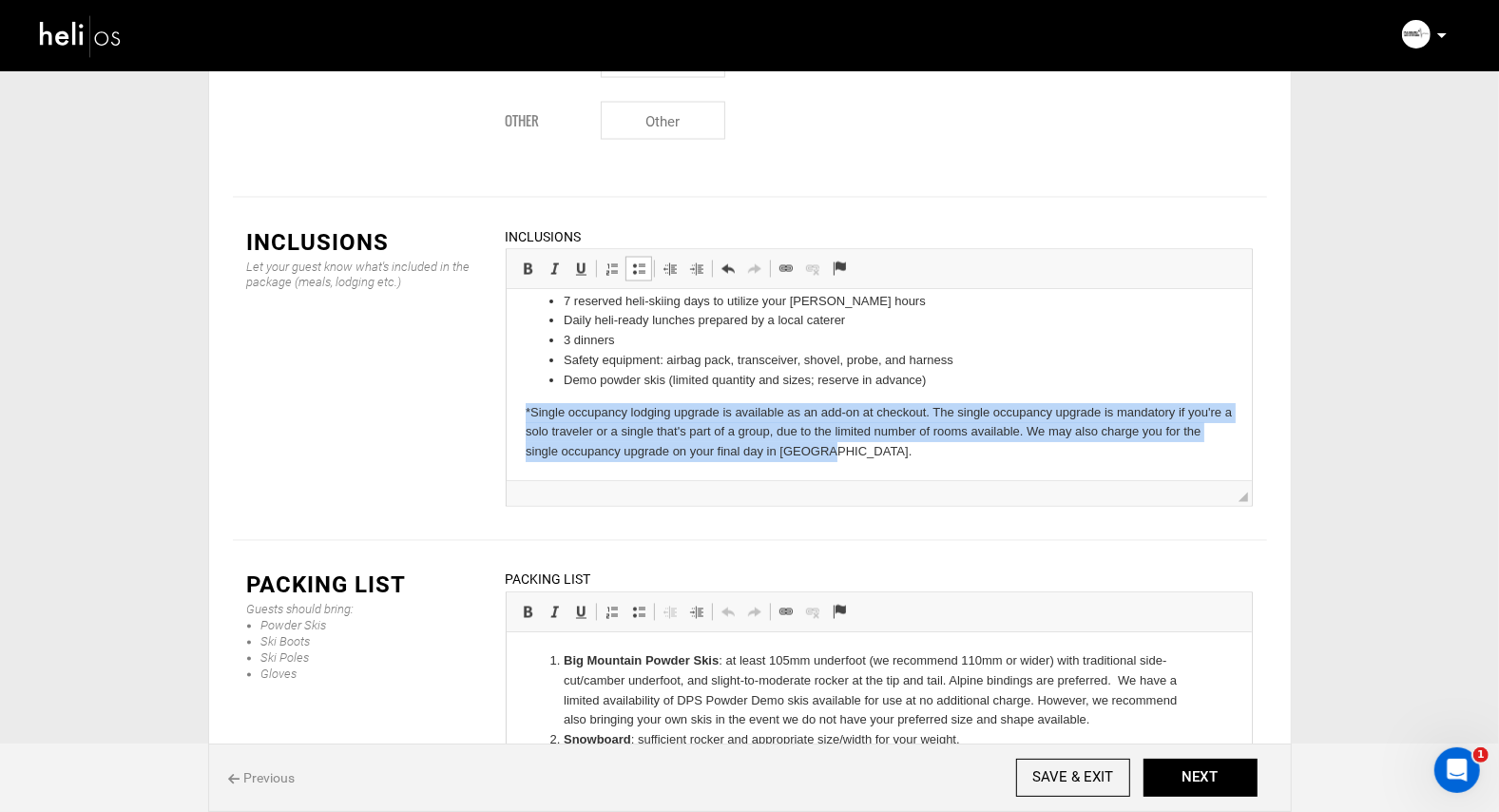
drag, startPoint x: 840, startPoint y: 452, endPoint x: 398, endPoint y: 410, distance: 444.0
click at [506, 410] on html "3.0 hours of flight time ([PERSON_NAME] hours) 1 seasoned [US_STATE] heli guide…" at bounding box center [878, 355] width 745 height 248
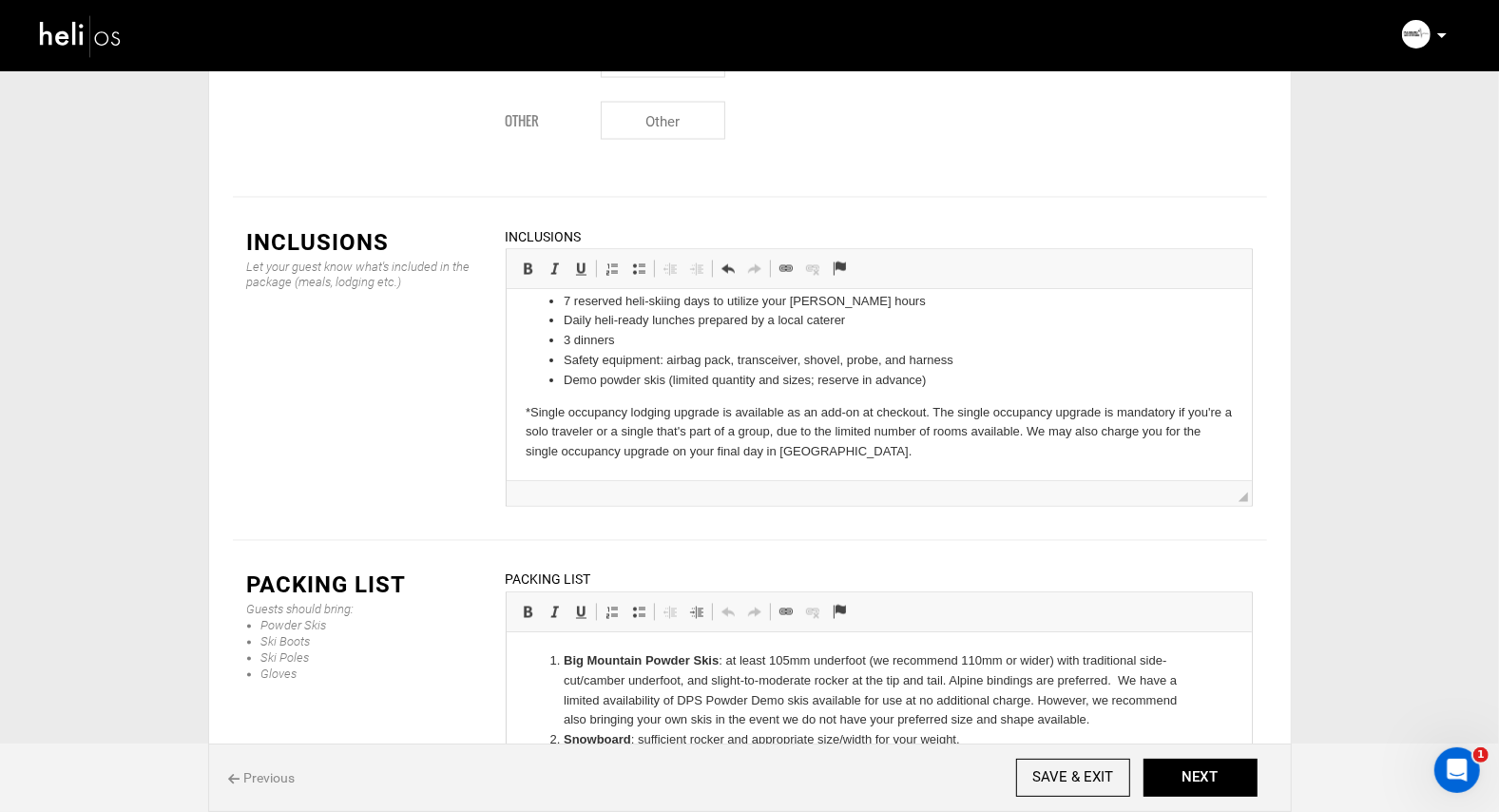
scroll to position [0, 0]
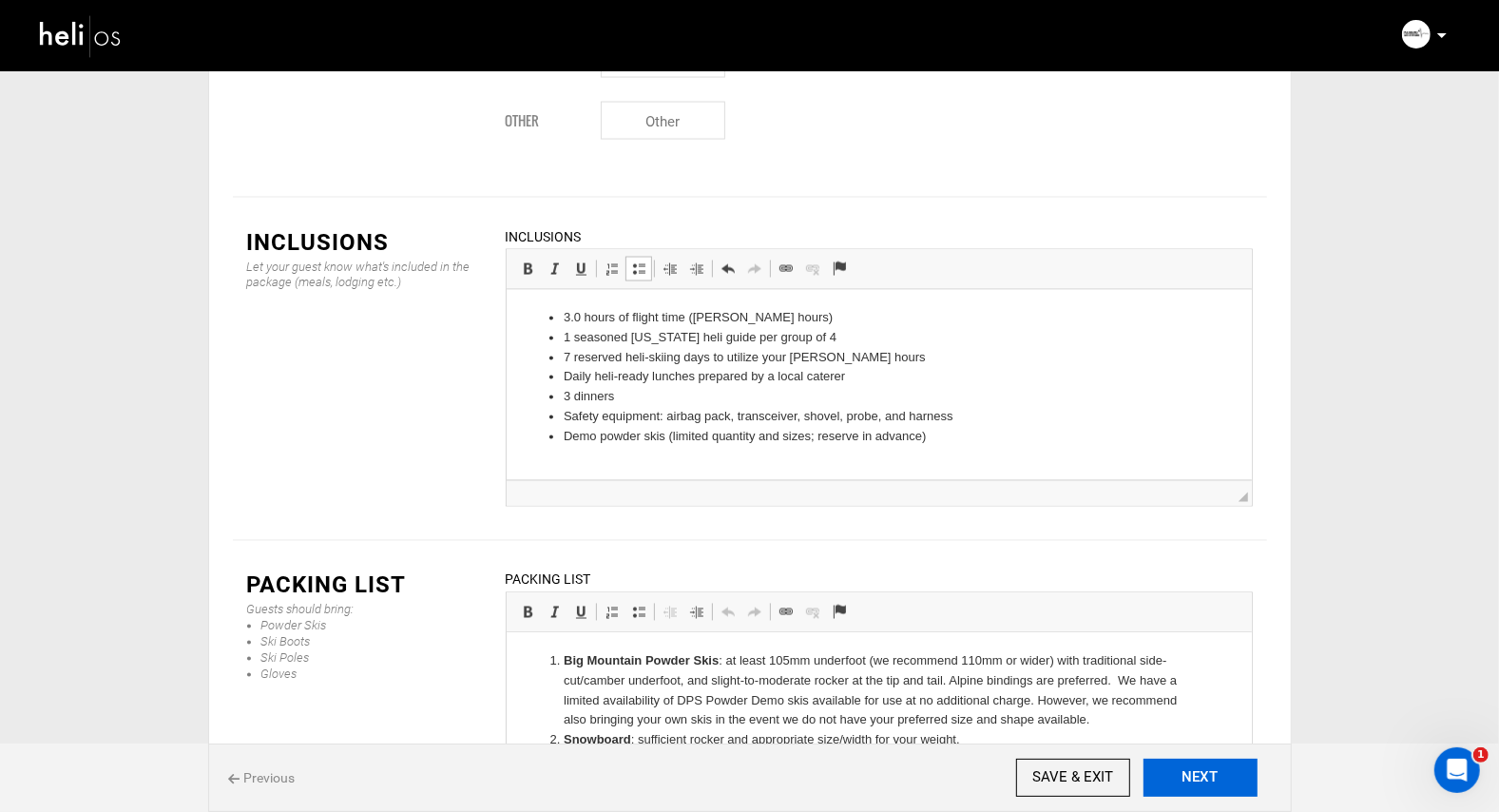
click at [1197, 783] on button "NEXT" at bounding box center [1200, 777] width 114 height 38
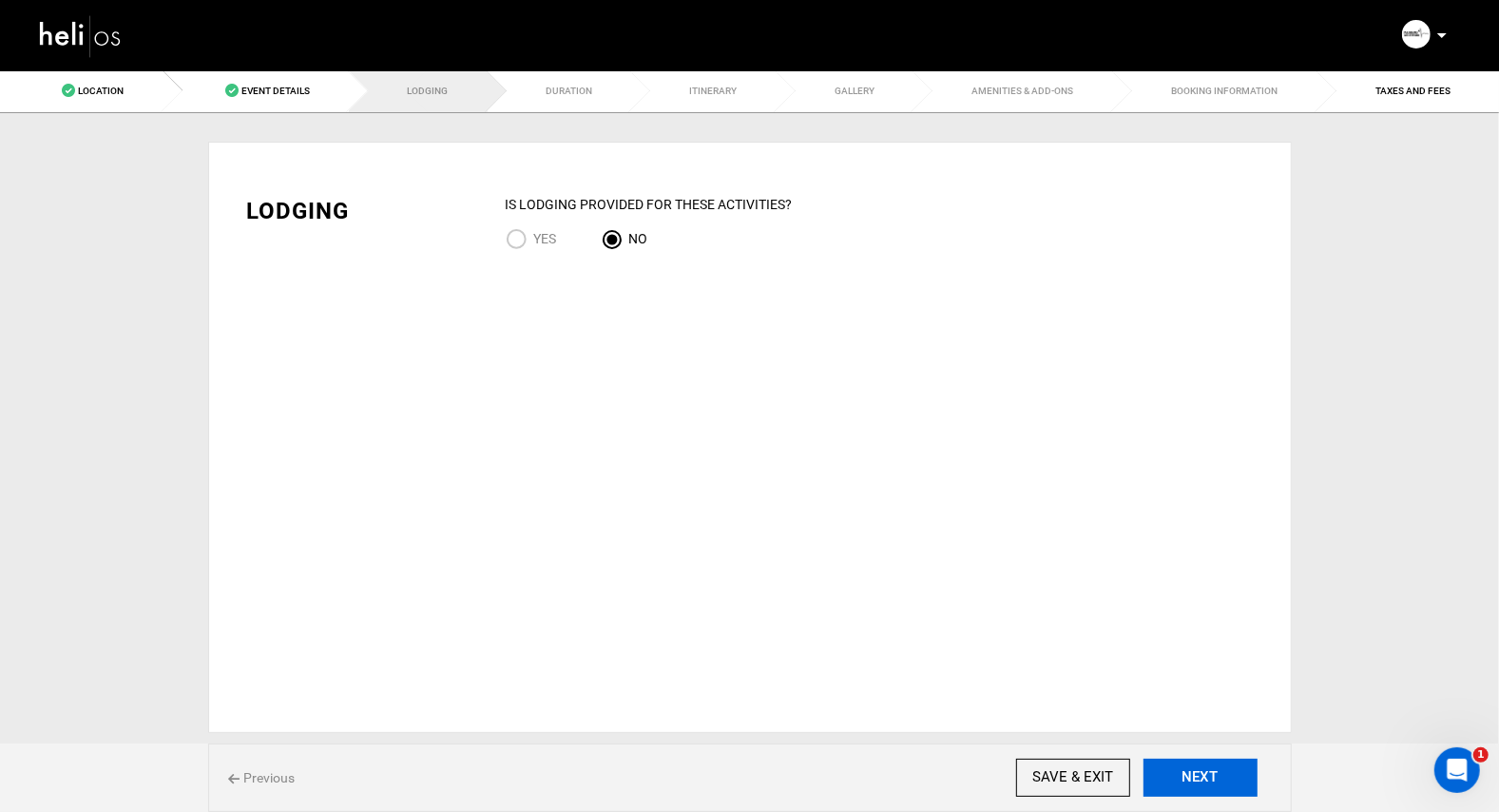
click at [1197, 783] on button "NEXT" at bounding box center [1200, 777] width 114 height 38
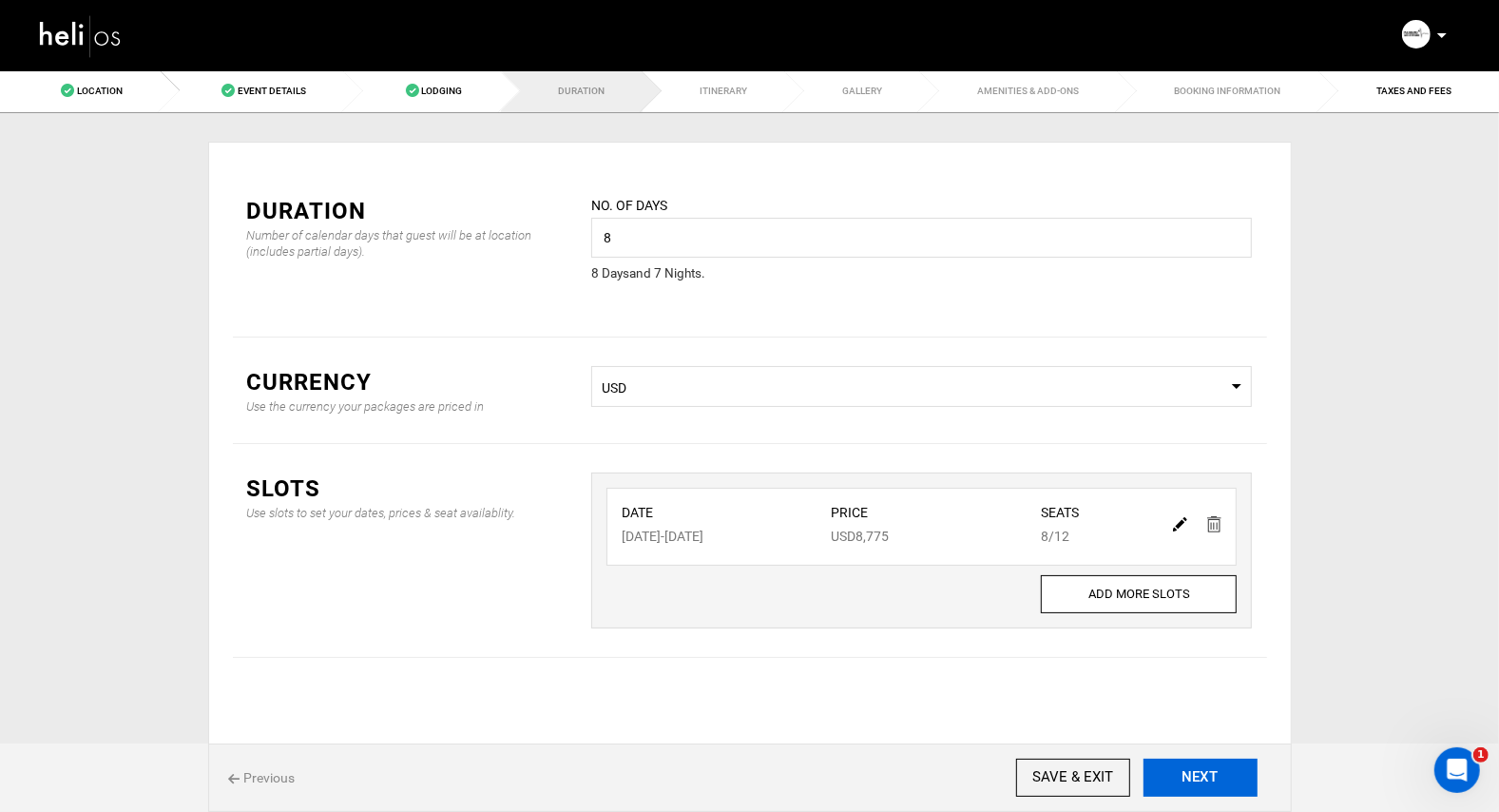
click at [1173, 779] on button "NEXT" at bounding box center [1200, 777] width 114 height 38
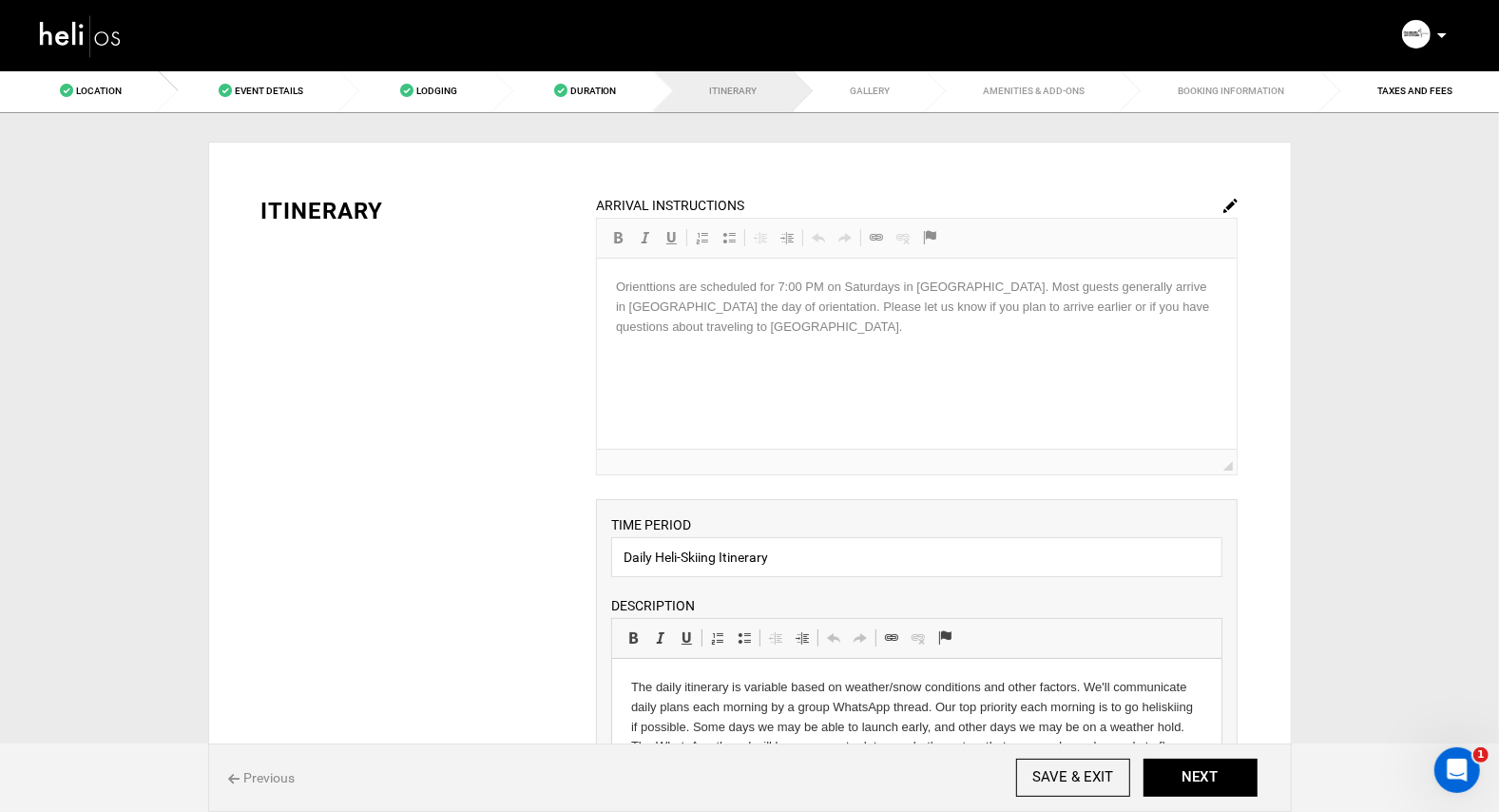
click at [1233, 205] on img at bounding box center [1230, 205] width 15 height 15
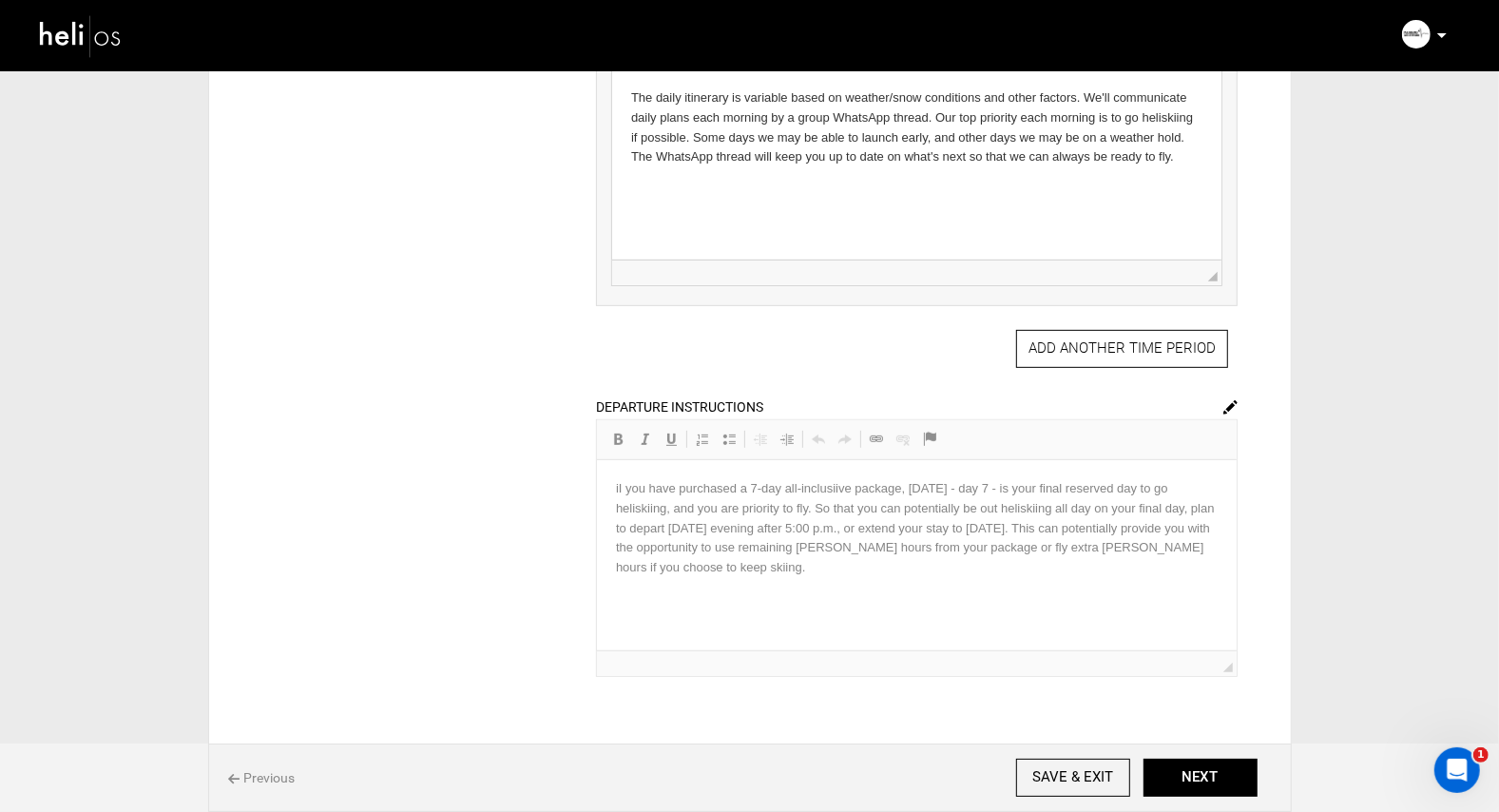
scroll to position [737, 0]
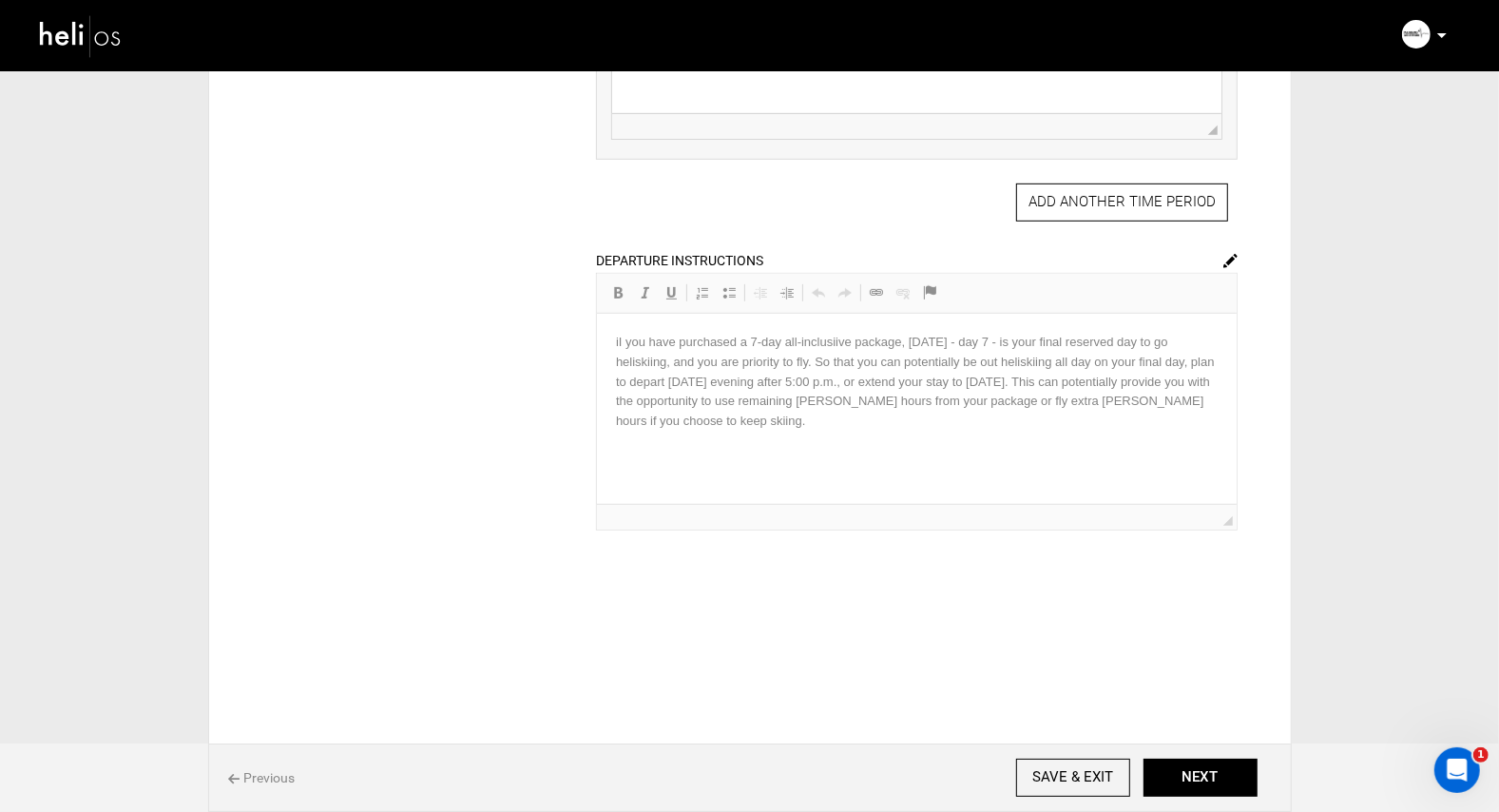
click at [1232, 263] on img at bounding box center [1230, 261] width 15 height 15
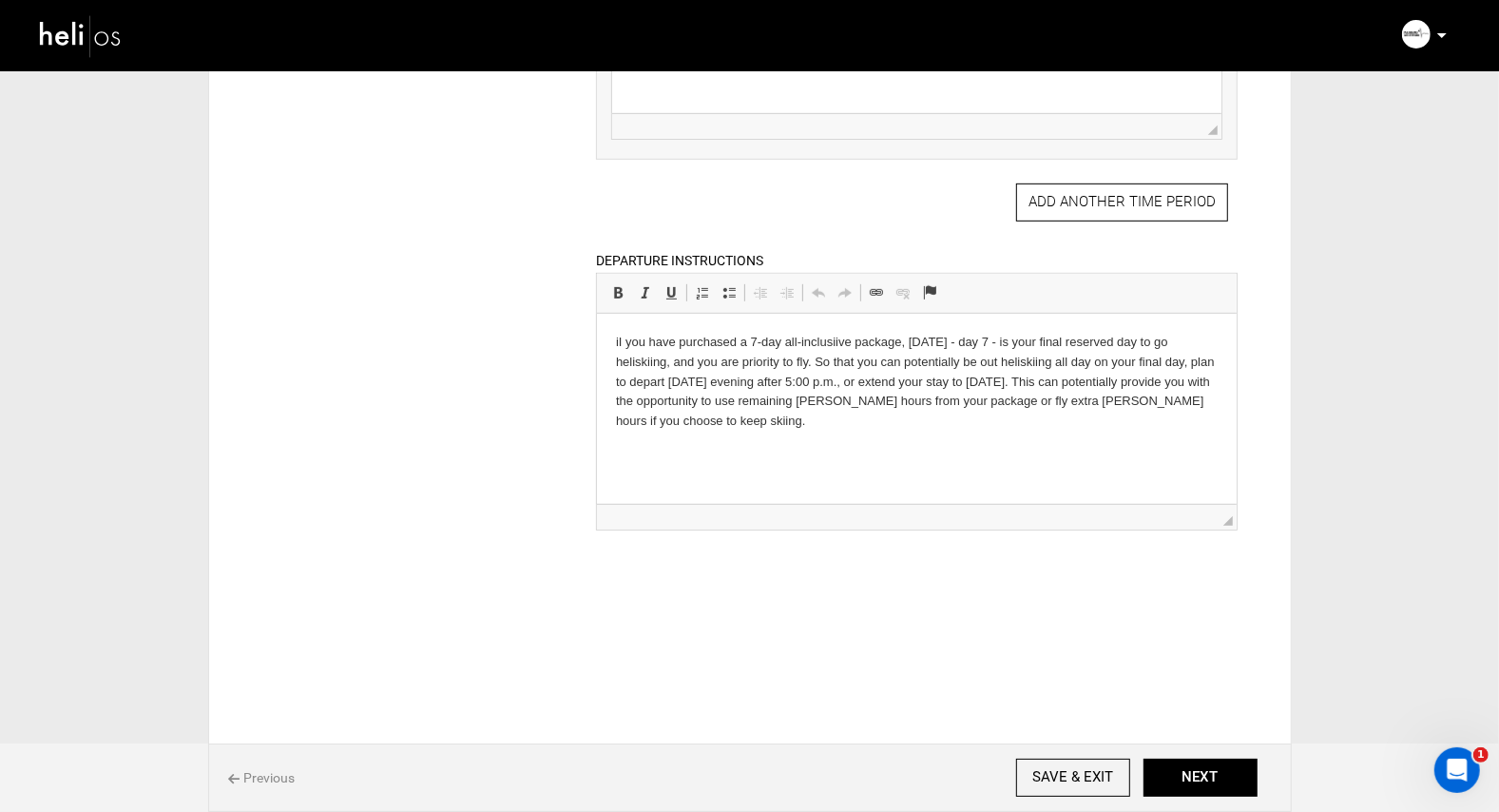
click at [856, 342] on p "iI you have purchased a 7-day all-inclusiive package, [DATE] - day 7 - is your …" at bounding box center [918, 382] width 602 height 99
click at [901, 342] on p "iI you have purchased a 7-day package, [DATE] - day 7 - is your final reserved …" at bounding box center [918, 382] width 602 height 99
click at [939, 342] on p "iI you have purchased a 7-day package, [DATE] ( day 7 - is your final reserved …" at bounding box center [918, 382] width 602 height 99
click at [924, 390] on p "iI you have purchased a 7-day package, [DATE] ( day 7) s your final reserved da…" at bounding box center [918, 382] width 602 height 99
click at [1196, 769] on button "NEXT" at bounding box center [1200, 777] width 114 height 38
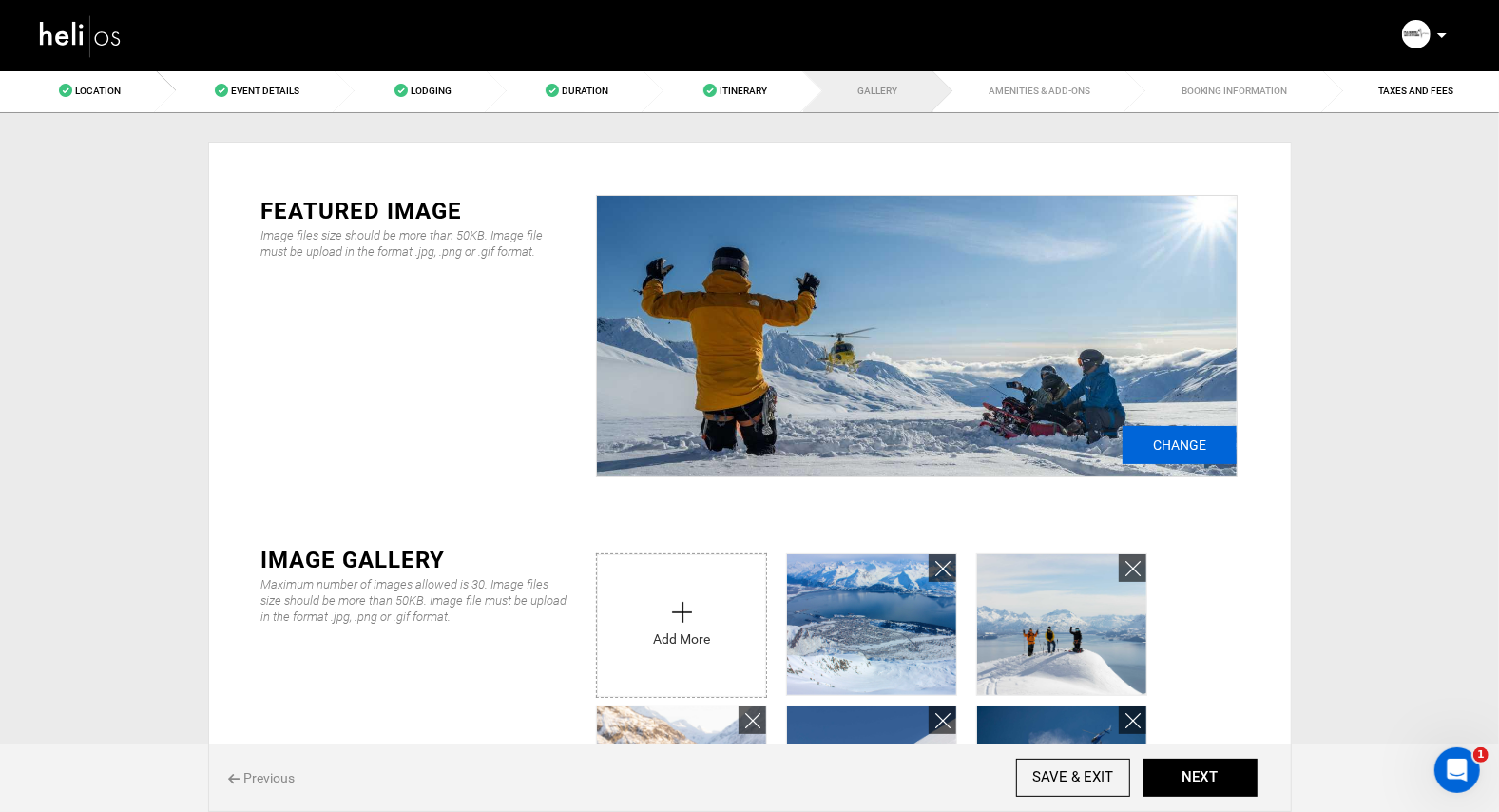
click at [1175, 437] on input "Change" at bounding box center [1180, 444] width 114 height 38
type input "C:\fakepath\20250419 ©KeokiFlagg 12105-3.JPG"
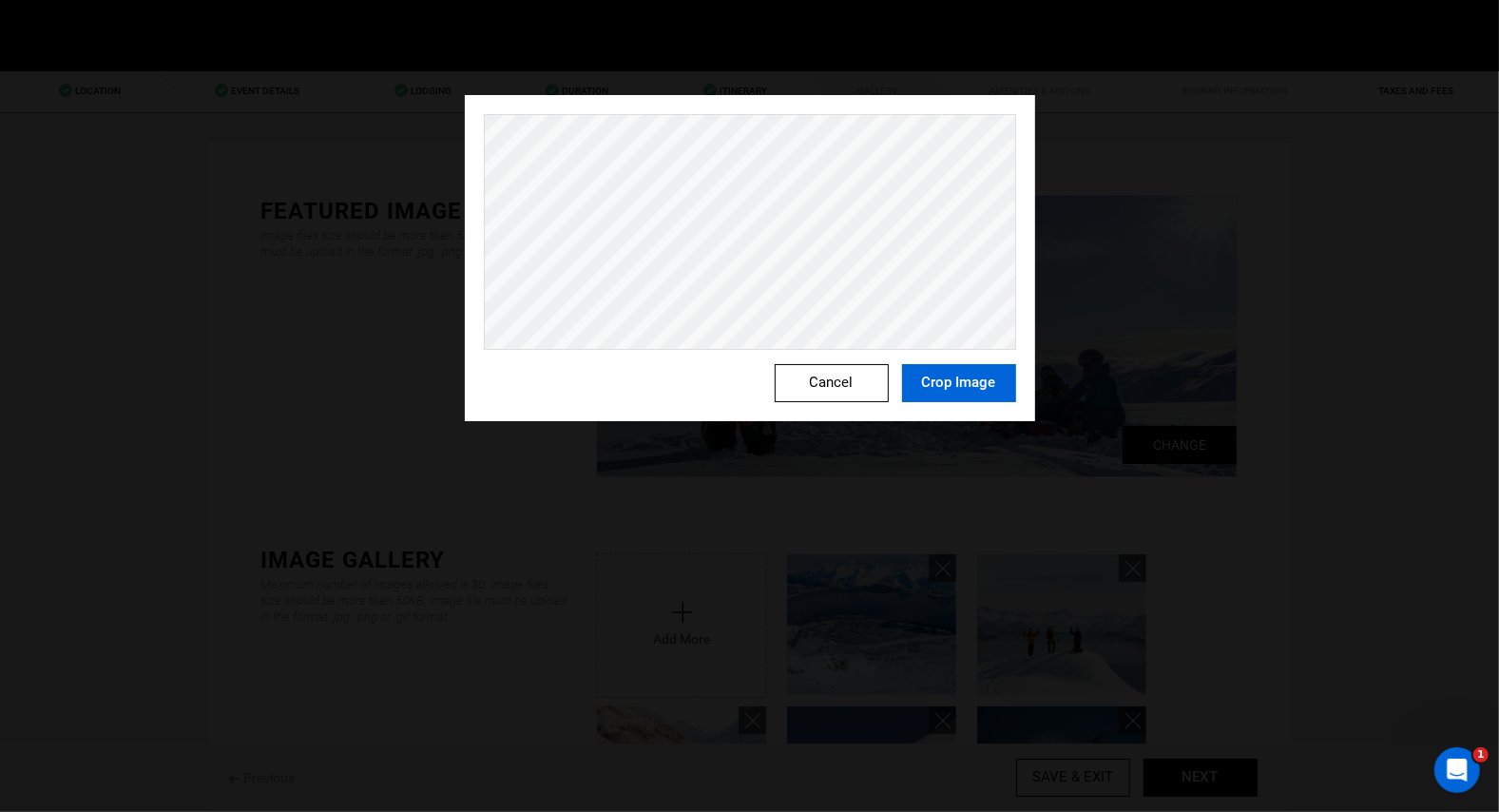
click at [944, 388] on button "Crop Image" at bounding box center [958, 383] width 114 height 38
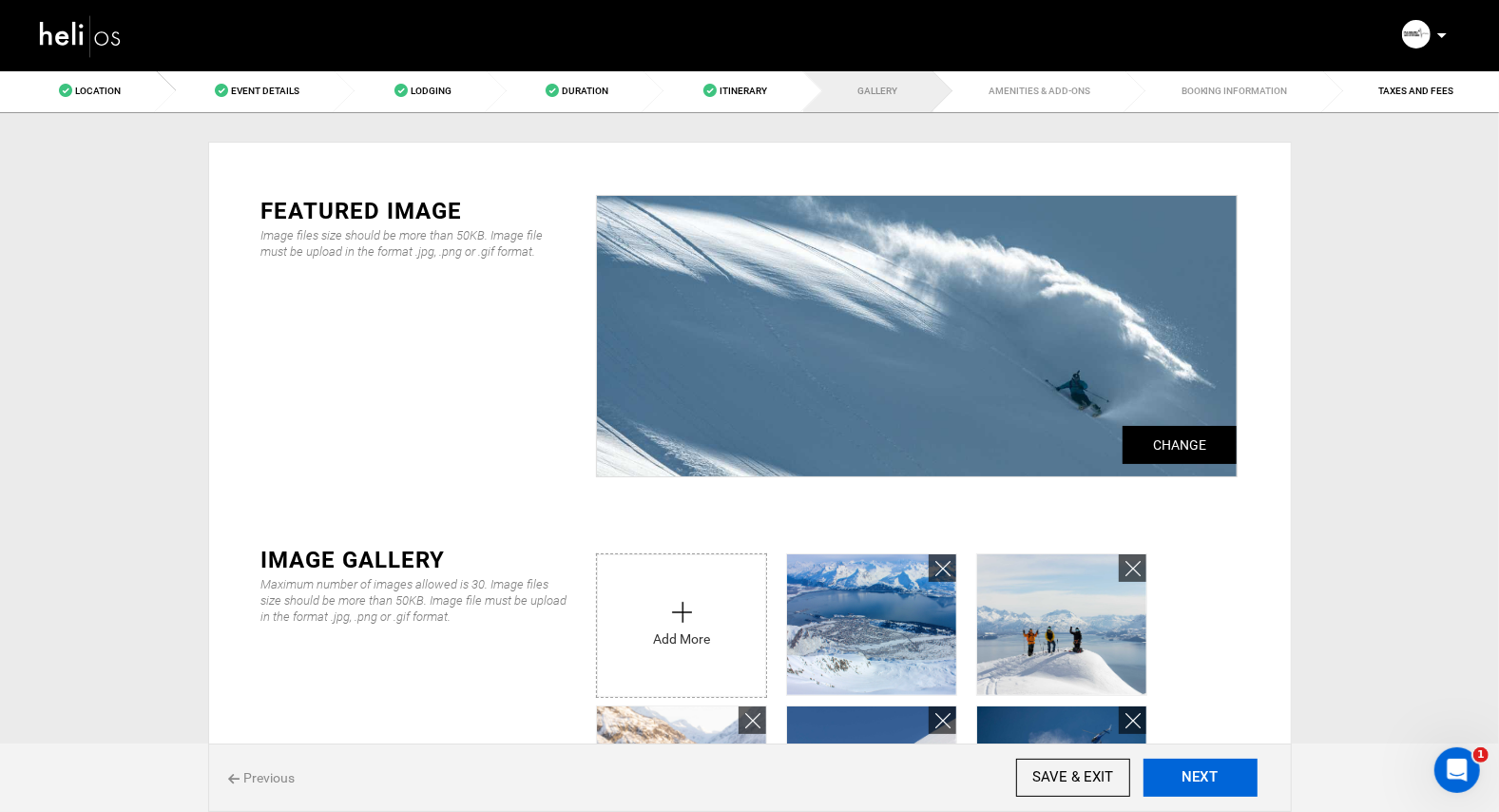
click at [1168, 775] on button "NEXT" at bounding box center [1200, 777] width 114 height 38
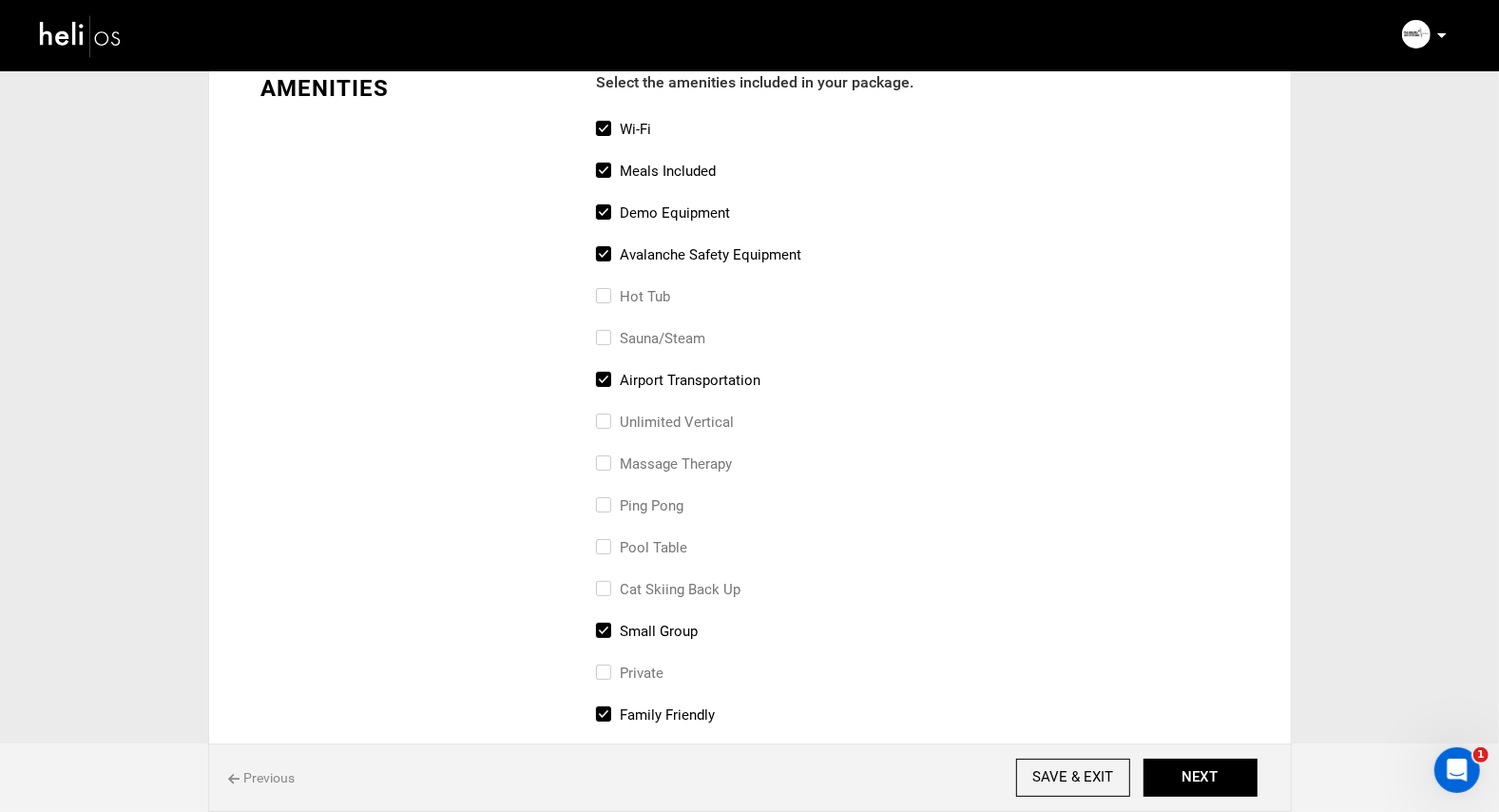
scroll to position [124, 0]
click at [608, 379] on input "airport transportation" at bounding box center [602, 388] width 13 height 42
checkbox input "false"
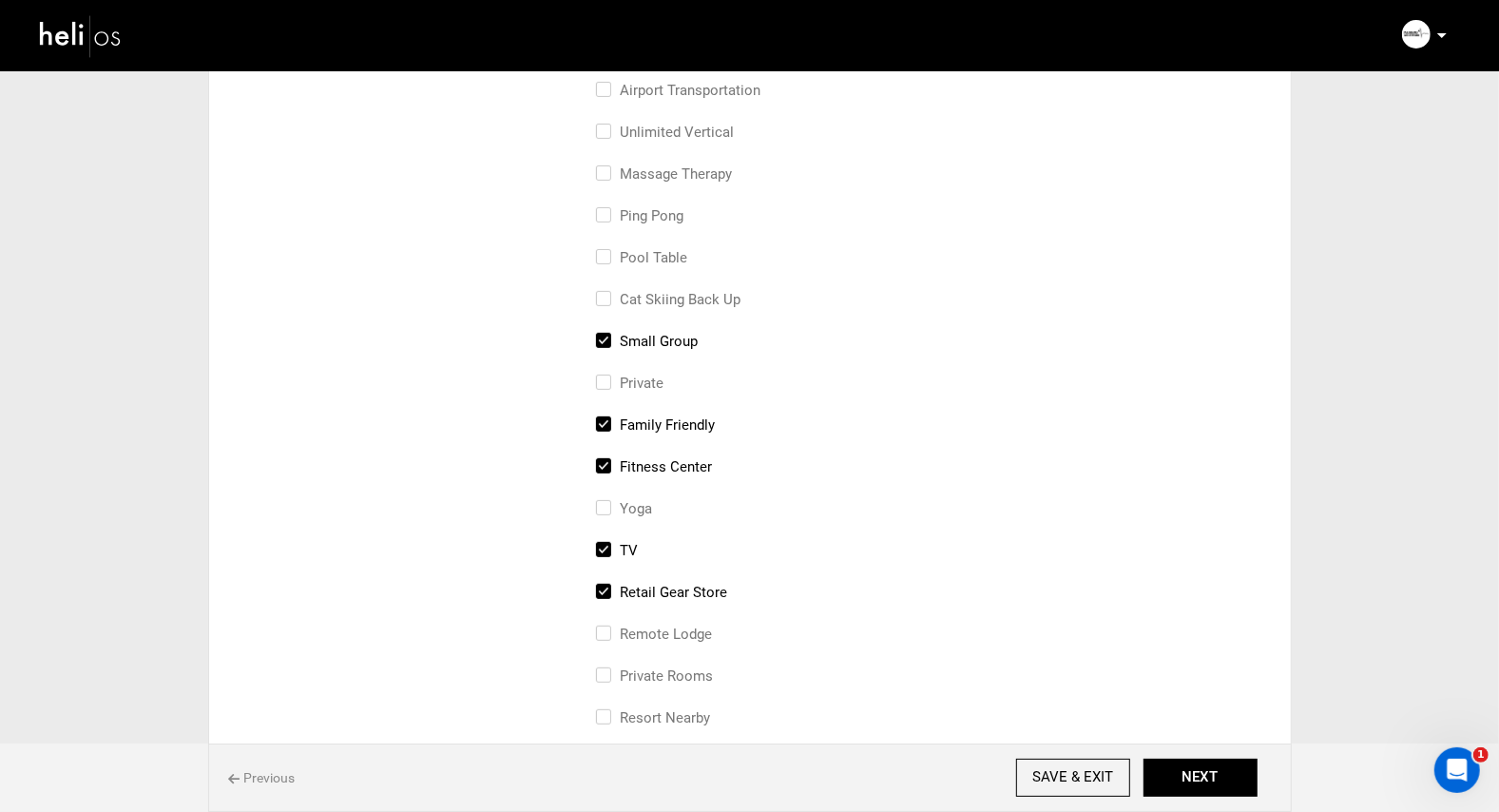
scroll to position [414, 0]
click at [602, 460] on input "fitness center" at bounding box center [602, 475] width 13 height 42
checkbox input "false"
click at [607, 547] on input "TV" at bounding box center [602, 558] width 13 height 42
checkbox input "false"
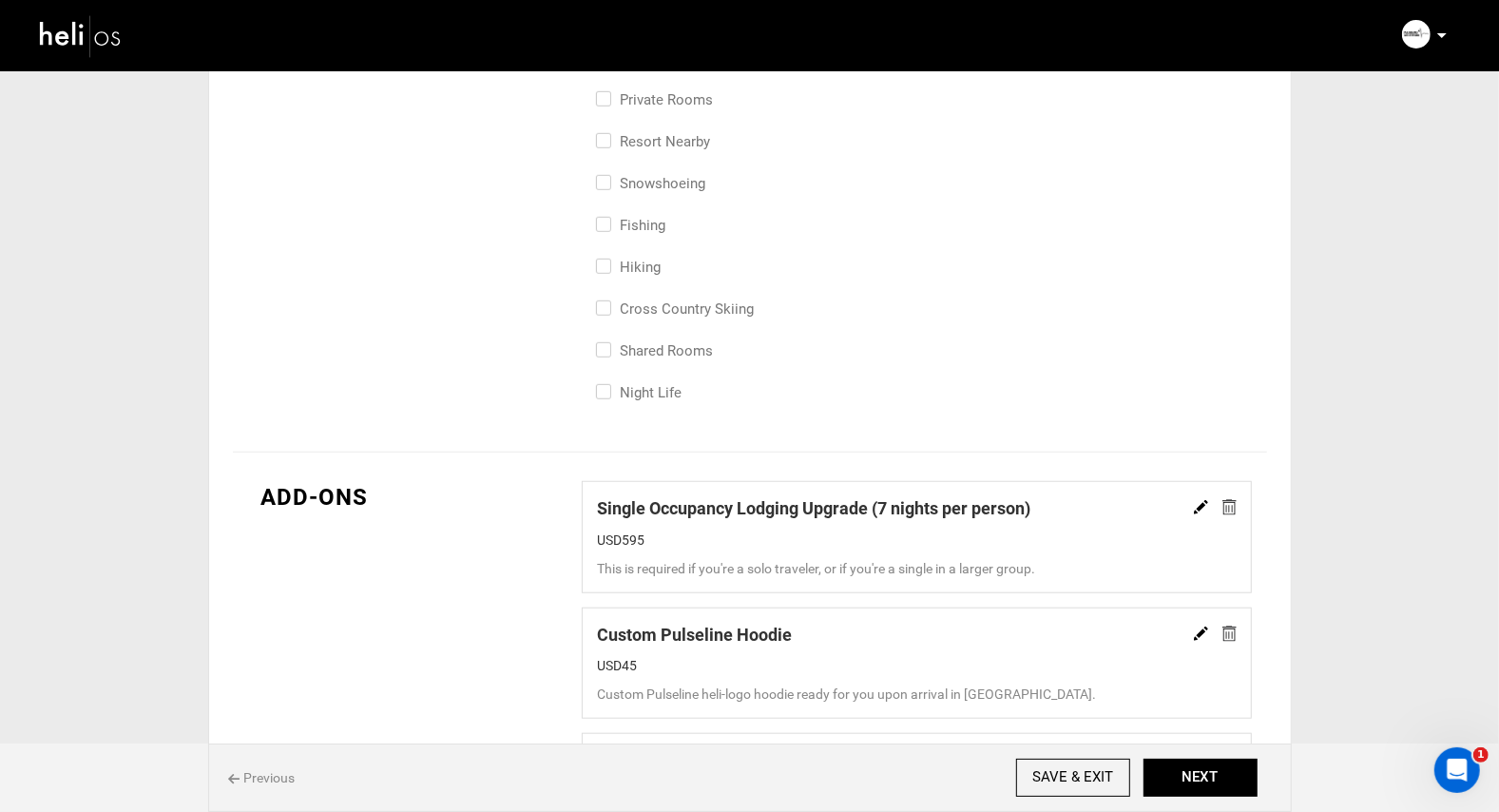
scroll to position [989, 0]
click at [1230, 502] on img at bounding box center [1229, 505] width 15 height 17
click at [1197, 499] on img at bounding box center [1201, 505] width 15 height 15
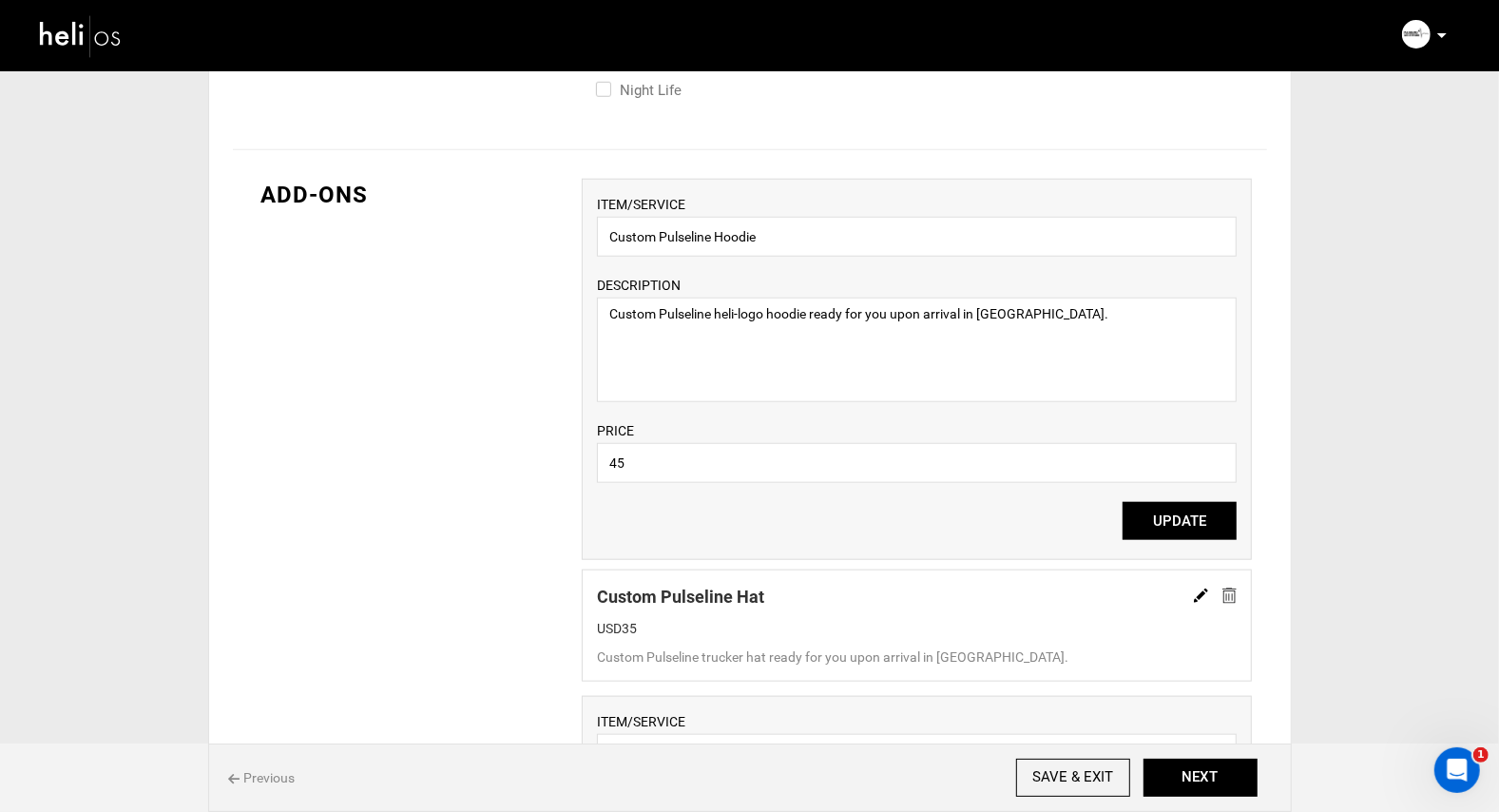
scroll to position [1289, 0]
click at [617, 466] on input "45" at bounding box center [917, 464] width 640 height 40
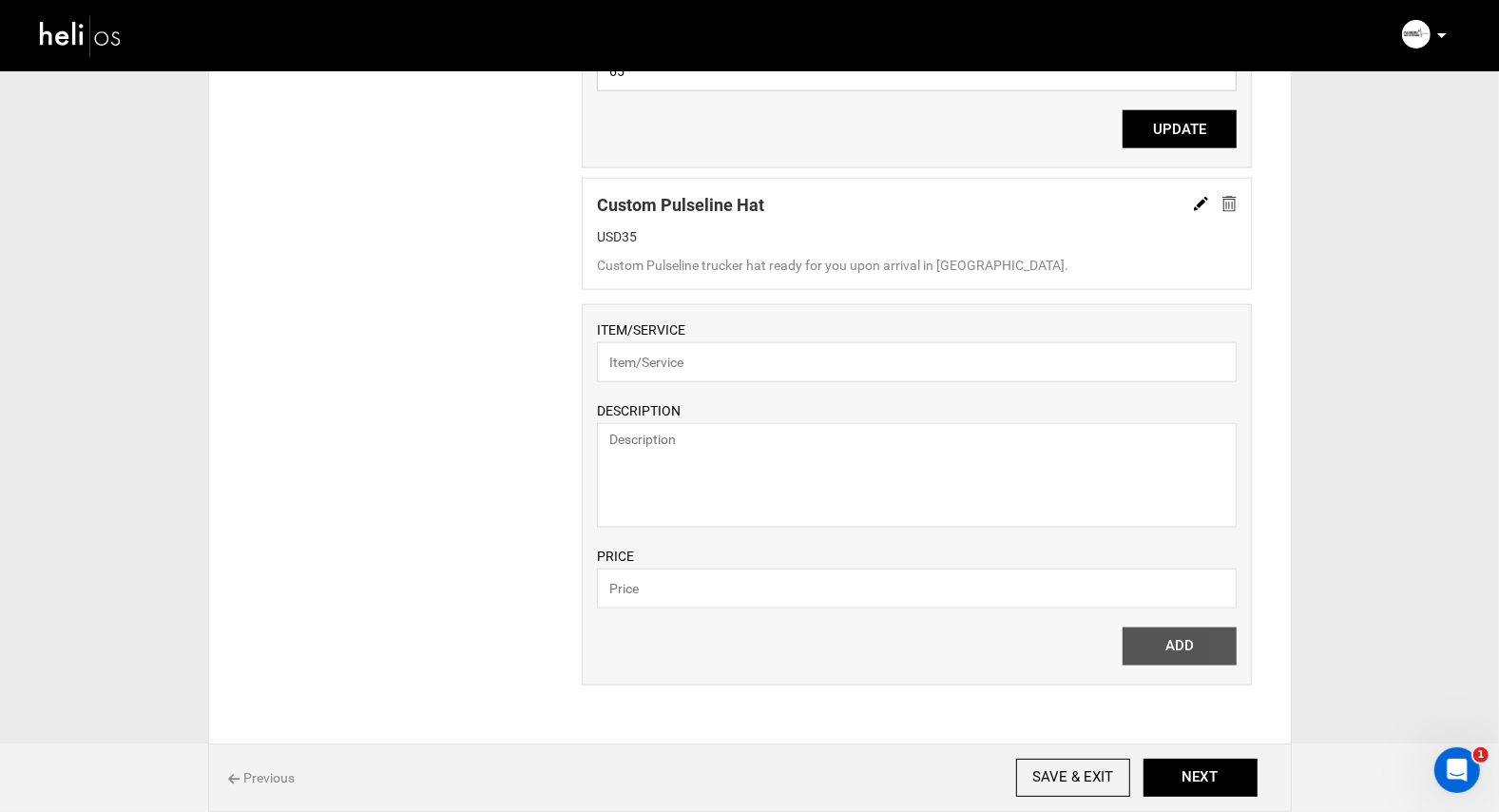
scroll to position [1684, 0]
type input "65"
click at [1216, 781] on button "NEXT" at bounding box center [1200, 777] width 114 height 38
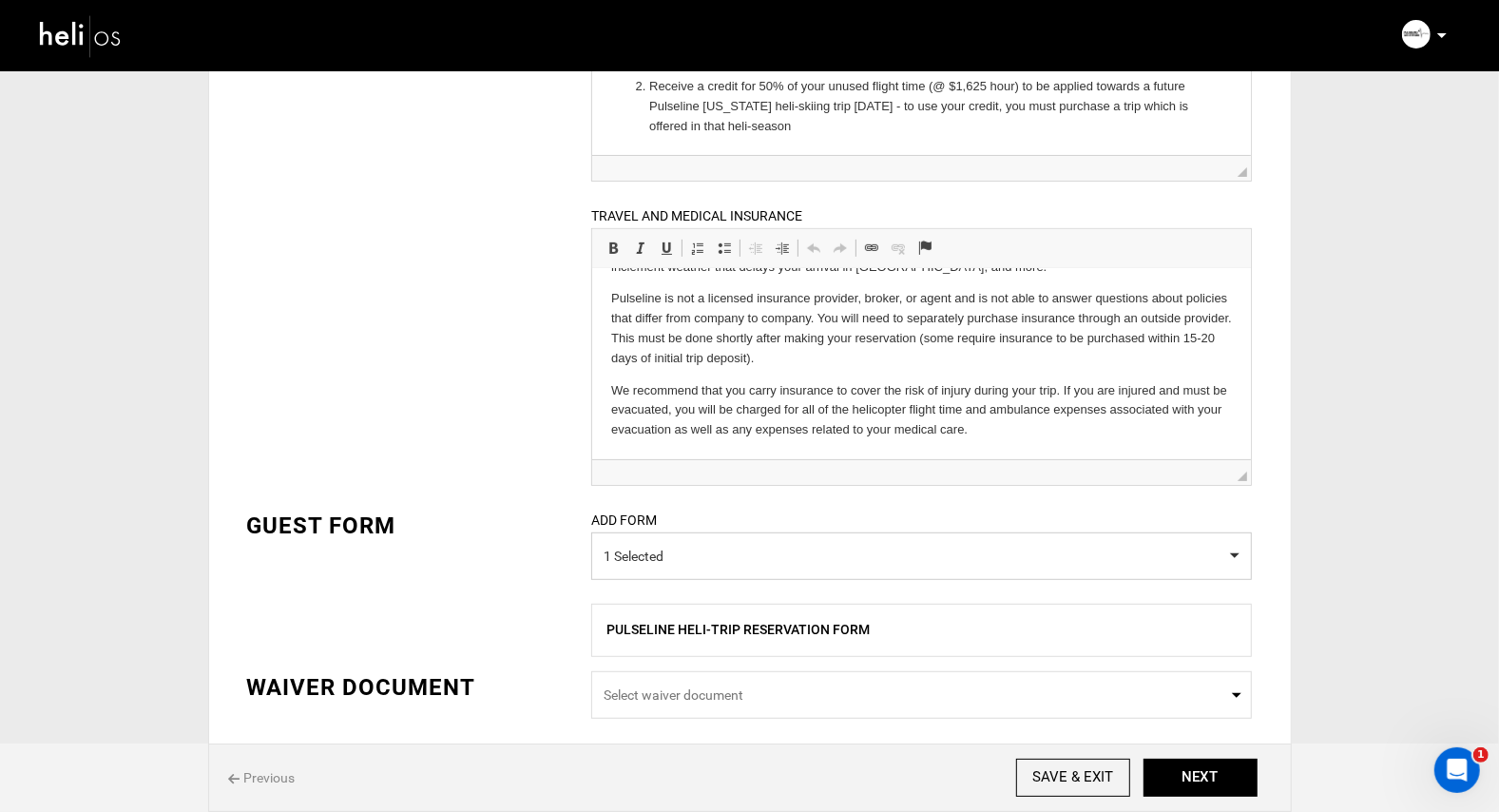
scroll to position [624, 0]
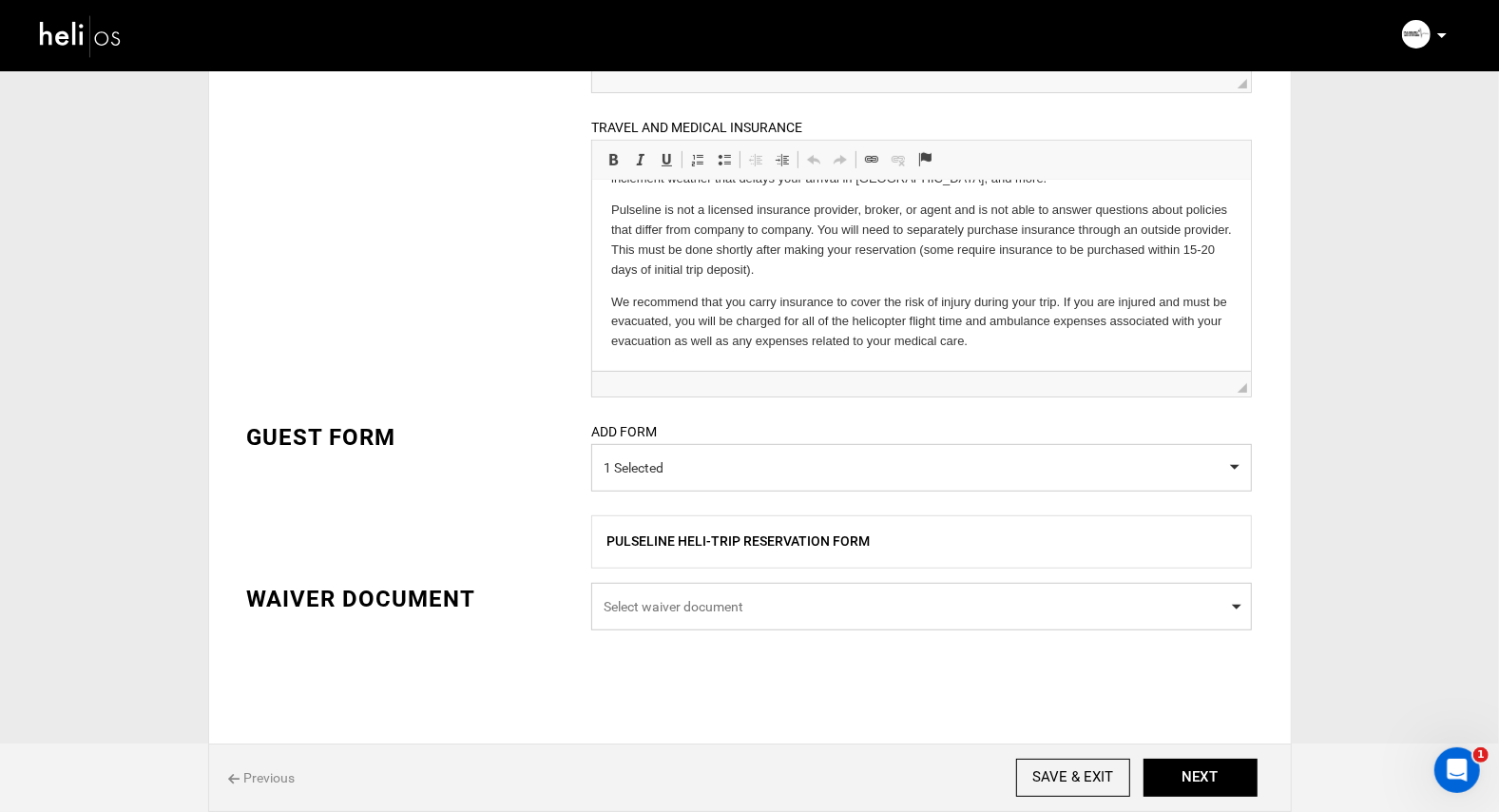
click at [689, 611] on span "Select waiver document" at bounding box center [921, 607] width 636 height 19
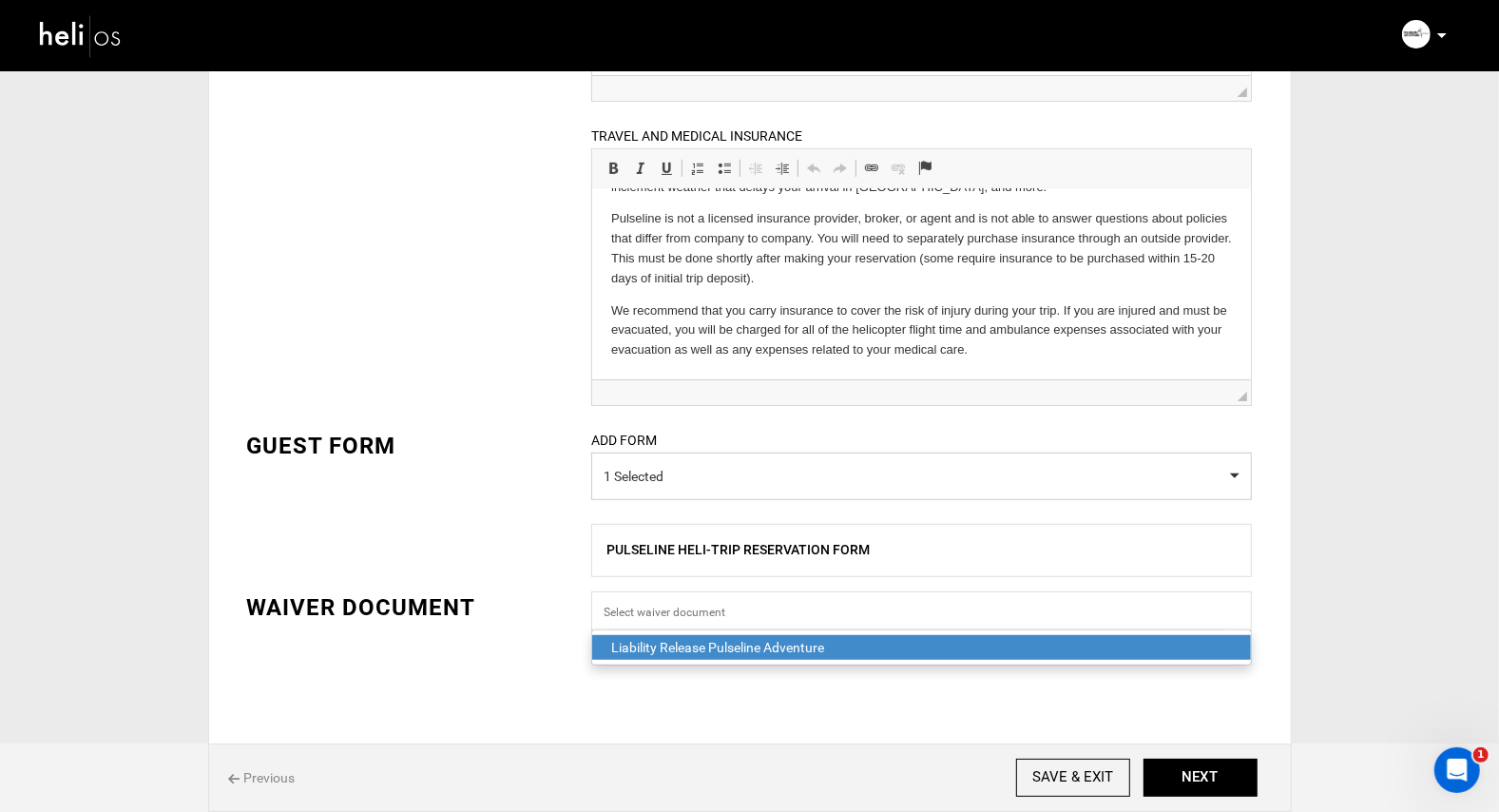
click at [687, 647] on div "Liability Release Pulseline Adventure" at bounding box center [921, 647] width 620 height 19
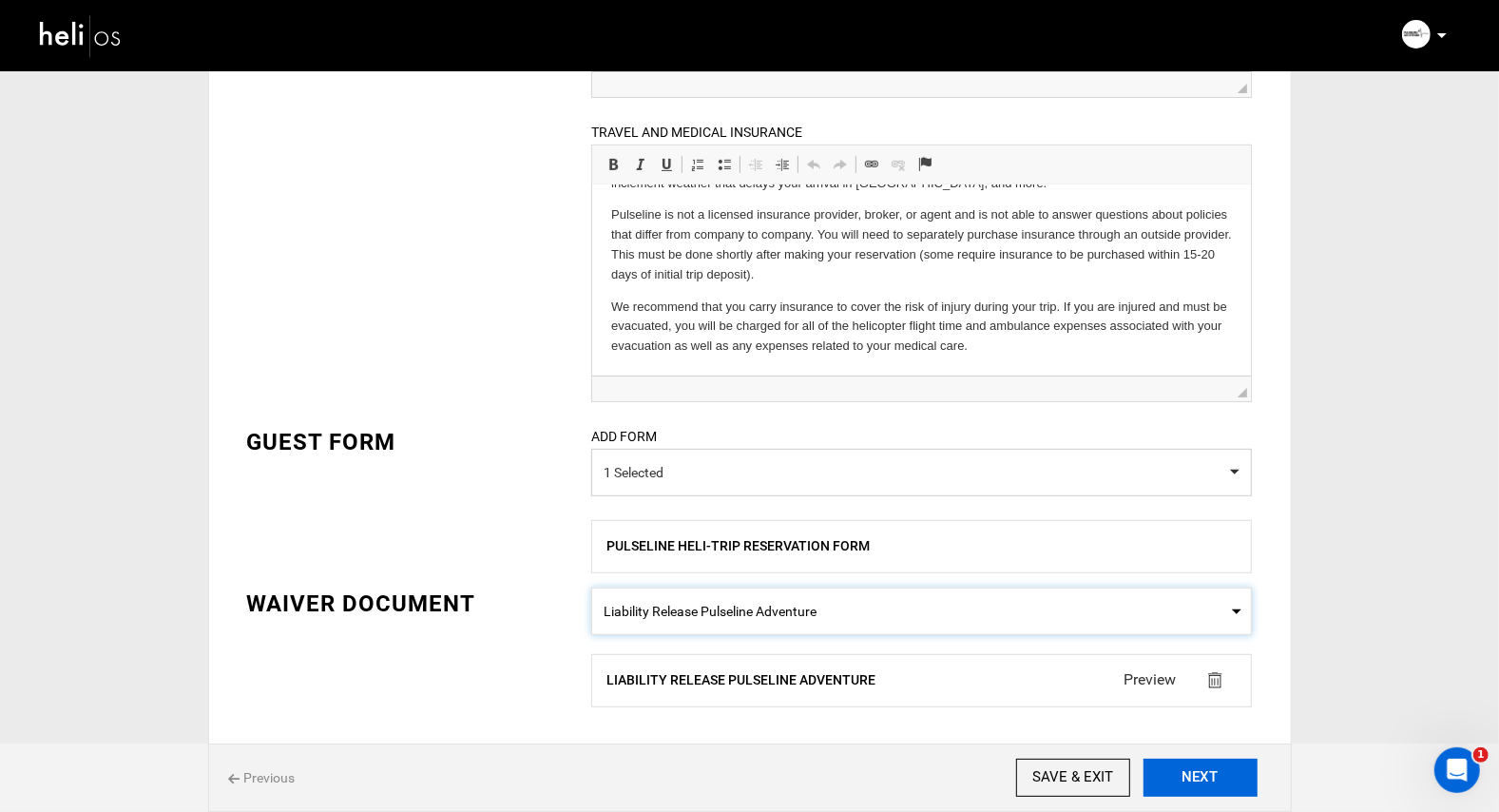
click at [1211, 782] on button "NEXT" at bounding box center [1200, 777] width 114 height 38
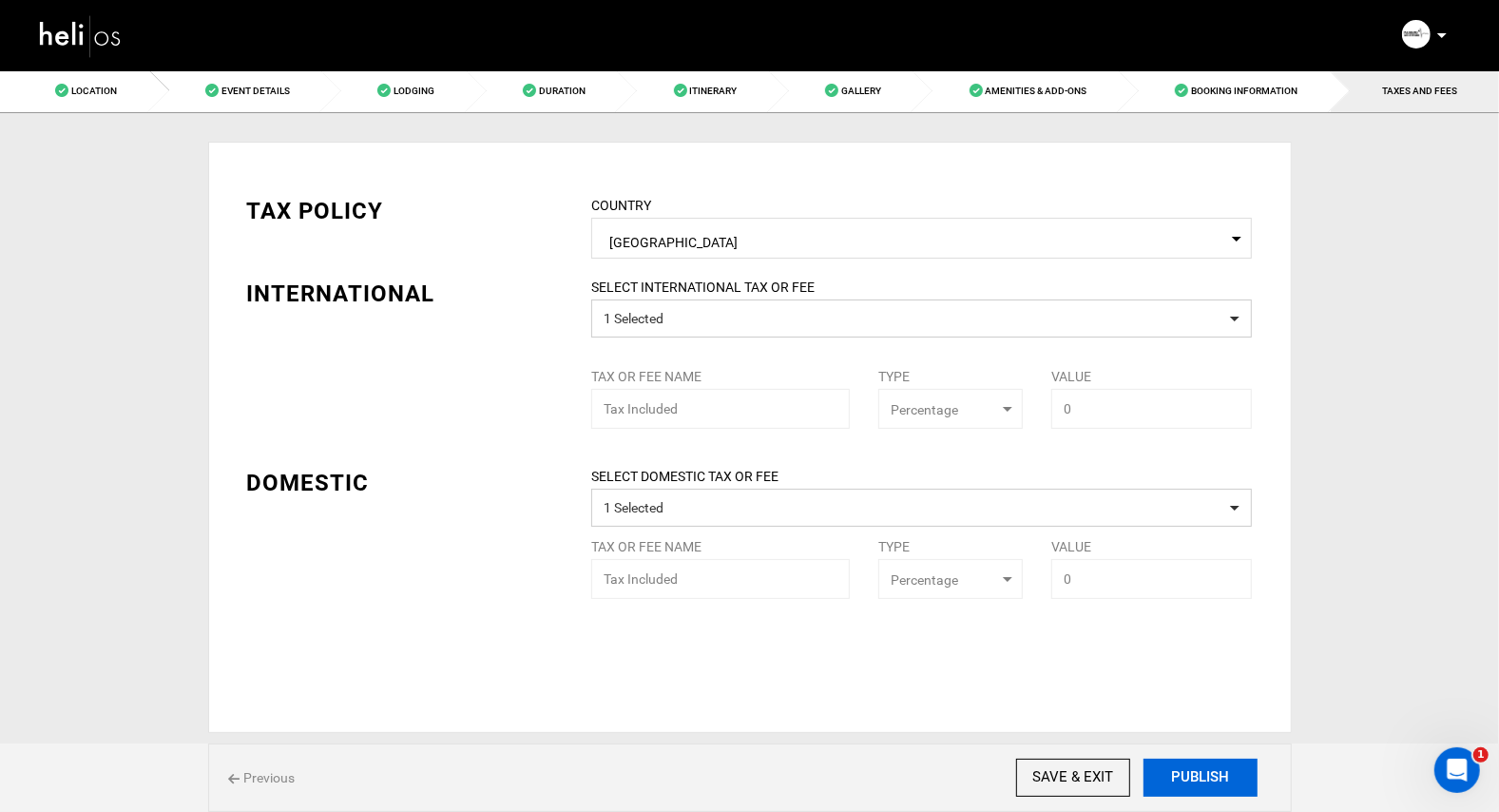
click at [1220, 777] on button "PUBLISH" at bounding box center [1200, 777] width 114 height 38
type input "[DATE]"
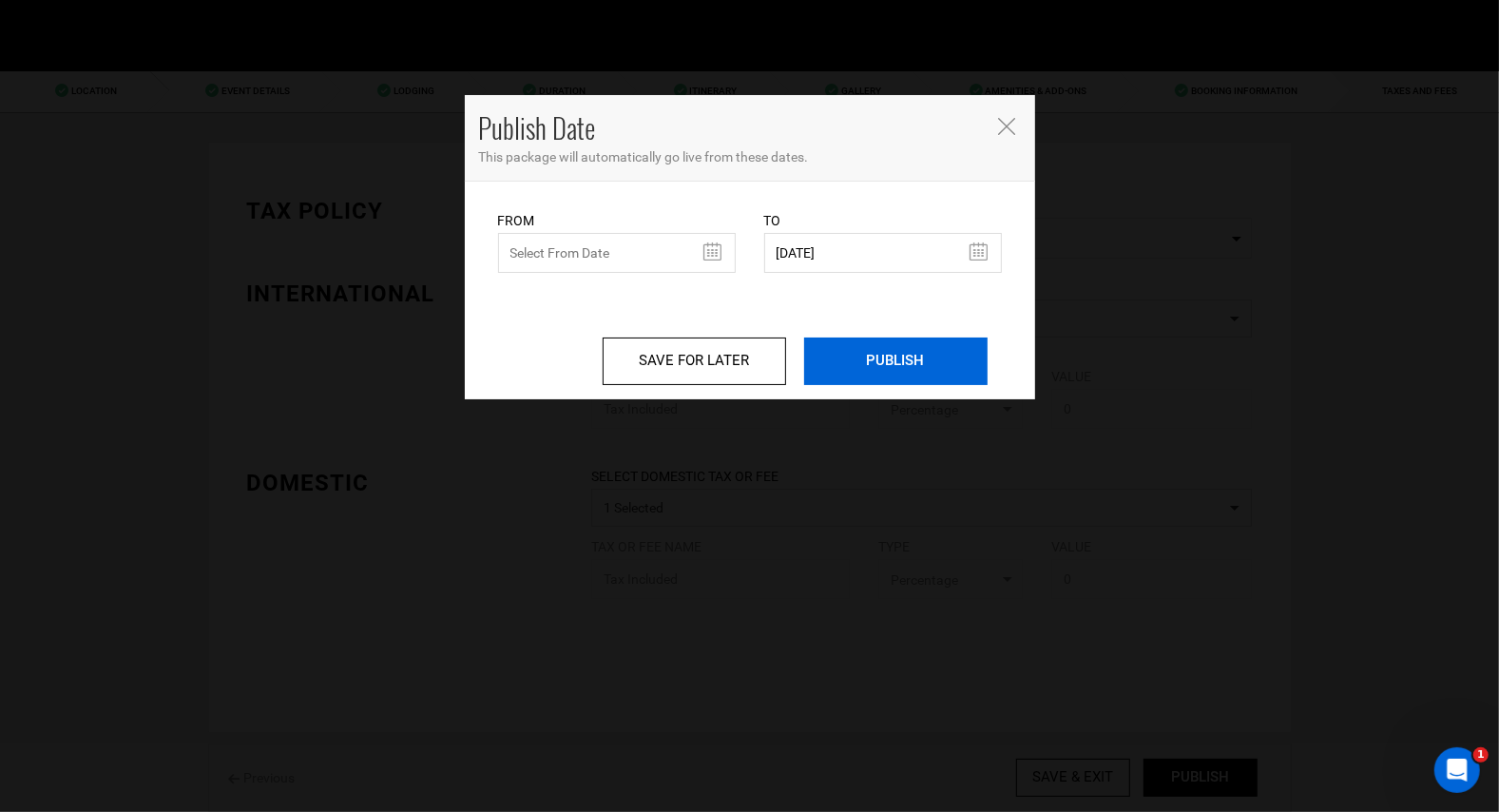
click at [896, 366] on input "PUBLISH" at bounding box center [896, 361] width 183 height 48
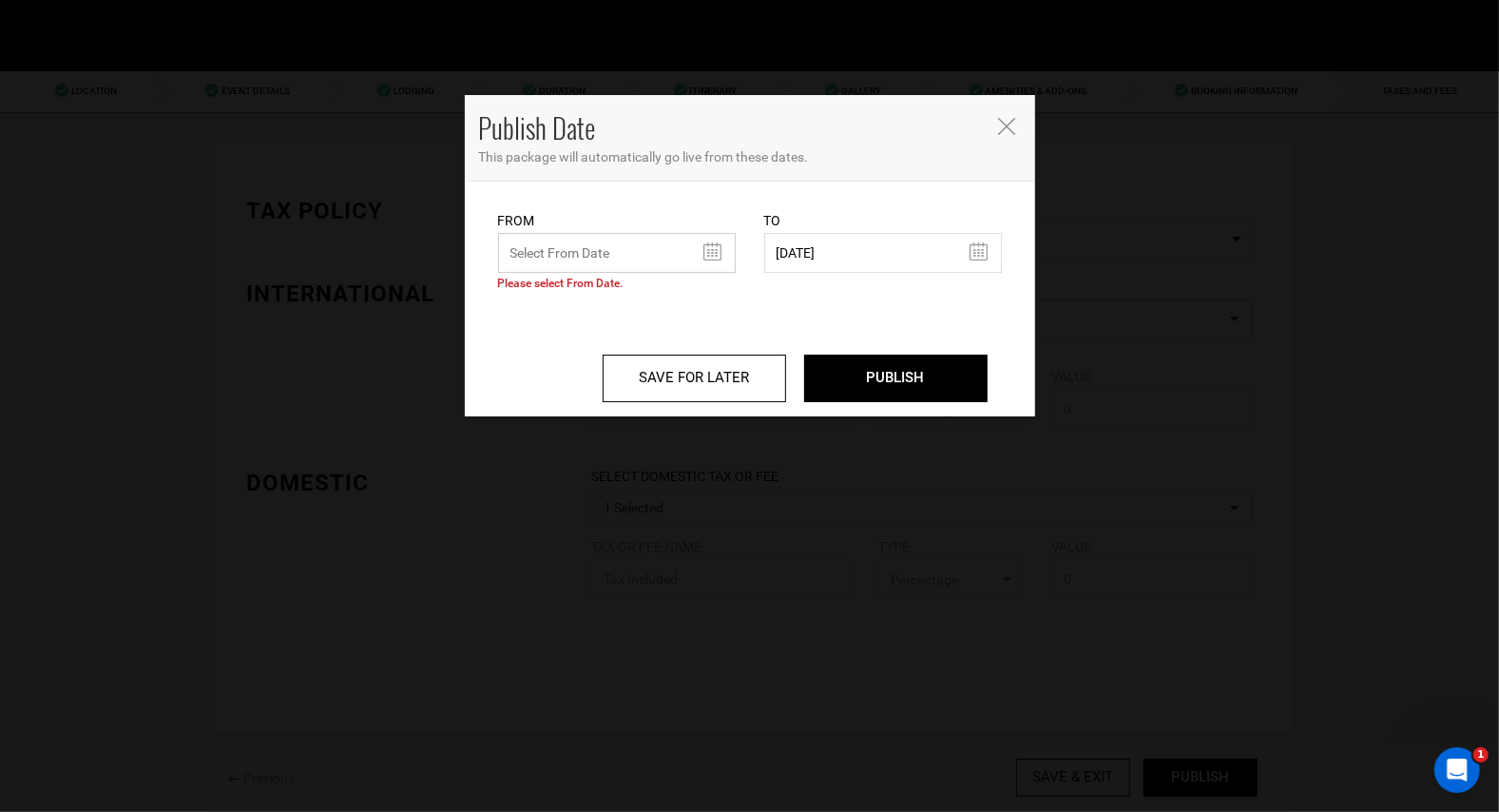
click at [714, 253] on input "text" at bounding box center [617, 252] width 238 height 40
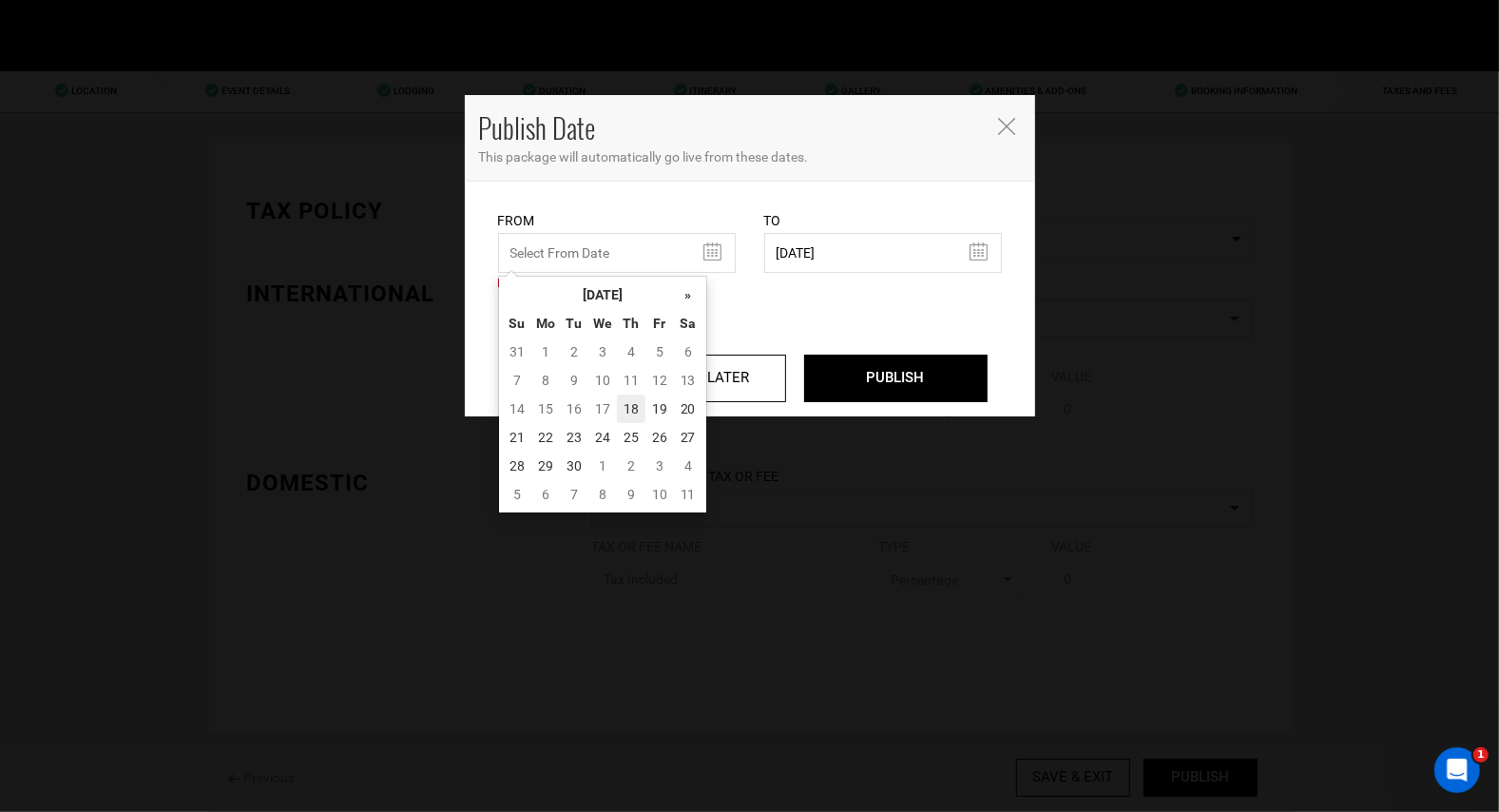
click at [632, 411] on td "18" at bounding box center [631, 408] width 28 height 28
type input "[DATE]"
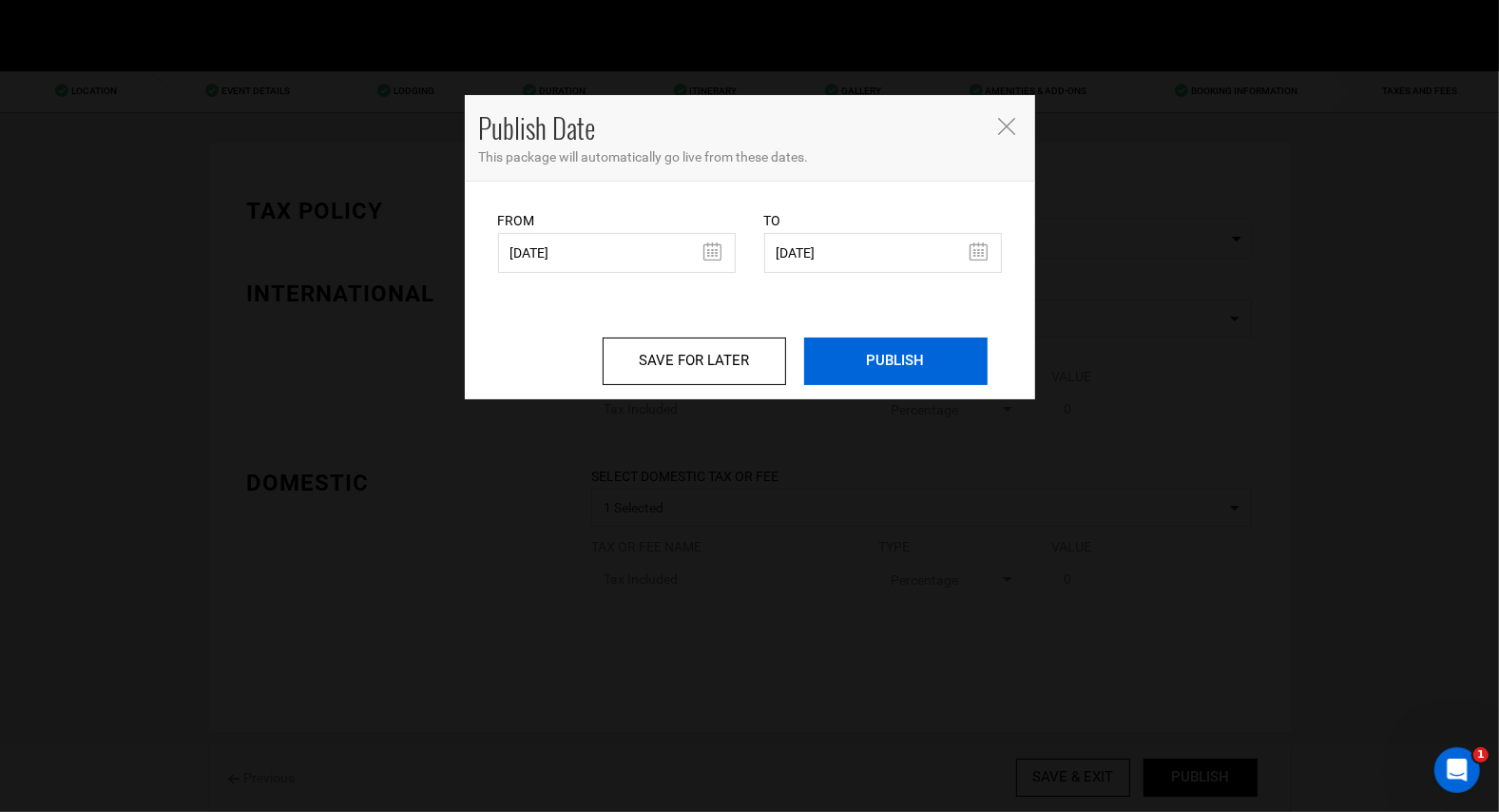
click at [862, 365] on input "PUBLISH" at bounding box center [896, 361] width 183 height 48
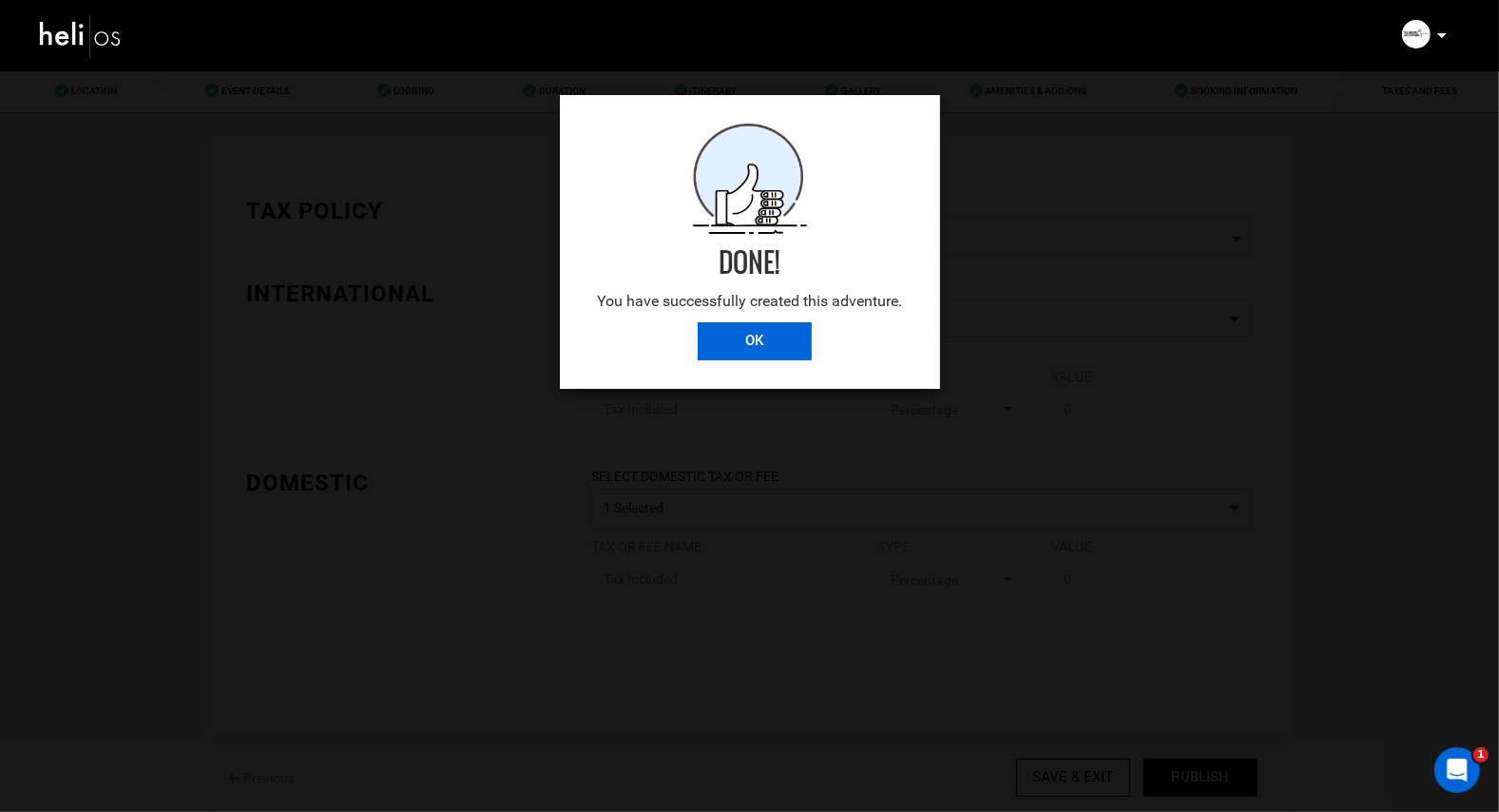
click at [741, 332] on input "OK" at bounding box center [754, 341] width 114 height 38
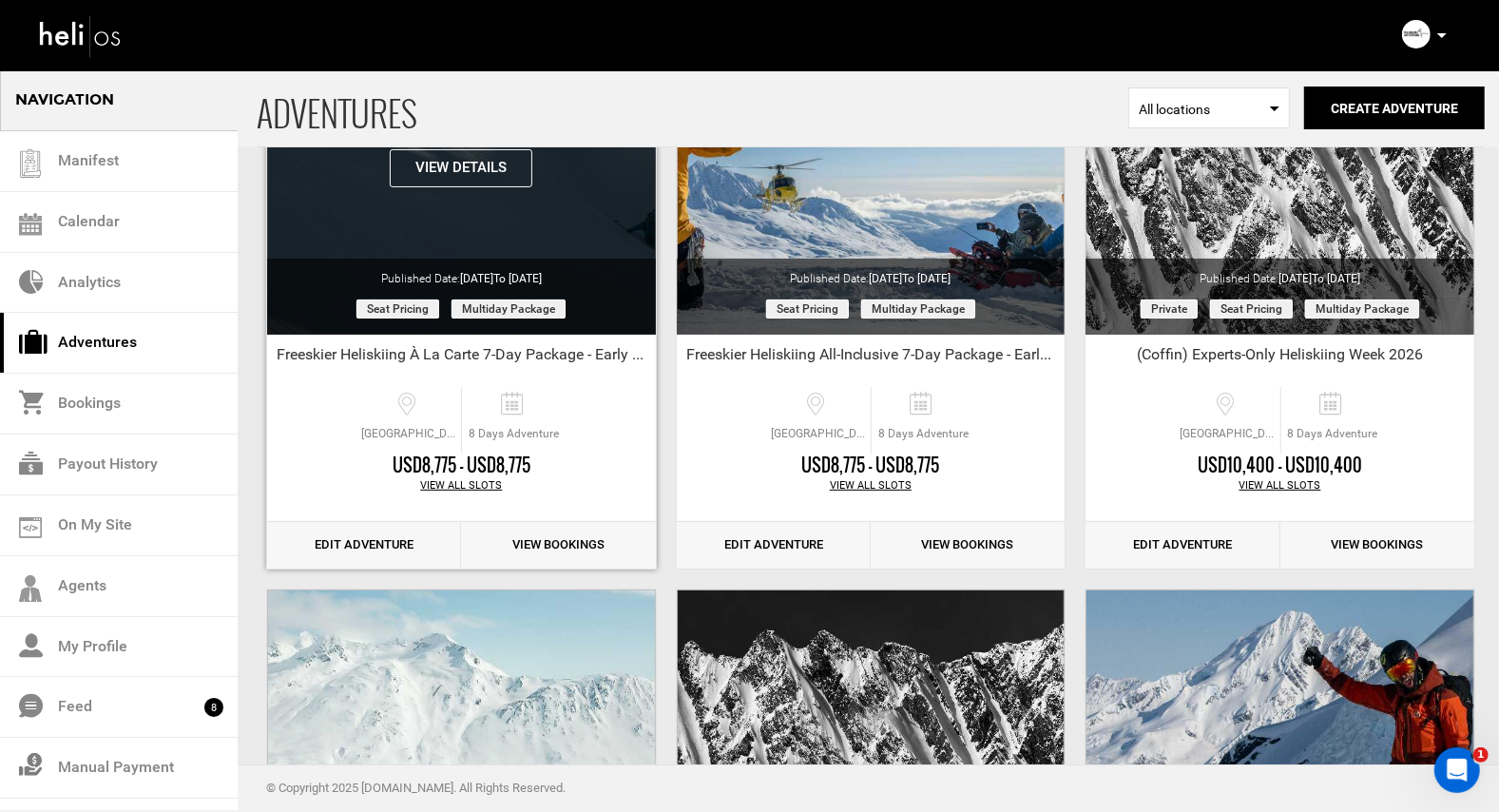
scroll to position [246, 0]
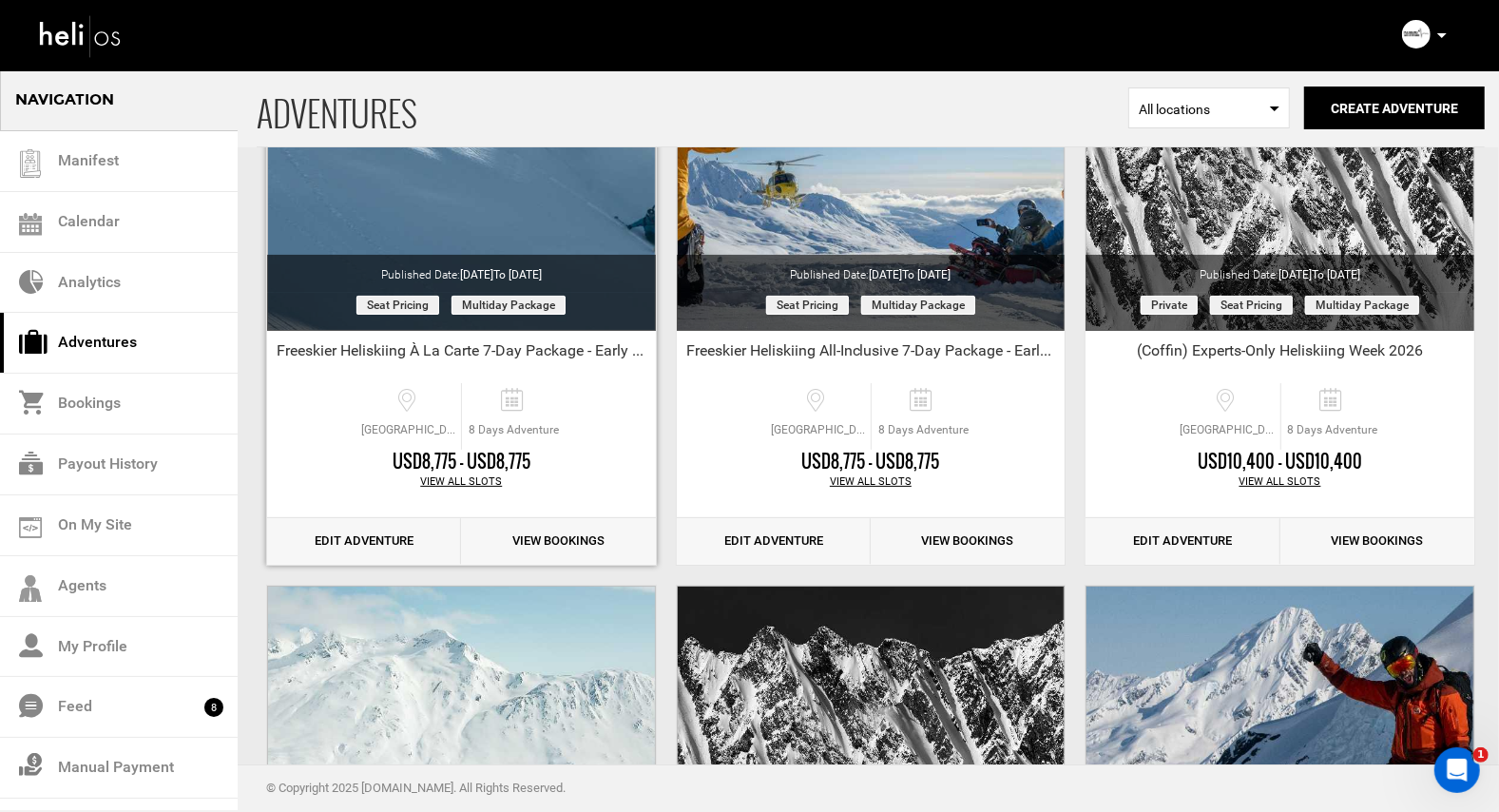
click at [375, 538] on link "Edit Adventure" at bounding box center [363, 541] width 194 height 47
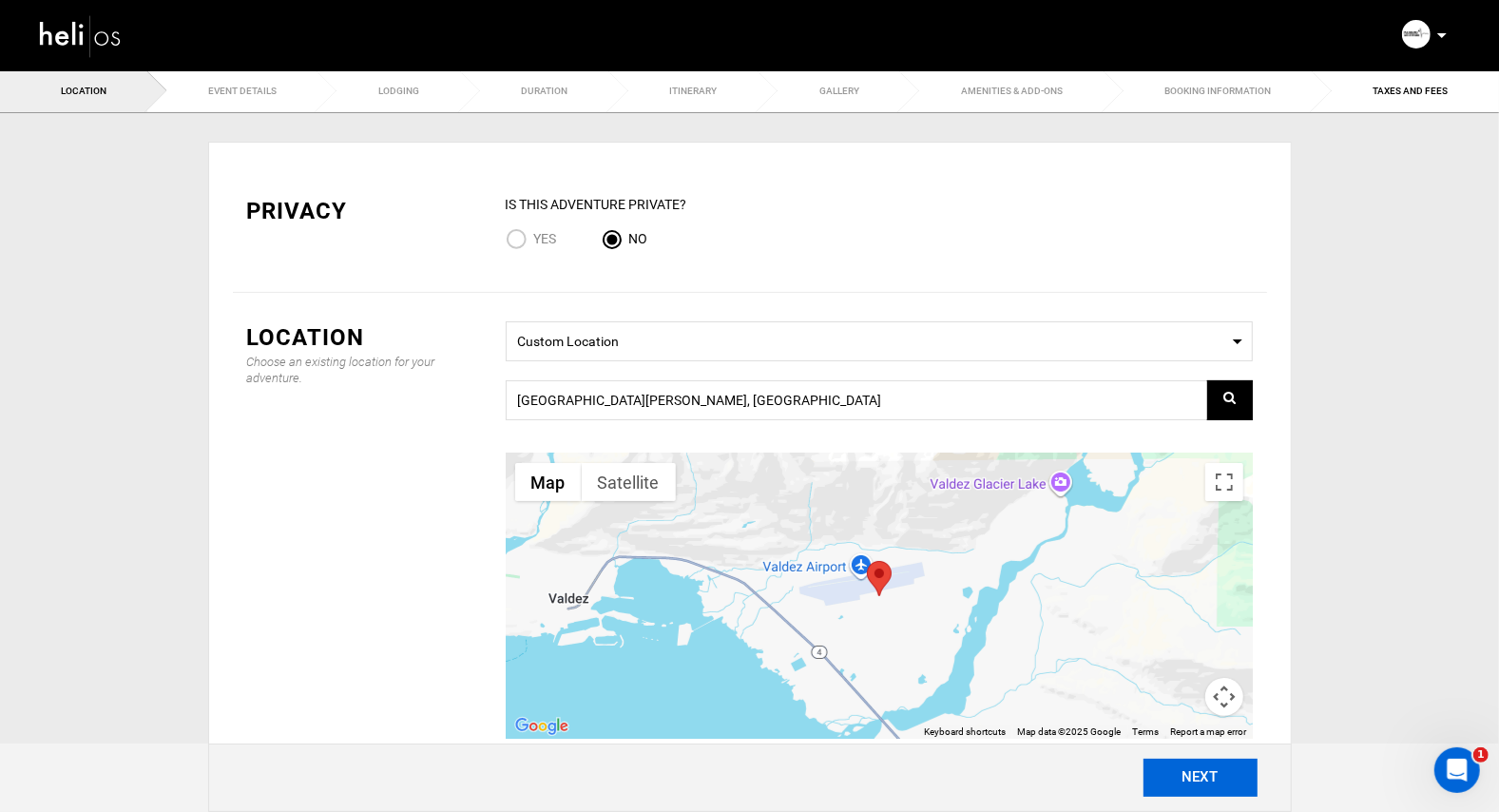
click at [1202, 770] on button "NEXT" at bounding box center [1200, 777] width 114 height 38
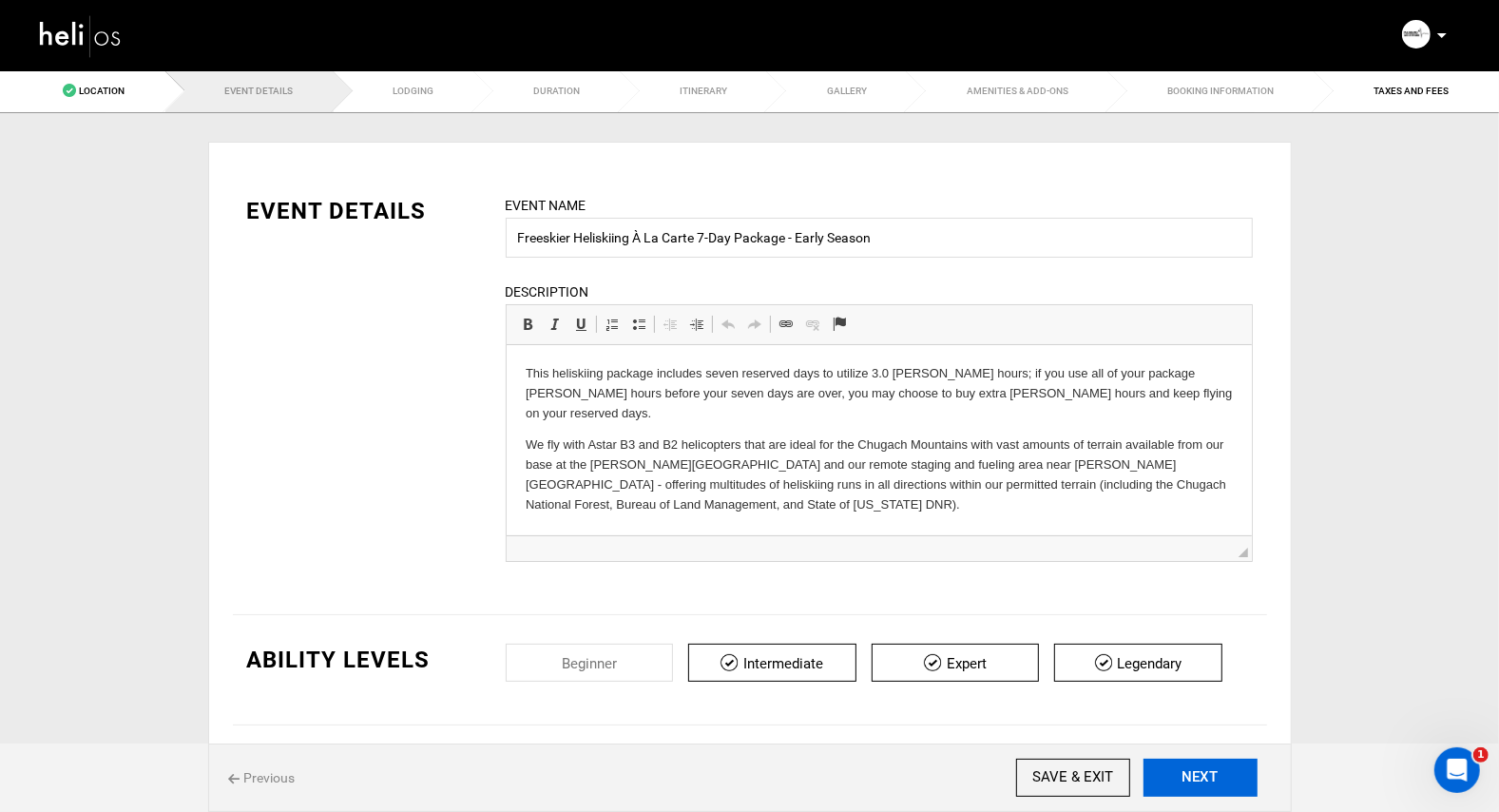
click at [1202, 770] on button "NEXT" at bounding box center [1200, 777] width 114 height 38
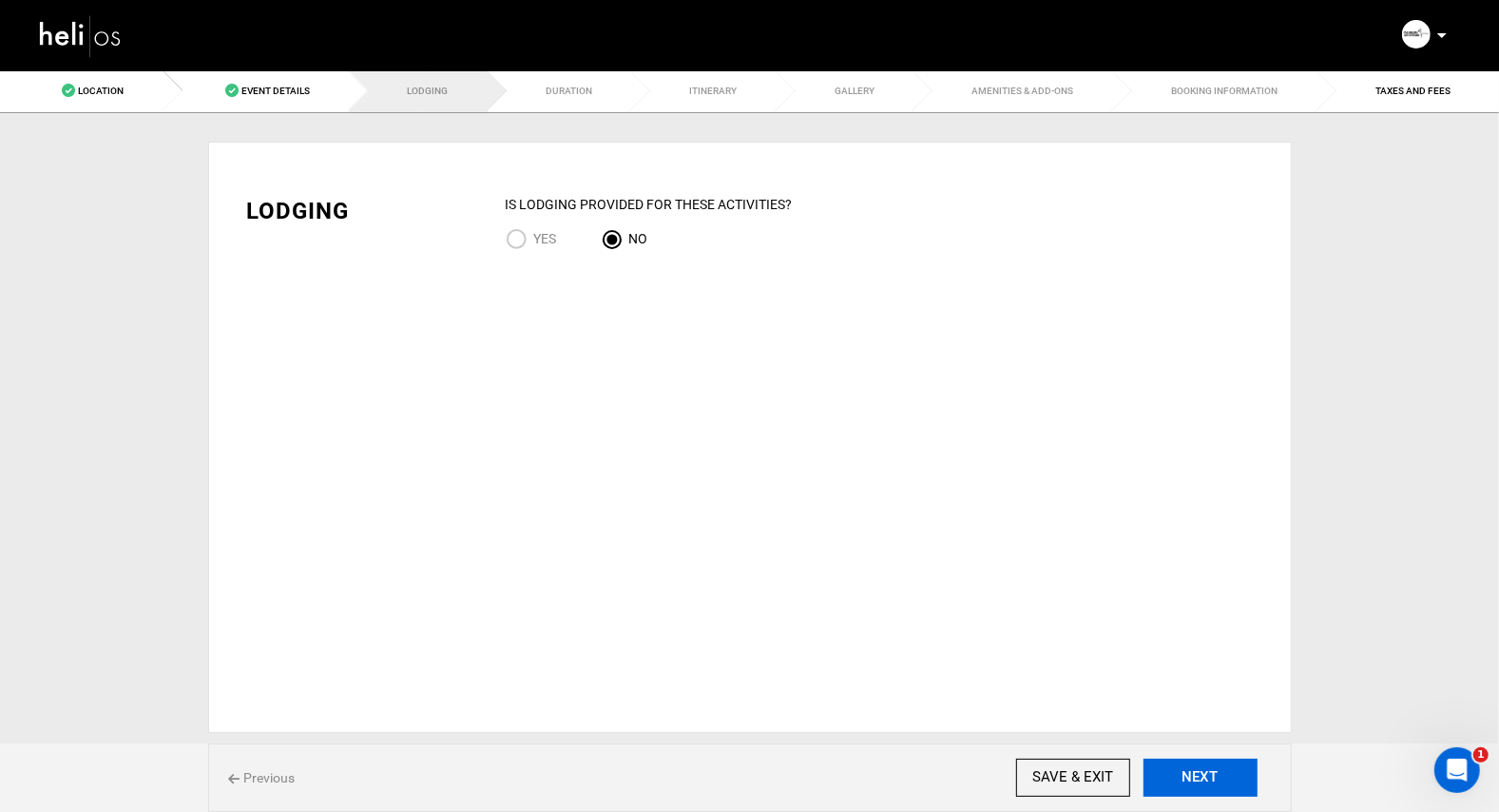
click at [1202, 770] on button "NEXT" at bounding box center [1200, 777] width 114 height 38
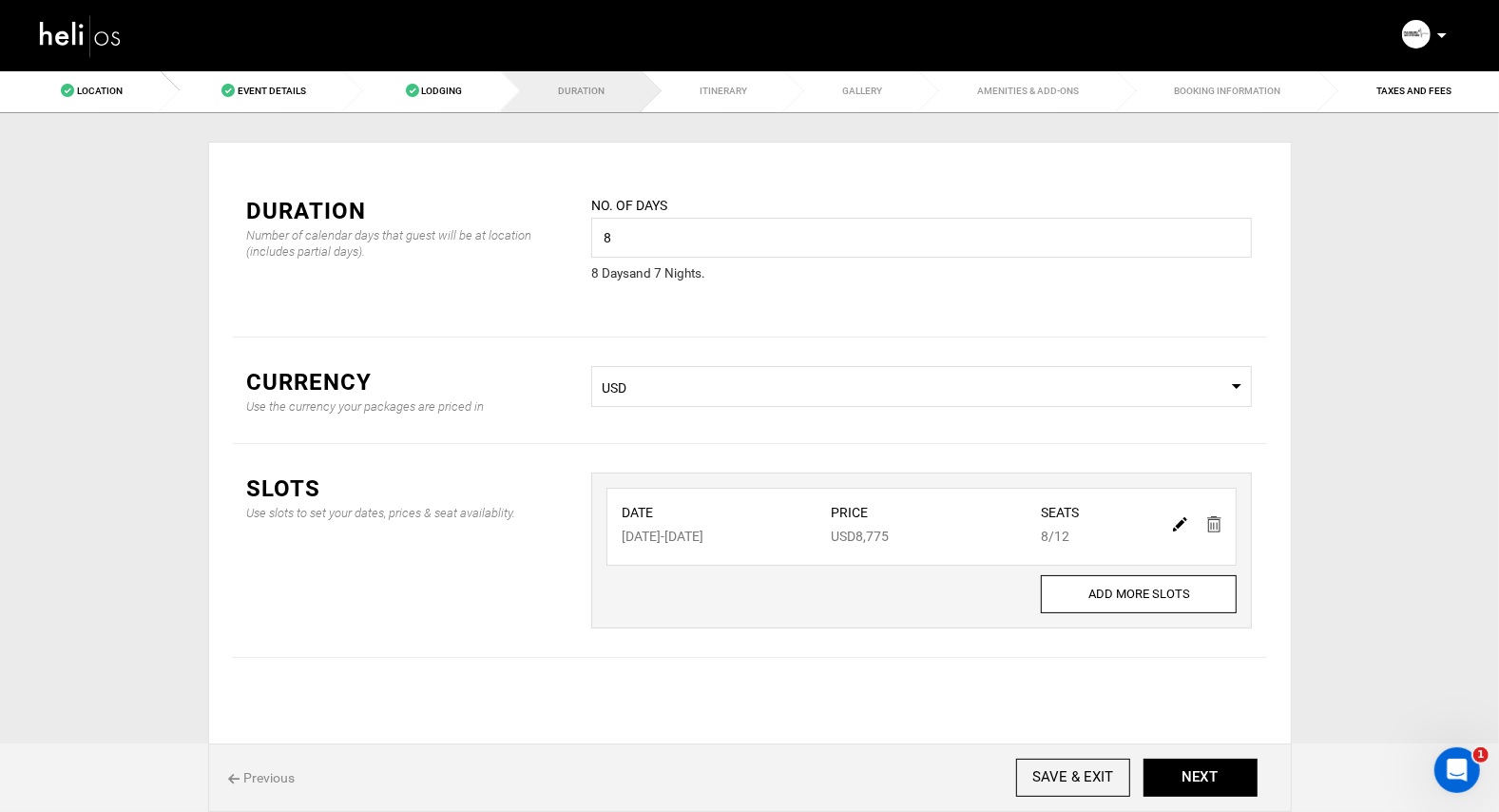
click at [1179, 530] on img at bounding box center [1180, 524] width 15 height 15
type input "[DATE]"
type input "8775"
type input "12"
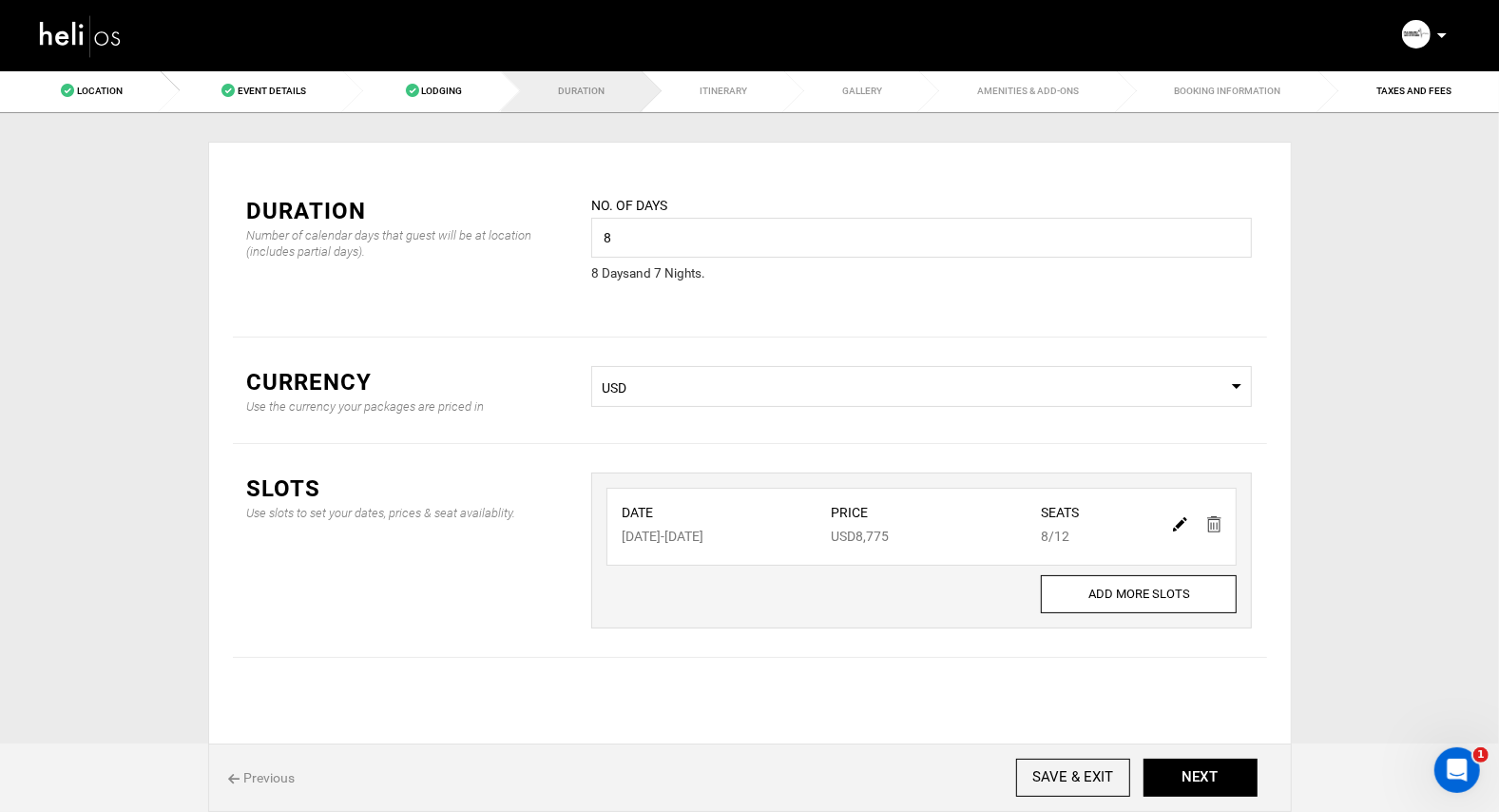
type input "8"
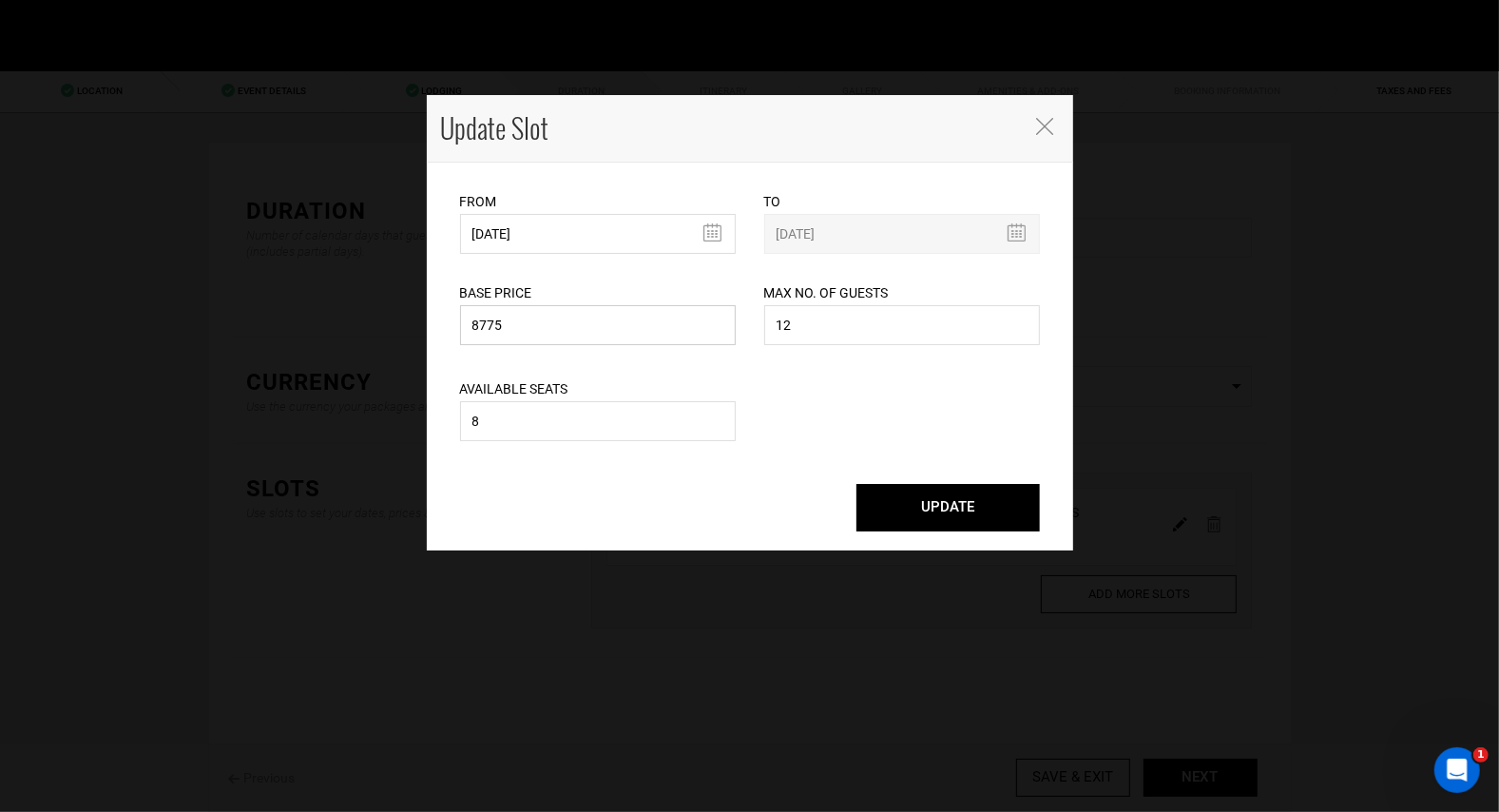
click at [531, 325] on input "8775" at bounding box center [597, 324] width 276 height 40
type input "8150"
click at [922, 506] on button "UPDATE" at bounding box center [948, 507] width 183 height 48
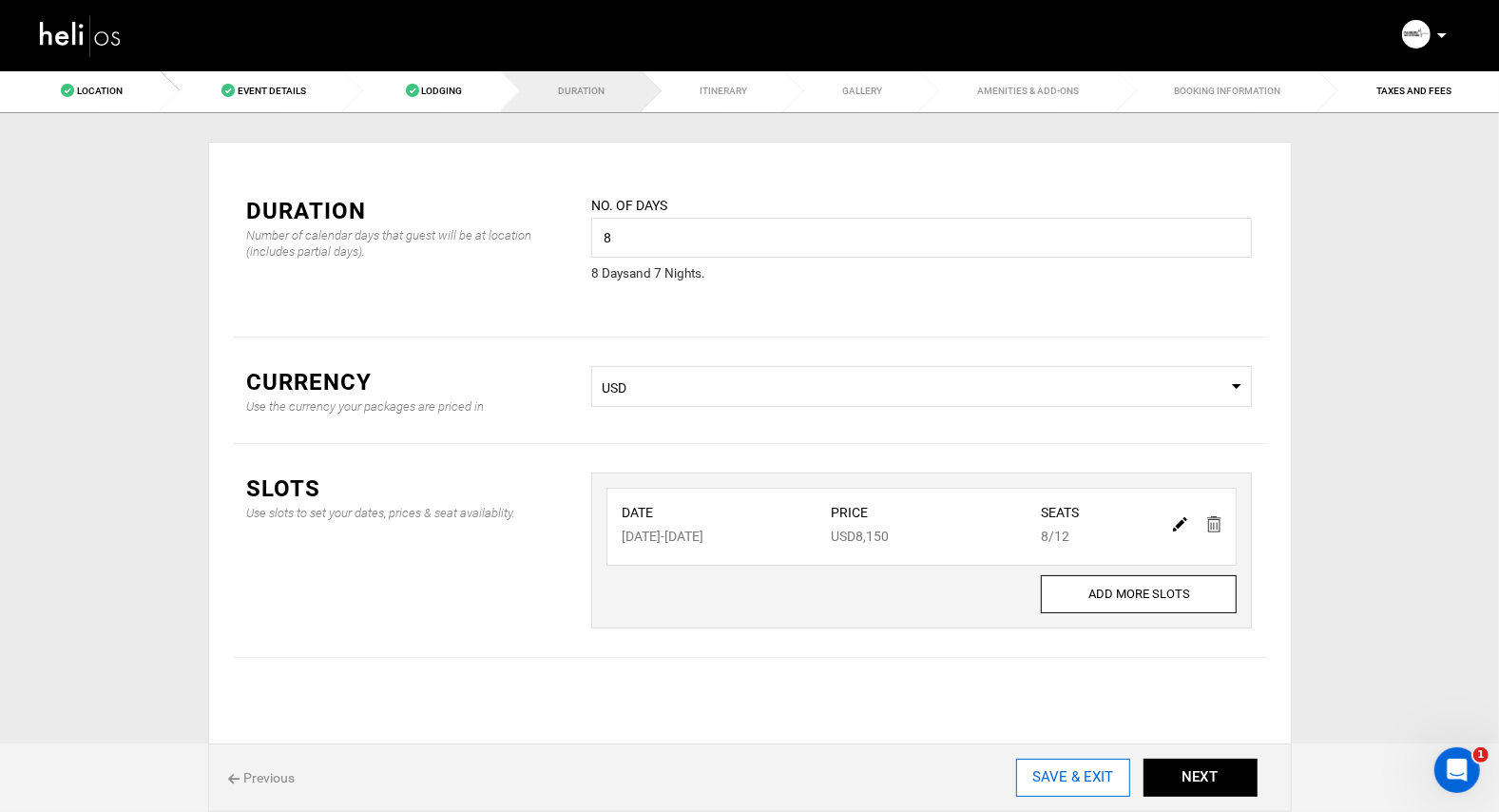
click at [1081, 776] on input "SAVE & EXIT" at bounding box center [1072, 777] width 114 height 38
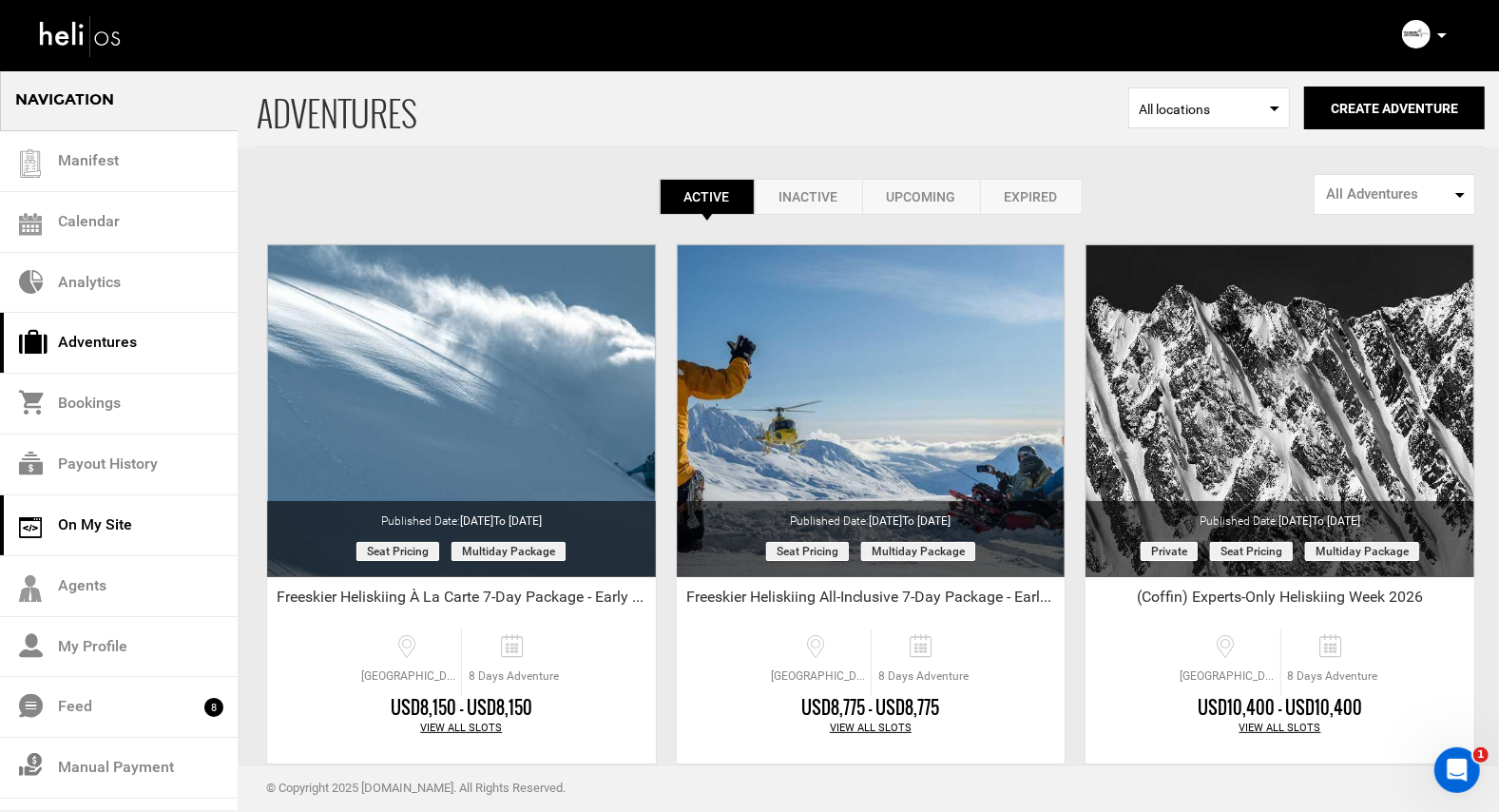
click at [97, 520] on link "On My Site" at bounding box center [119, 526] width 238 height 60
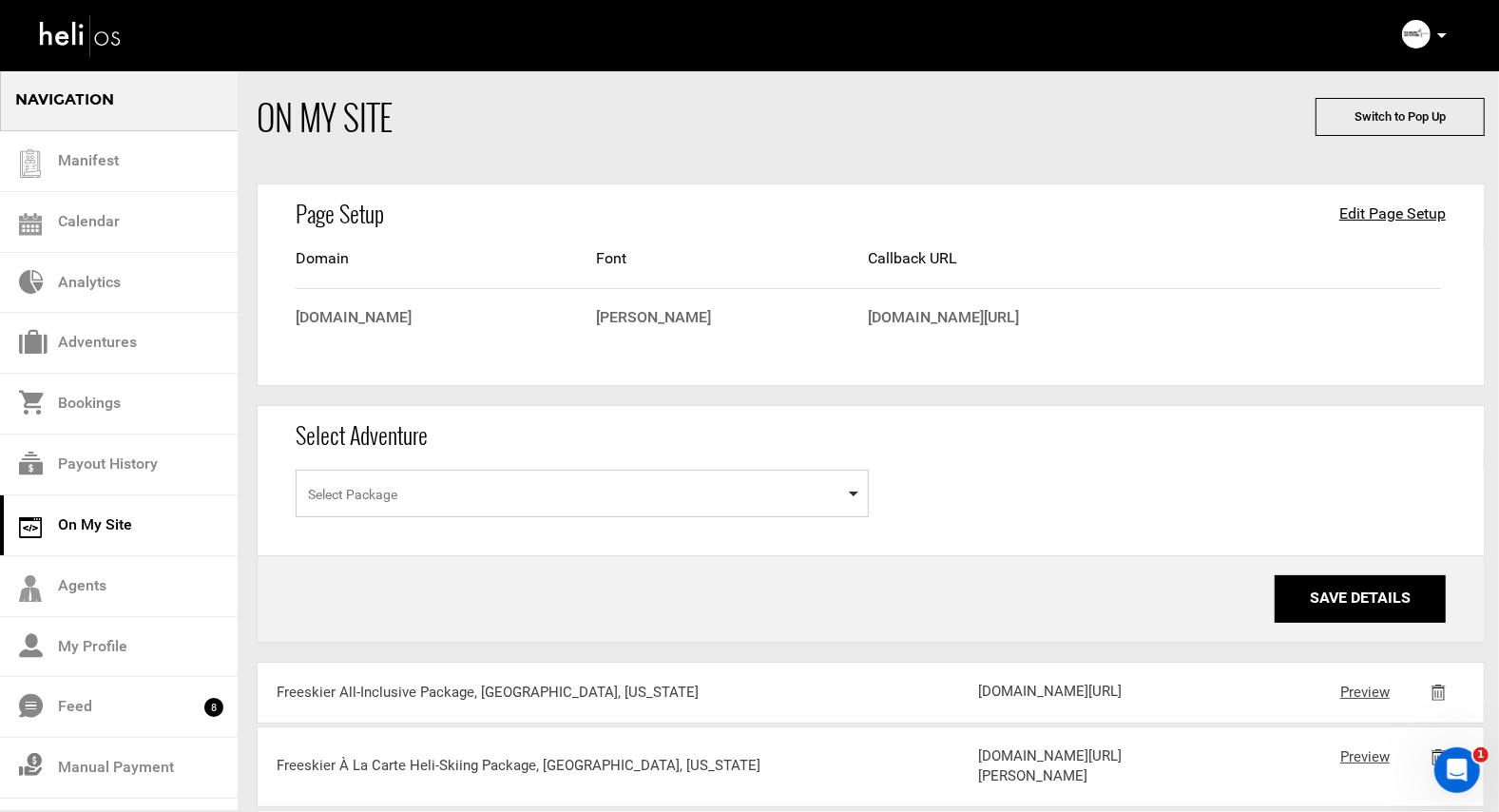
click at [768, 489] on span "Select Package" at bounding box center [582, 493] width 574 height 48
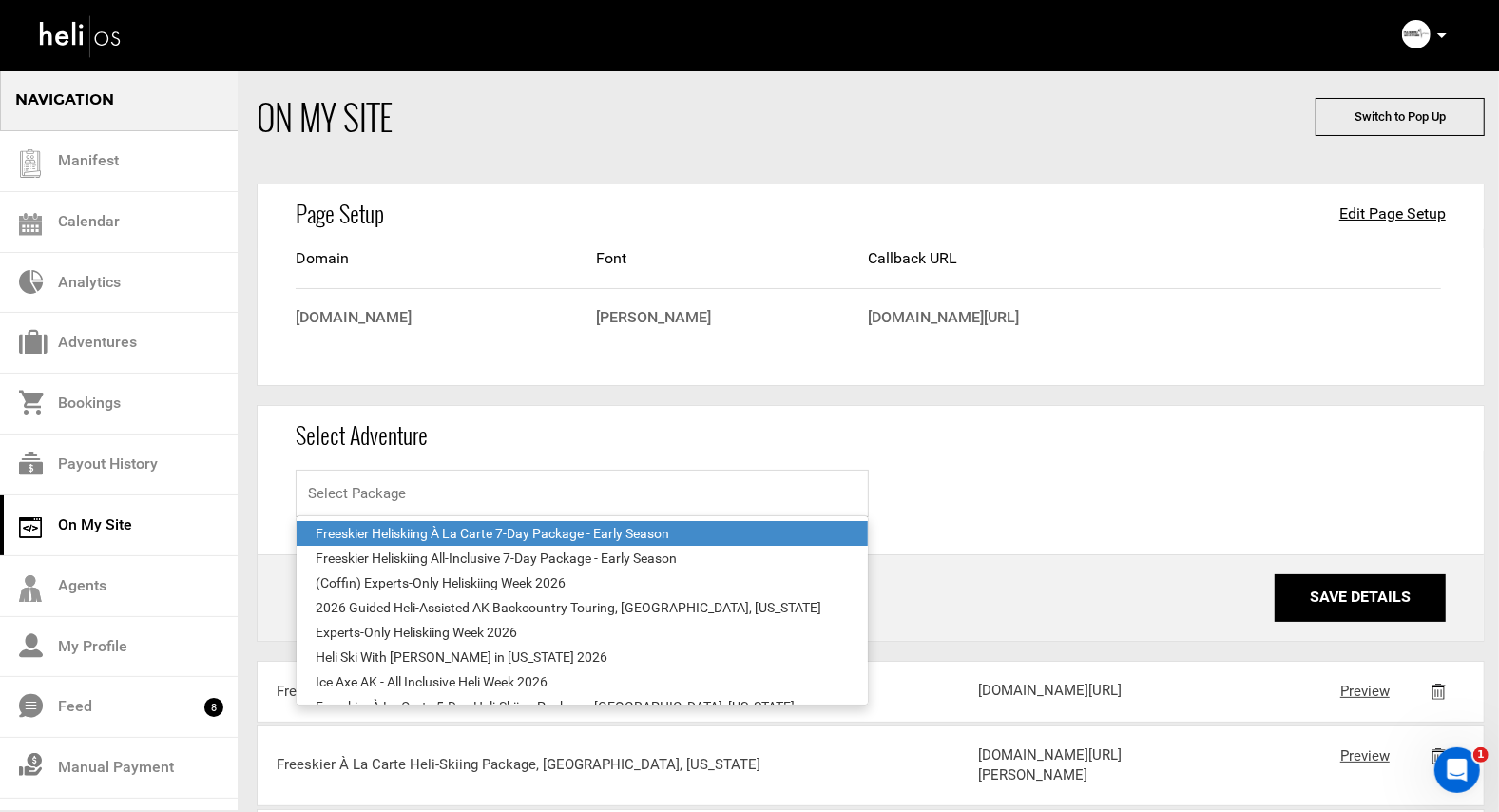
click at [535, 532] on div "Freeskier Heliskiing À La Carte 7-Day Package - Early Season" at bounding box center [582, 534] width 534 height 19
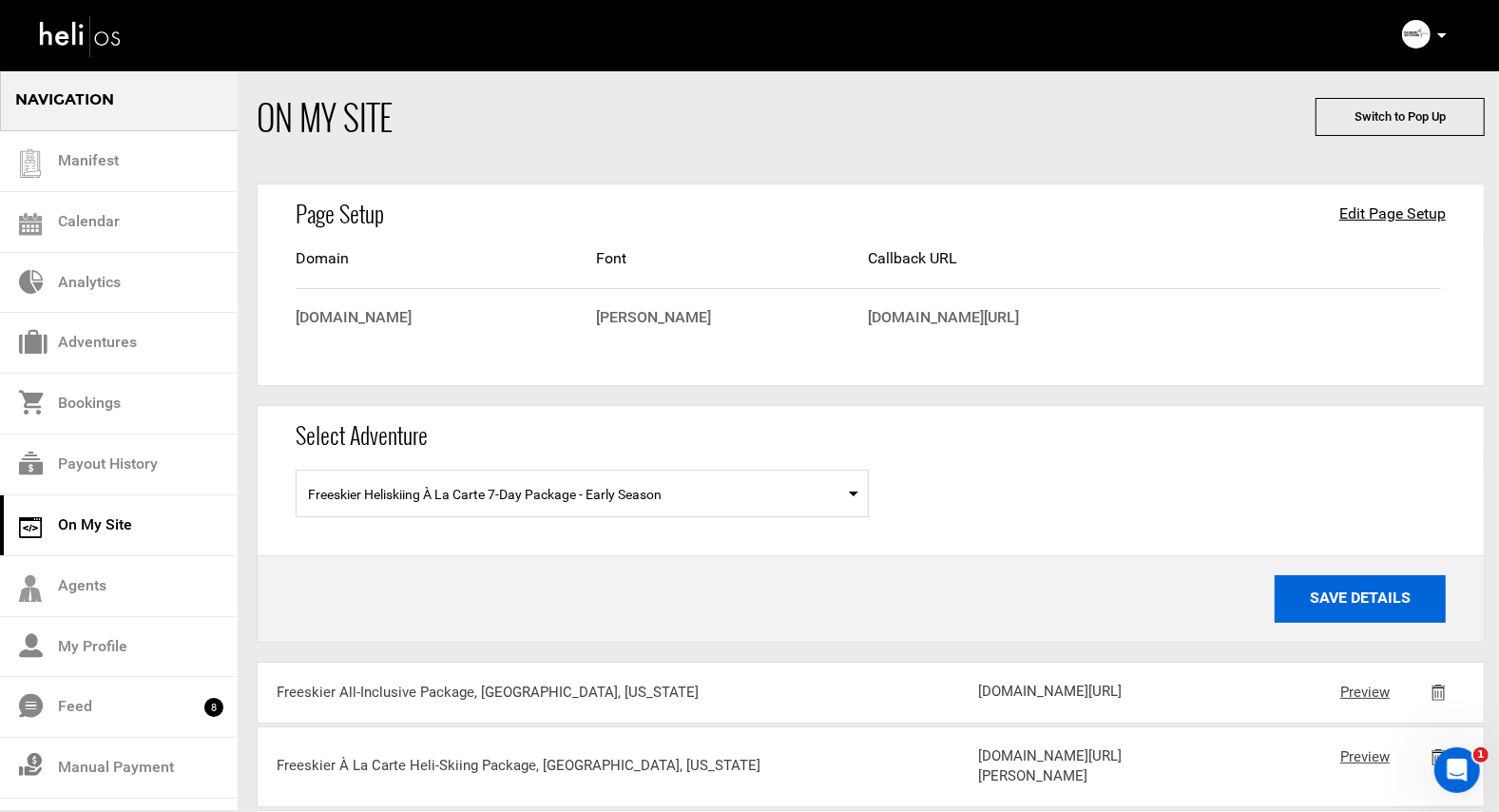
click at [1337, 596] on button "Save Details" at bounding box center [1361, 599] width 171 height 48
click at [1333, 597] on button "Save Details" at bounding box center [1361, 599] width 171 height 48
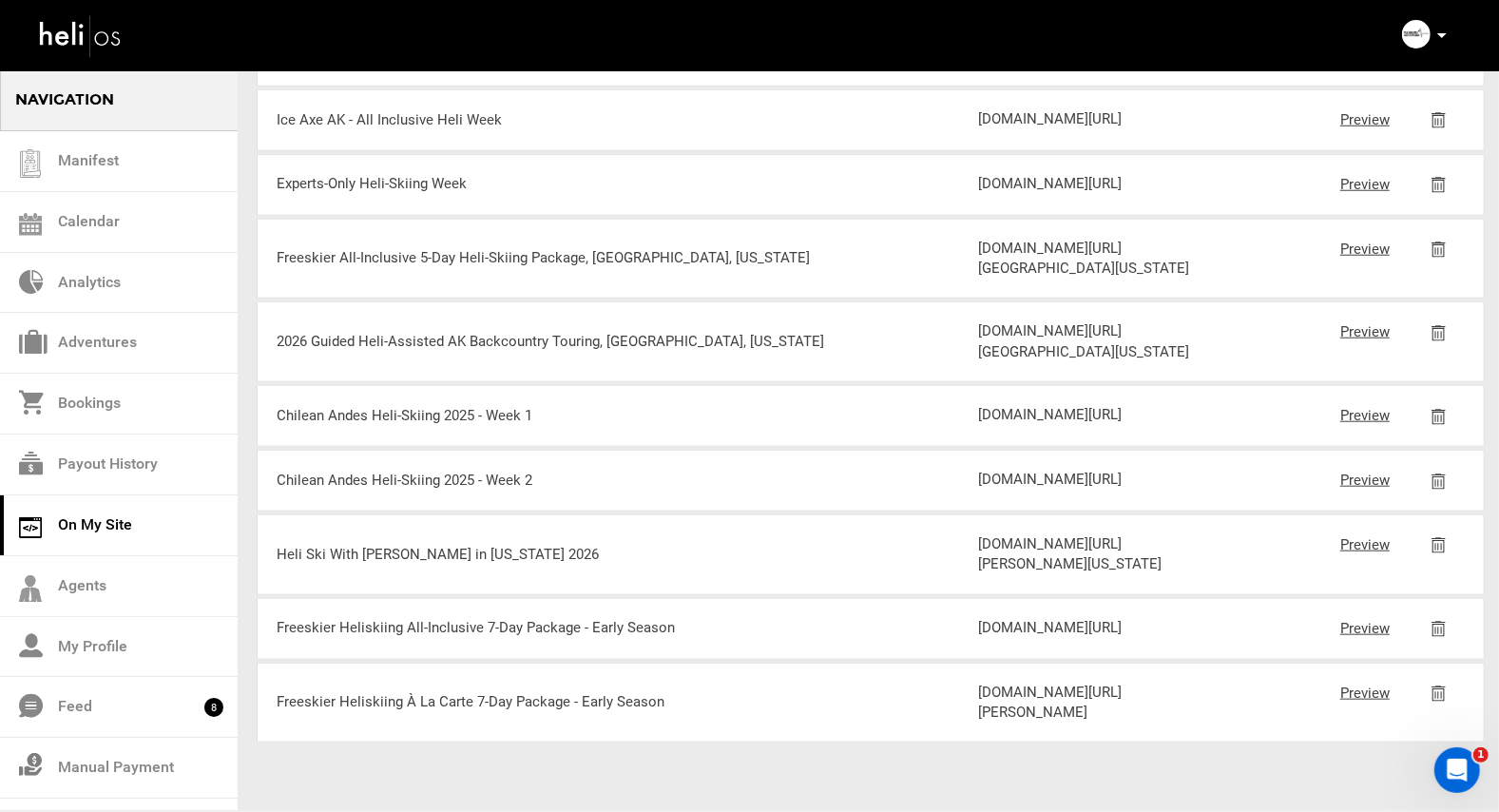
scroll to position [2514, 0]
click at [1355, 684] on link "Preview" at bounding box center [1365, 693] width 50 height 18
drag, startPoint x: 1151, startPoint y: 706, endPoint x: 979, endPoint y: 636, distance: 185.7
click at [979, 683] on div "[DOMAIN_NAME][URL][PERSON_NAME]" at bounding box center [1095, 703] width 234 height 41
copy div "[DOMAIN_NAME][URL][PERSON_NAME]"
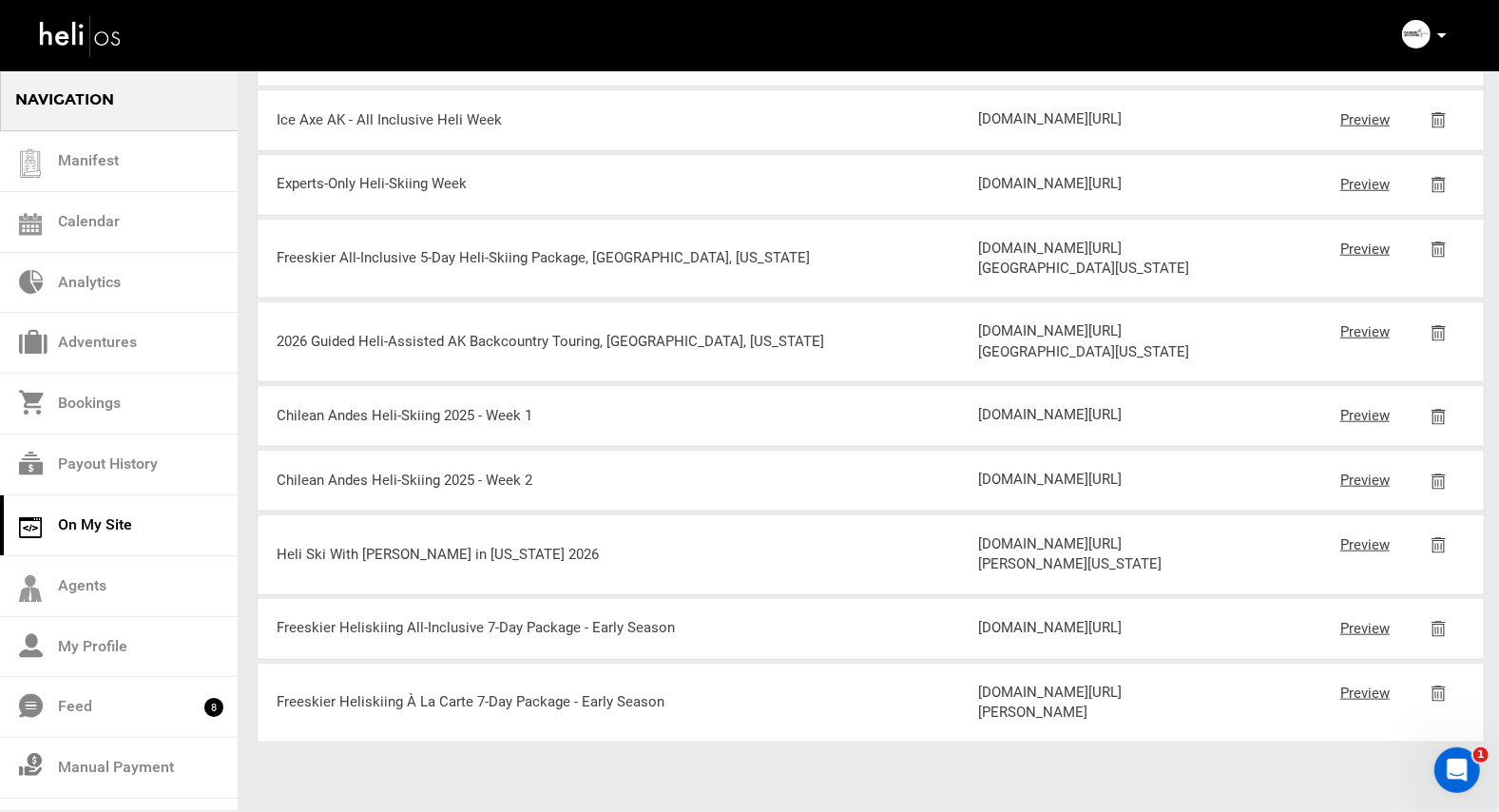
drag, startPoint x: 1210, startPoint y: 570, endPoint x: 982, endPoint y: 494, distance: 240.3
click at [982, 617] on div "[DOMAIN_NAME][URL]" at bounding box center [1095, 627] width 234 height 19
copy div "[DOMAIN_NAME][URL]"
